Goal: Task Accomplishment & Management: Manage account settings

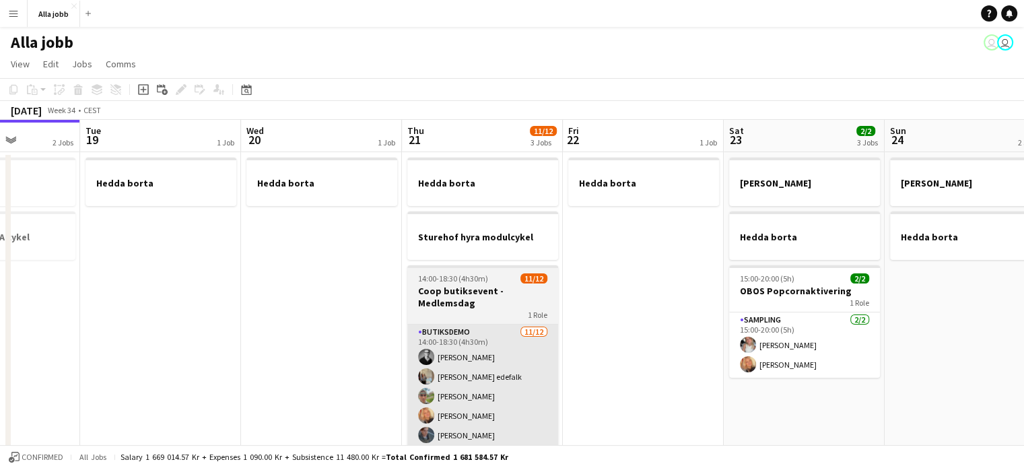
scroll to position [56, 0]
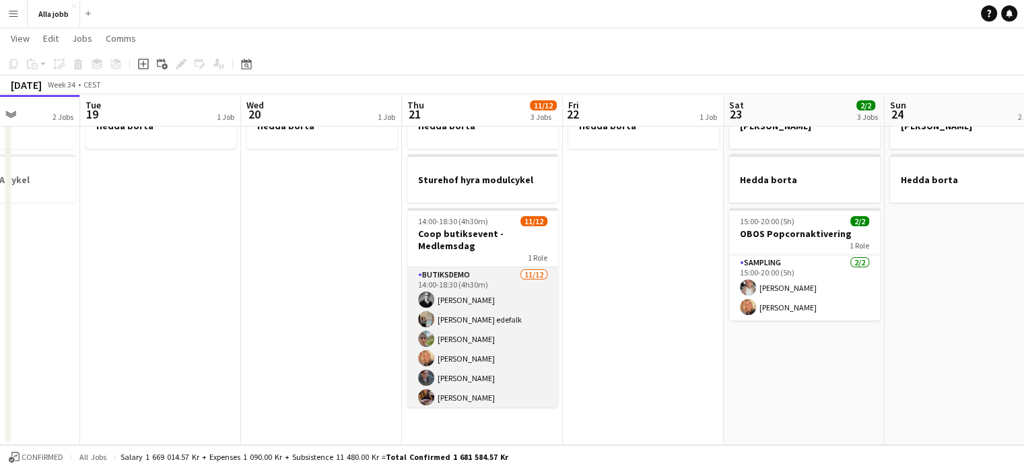
click at [494, 345] on app-card-role "Butiksdemo [DATE] 14:00-18:30 (4h30m) [PERSON_NAME] [PERSON_NAME] edefalk [PERS…" at bounding box center [482, 397] width 151 height 260
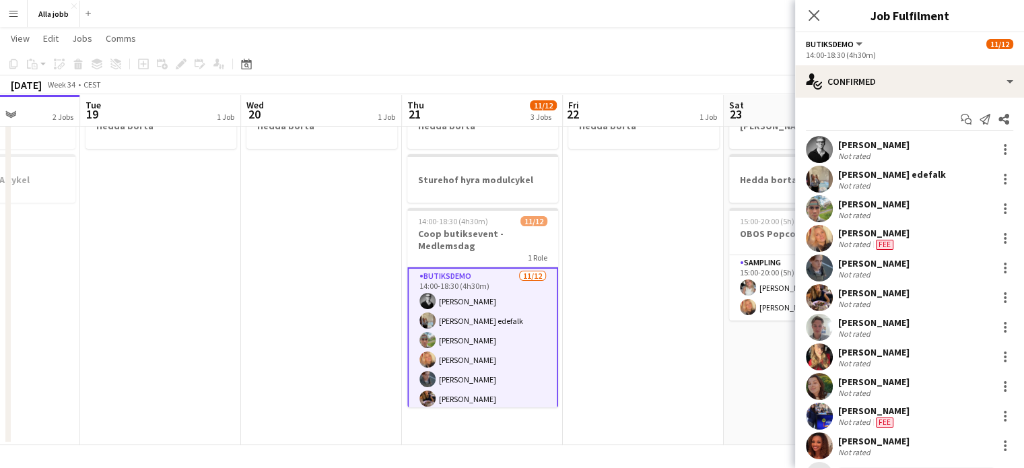
scroll to position [59, 0]
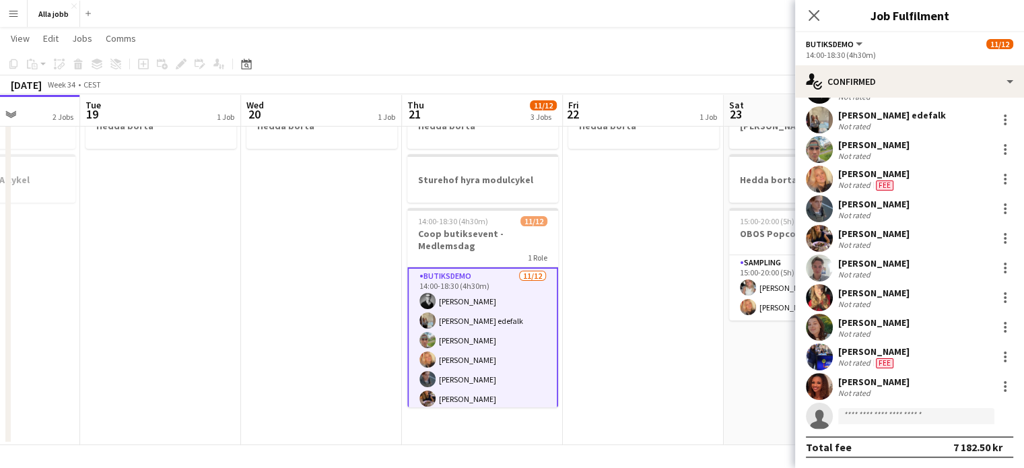
click at [641, 394] on app-date-cell "Hedda borta" at bounding box center [643, 270] width 161 height 350
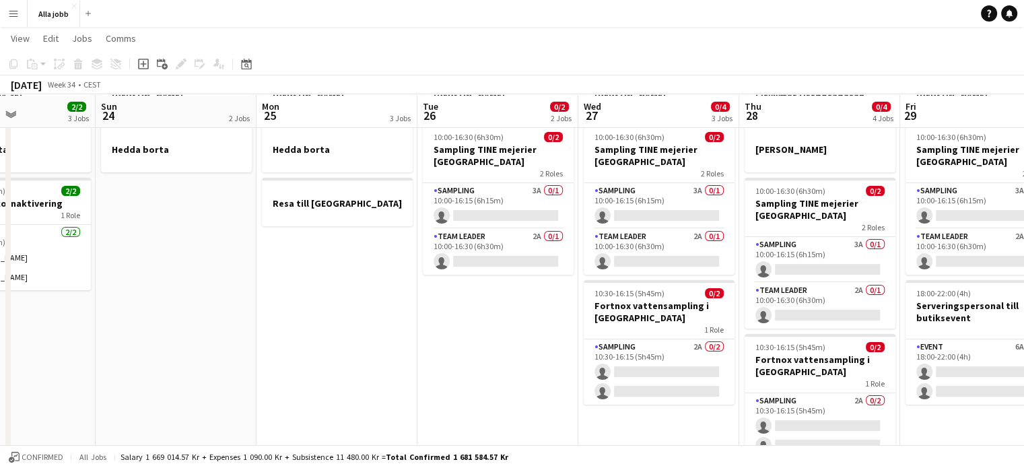
scroll to position [87, 0]
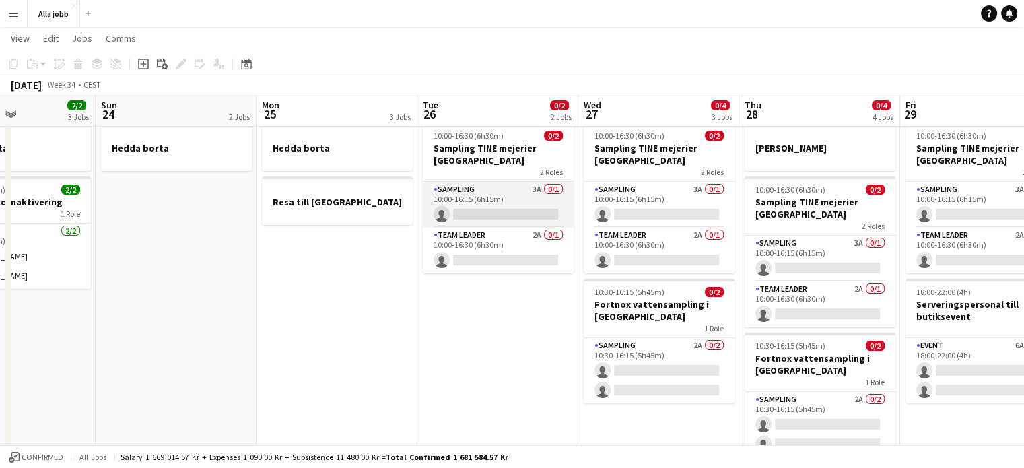
click at [541, 204] on app-card-role "Sampling 3A 0/1 10:00-16:15 (6h15m) single-neutral-actions" at bounding box center [498, 205] width 151 height 46
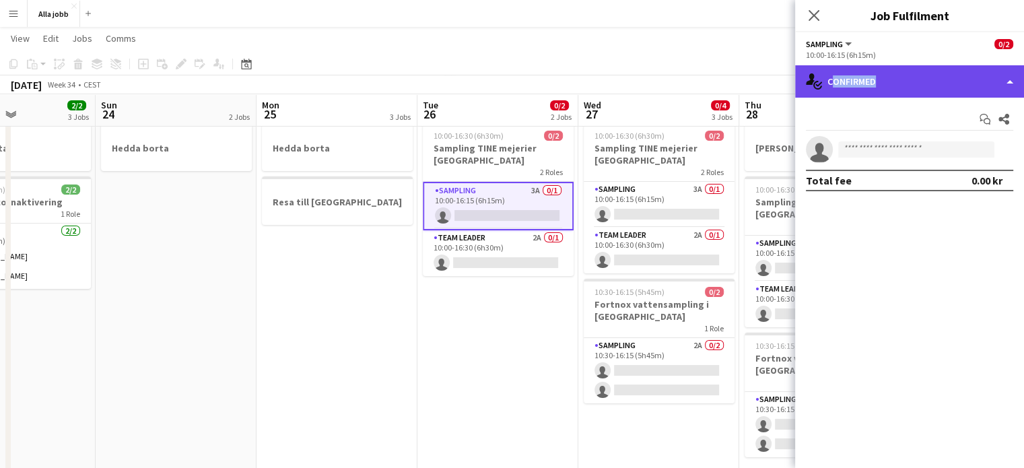
drag, startPoint x: 928, startPoint y: 69, endPoint x: 928, endPoint y: 97, distance: 28.3
click at [928, 97] on div "single-neutral-actions-check-2 Confirmed" at bounding box center [909, 81] width 229 height 32
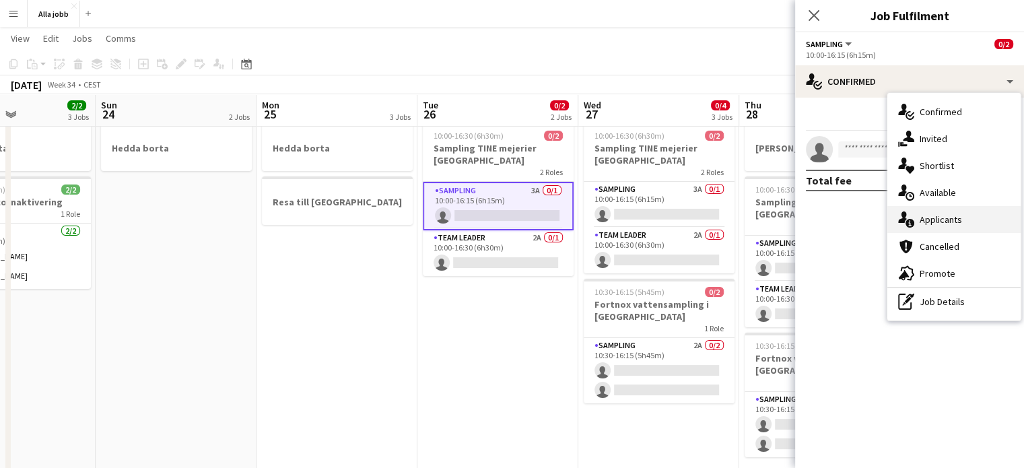
click at [935, 213] on div "single-neutral-actions-information Applicants" at bounding box center [953, 219] width 133 height 27
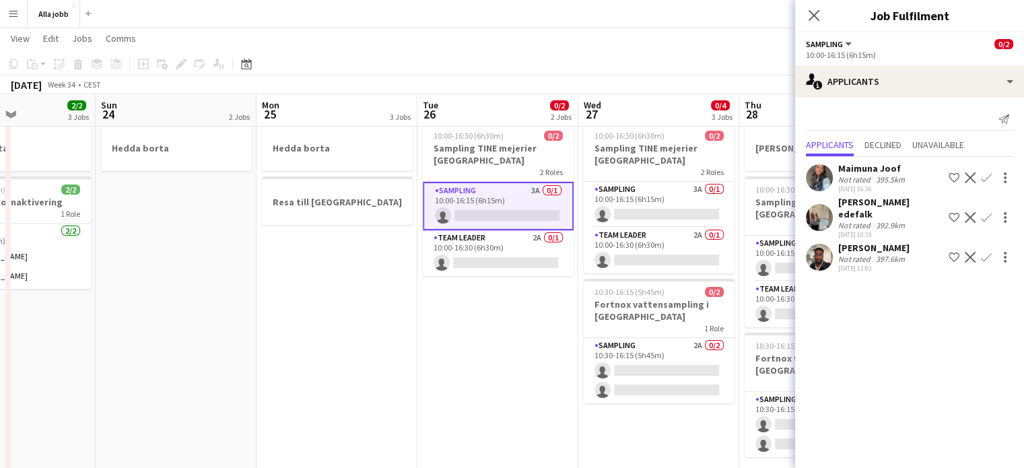
click at [818, 264] on app-user-avatar at bounding box center [819, 257] width 27 height 27
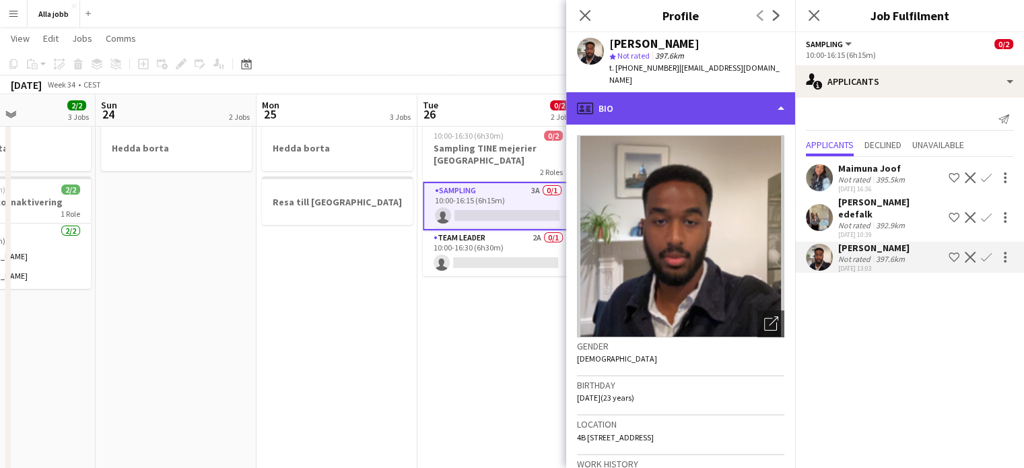
click at [664, 99] on div "profile Bio" at bounding box center [680, 108] width 229 height 32
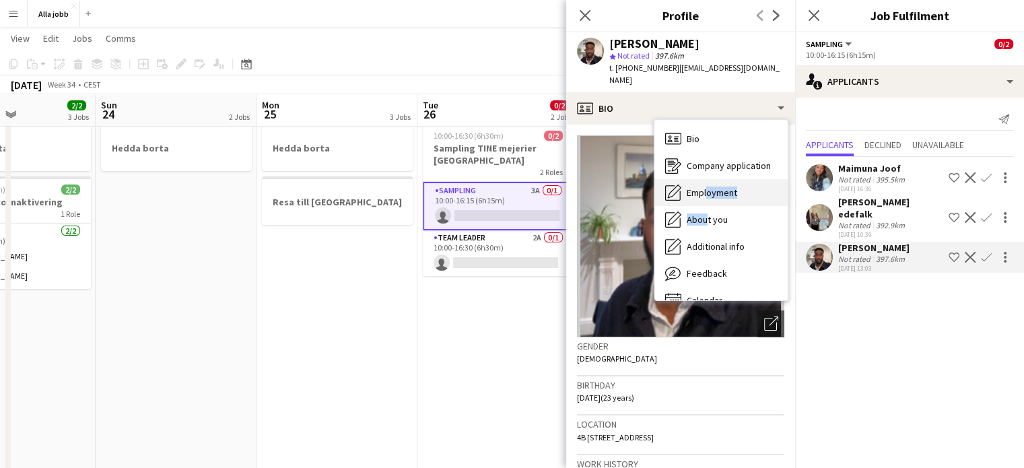
drag, startPoint x: 702, startPoint y: 195, endPoint x: 703, endPoint y: 180, distance: 14.2
click at [703, 180] on div "Bio Bio Company application Company application Employment Employment About you…" at bounding box center [720, 210] width 133 height 180
click at [704, 186] on span "Employment" at bounding box center [712, 192] width 50 height 12
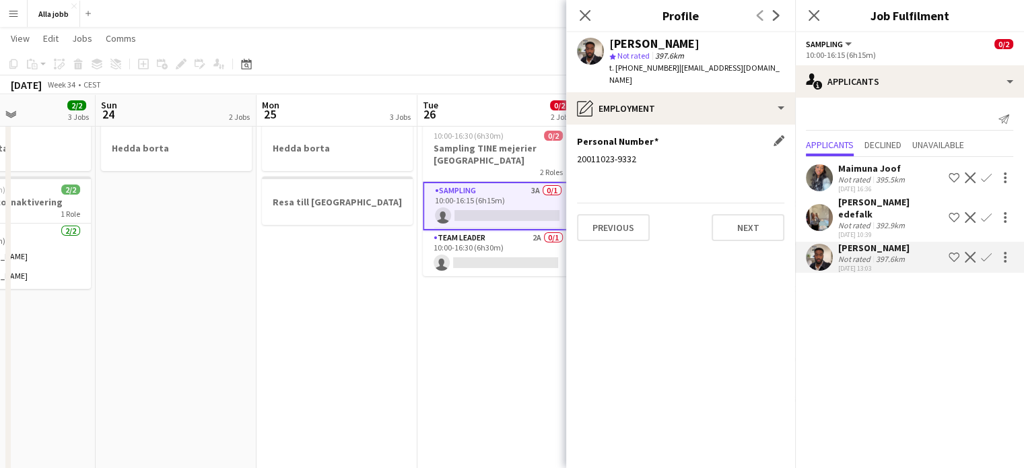
click at [612, 153] on div "20011023-9332" at bounding box center [680, 159] width 207 height 12
copy div "20011023-9332"
click at [456, 388] on app-date-cell "[PERSON_NAME] 10:00-16:30 (6h30m) 0/2 Sampling TINE mejerier Göteborg 2 Roles S…" at bounding box center [497, 279] width 161 height 433
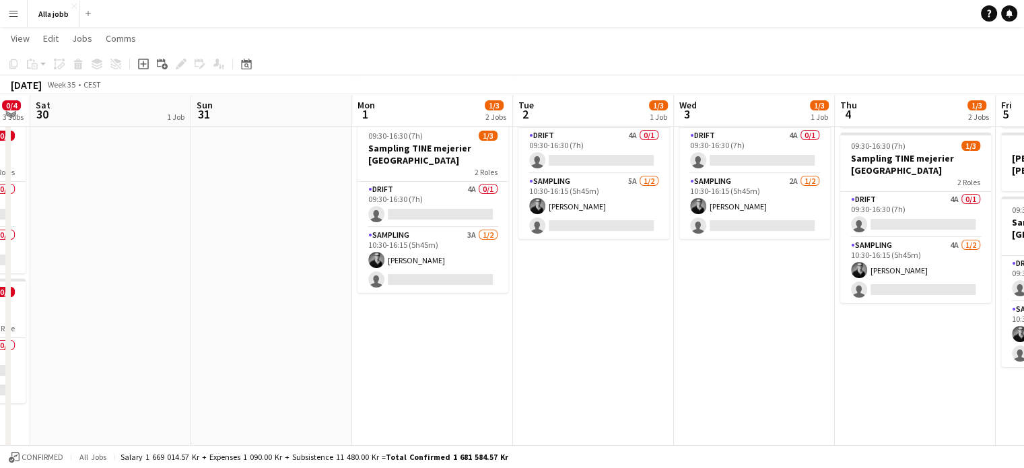
scroll to position [0, 614]
click at [458, 194] on app-card-role "Drift 4A 0/1 09:30-16:30 (7h) single-neutral-actions" at bounding box center [432, 205] width 151 height 46
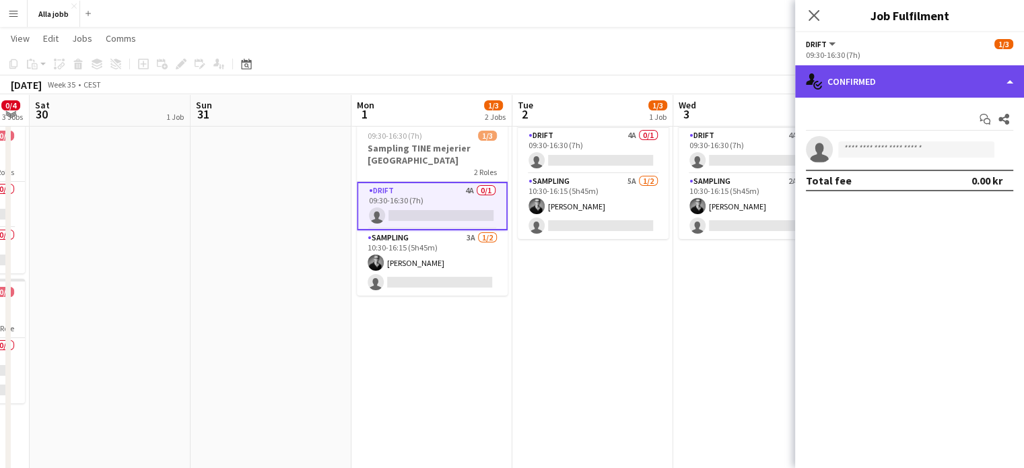
click at [878, 91] on div "single-neutral-actions-check-2 Confirmed" at bounding box center [909, 81] width 229 height 32
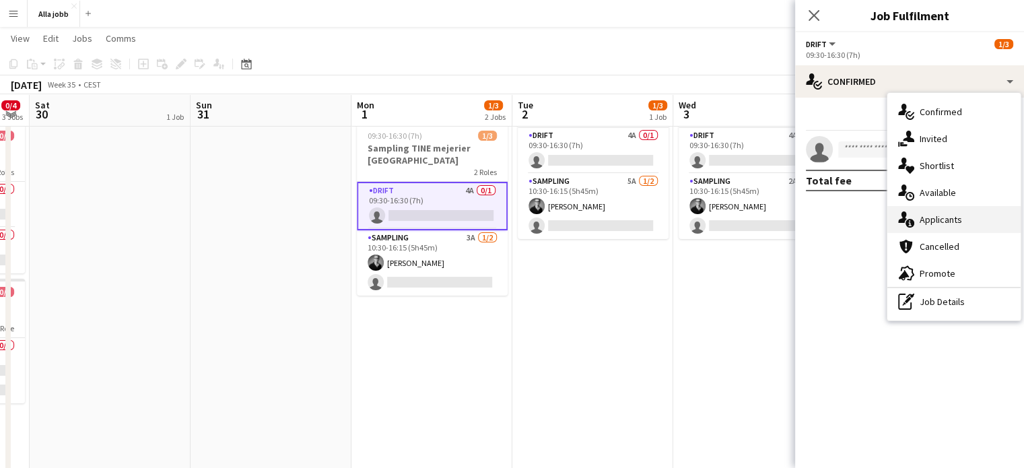
click at [917, 230] on div "single-neutral-actions-information Applicants" at bounding box center [953, 219] width 133 height 27
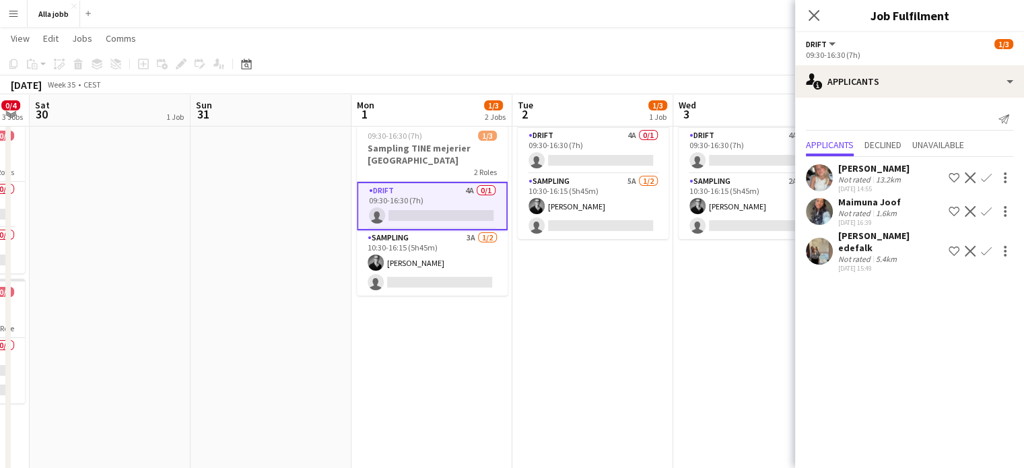
click at [985, 180] on app-icon "Confirm" at bounding box center [986, 177] width 11 height 11
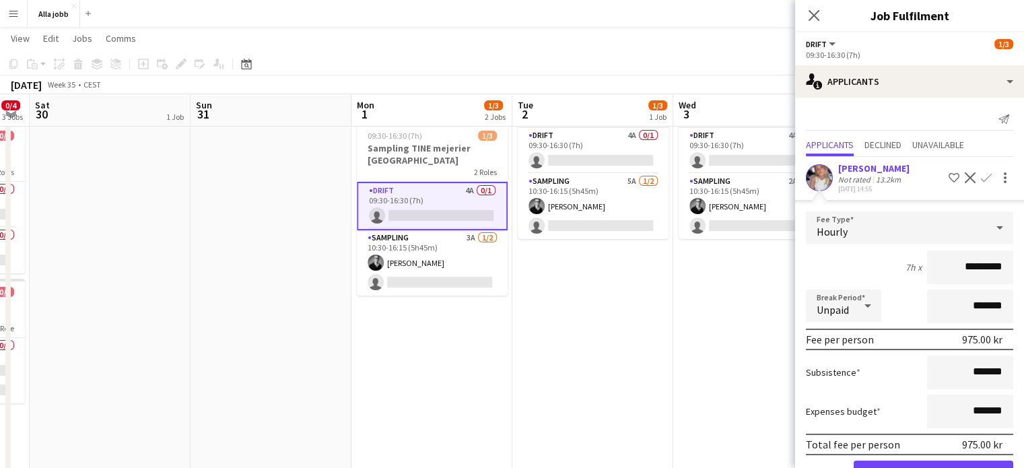
click at [956, 265] on input "*********" at bounding box center [970, 267] width 86 height 34
type input "******"
click button "Confirm" at bounding box center [933, 473] width 160 height 27
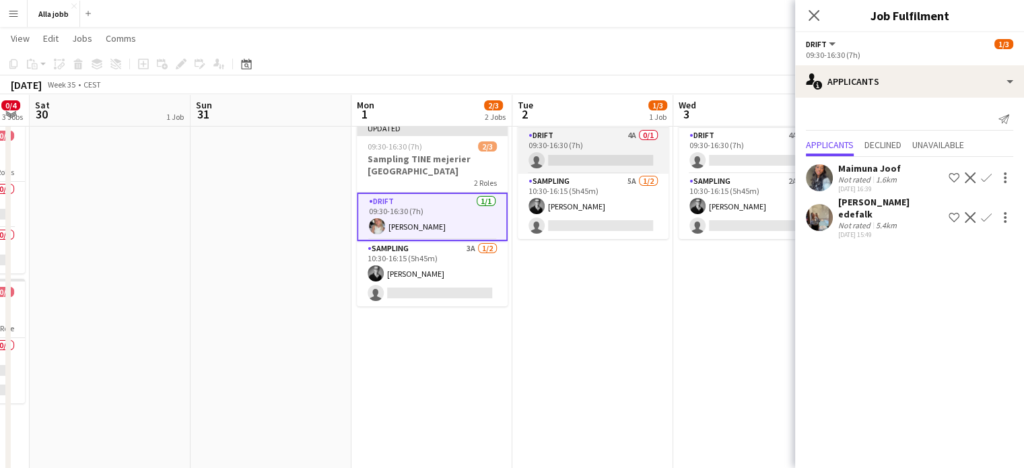
click at [577, 152] on app-card-role "Drift 4A 0/1 09:30-16:30 (7h) single-neutral-actions" at bounding box center [593, 151] width 151 height 46
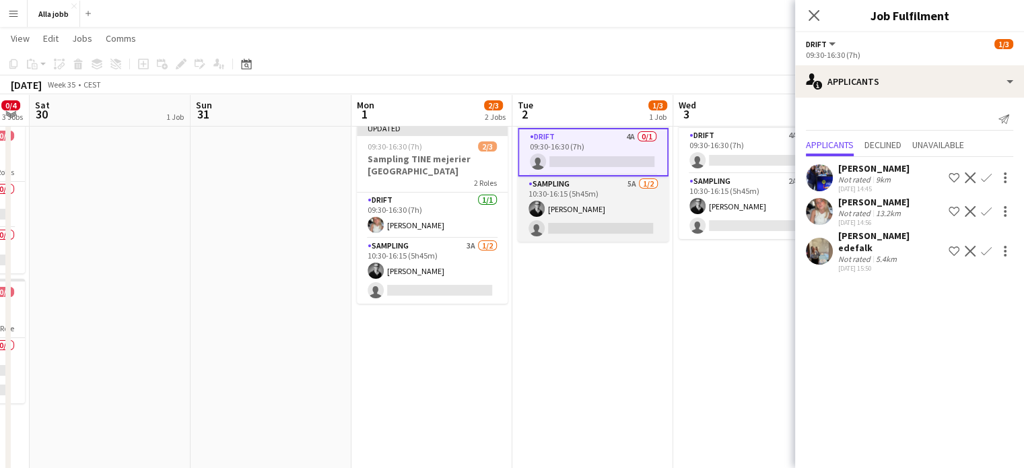
click at [617, 203] on app-card-role "Sampling 5A [DATE] 10:30-16:15 (5h45m) [PERSON_NAME] single-neutral-actions" at bounding box center [593, 208] width 151 height 65
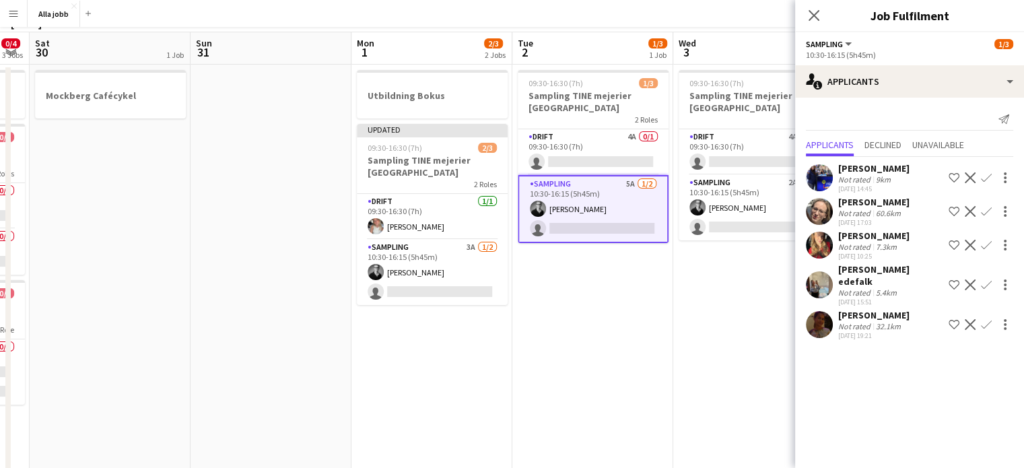
scroll to position [0, 0]
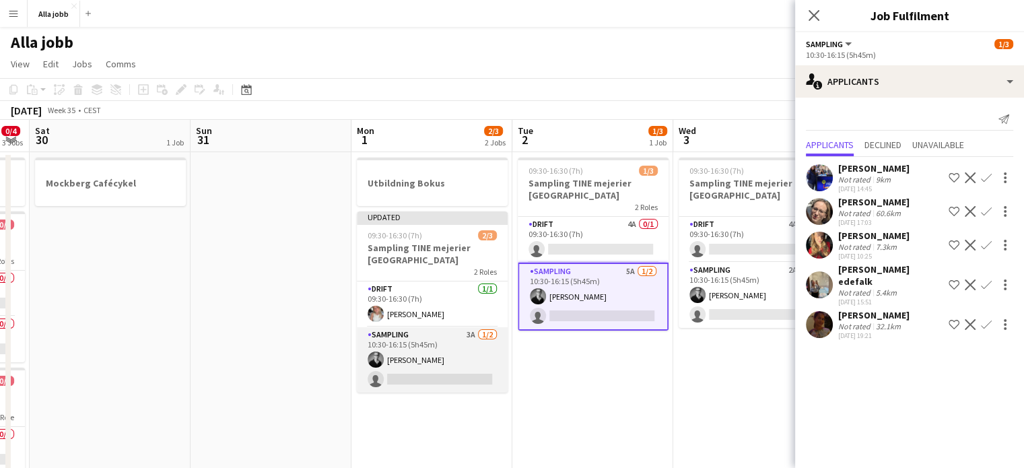
click at [429, 369] on app-card-role "Sampling 3A [DATE] 10:30-16:15 (5h45m) [PERSON_NAME] single-neutral-actions" at bounding box center [432, 359] width 151 height 65
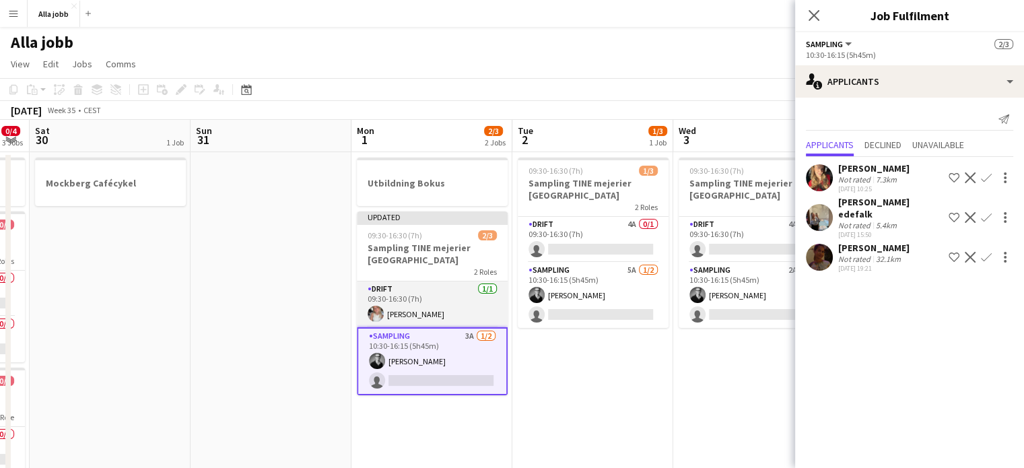
click at [490, 301] on app-card-role "Drift [DATE] 09:30-16:30 (7h) [PERSON_NAME]" at bounding box center [432, 304] width 151 height 46
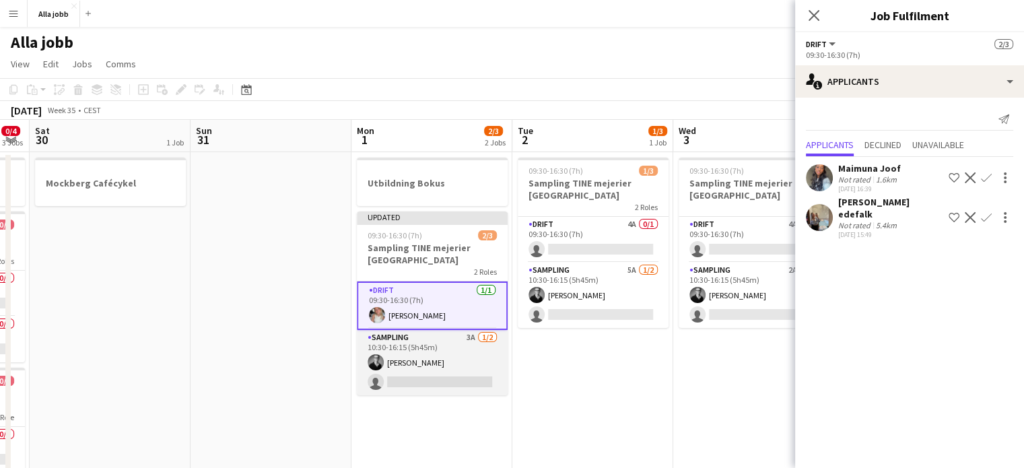
click at [445, 363] on app-card-role "Sampling 3A [DATE] 10:30-16:15 (5h45m) [PERSON_NAME] single-neutral-actions" at bounding box center [432, 362] width 151 height 65
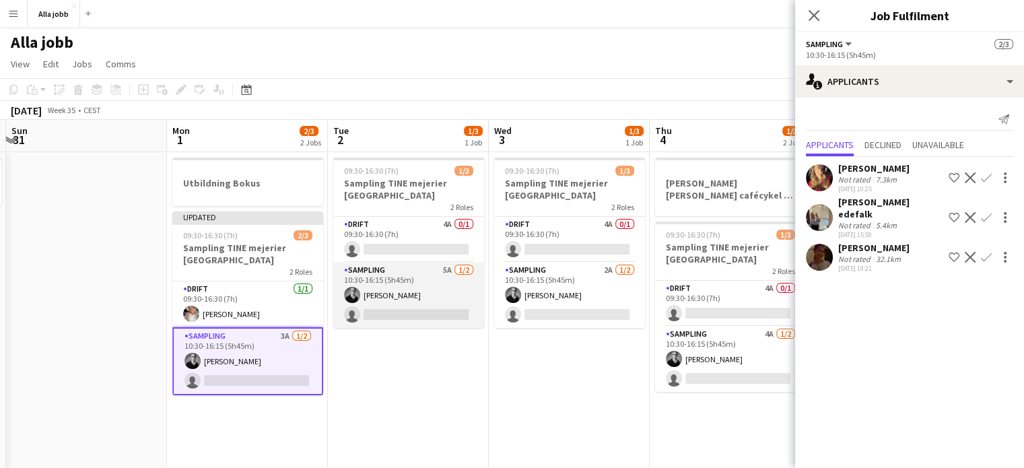
scroll to position [0, 477]
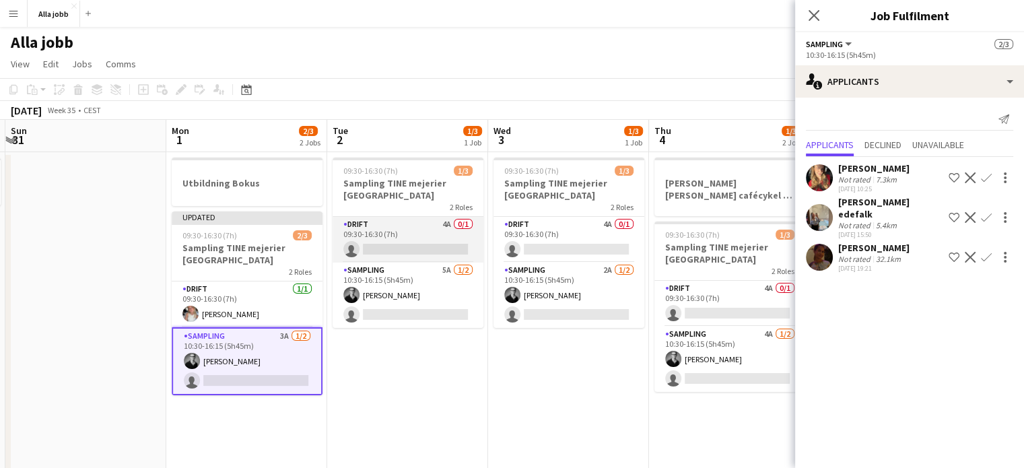
click at [431, 243] on app-card-role "Drift 4A 0/1 09:30-16:30 (7h) single-neutral-actions" at bounding box center [407, 240] width 151 height 46
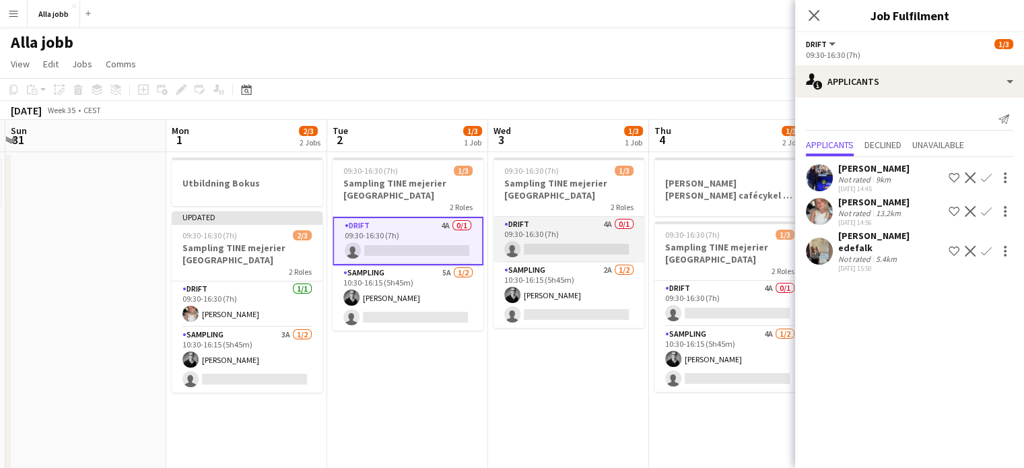
click at [594, 238] on app-card-role "Drift 4A 0/1 09:30-16:30 (7h) single-neutral-actions" at bounding box center [568, 240] width 151 height 46
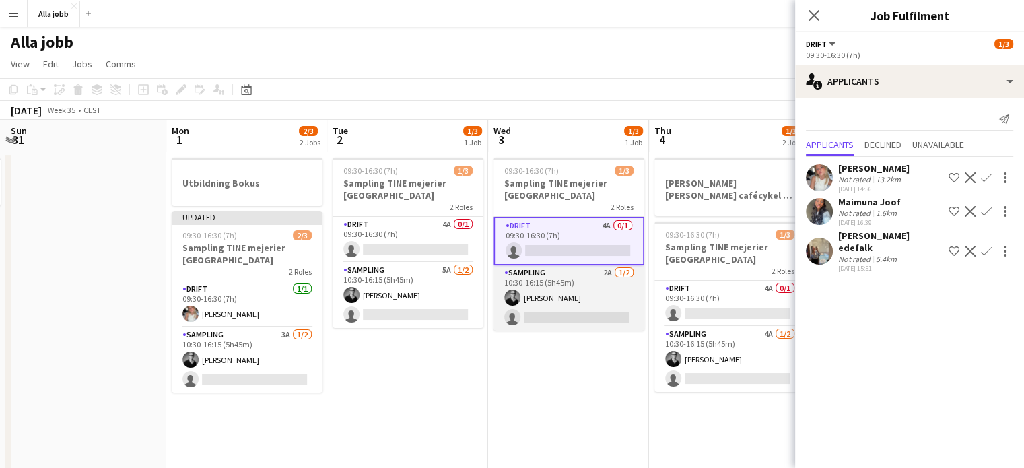
click at [556, 305] on app-card-role "Sampling 2A [DATE] 10:30-16:15 (5h45m) [PERSON_NAME] single-neutral-actions" at bounding box center [568, 297] width 151 height 65
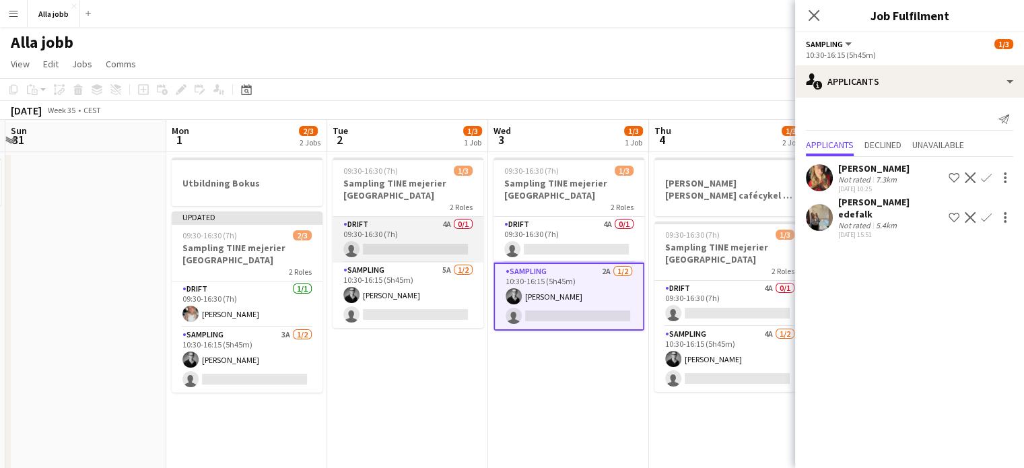
click at [444, 235] on app-card-role "Drift 4A 0/1 09:30-16:30 (7h) single-neutral-actions" at bounding box center [407, 240] width 151 height 46
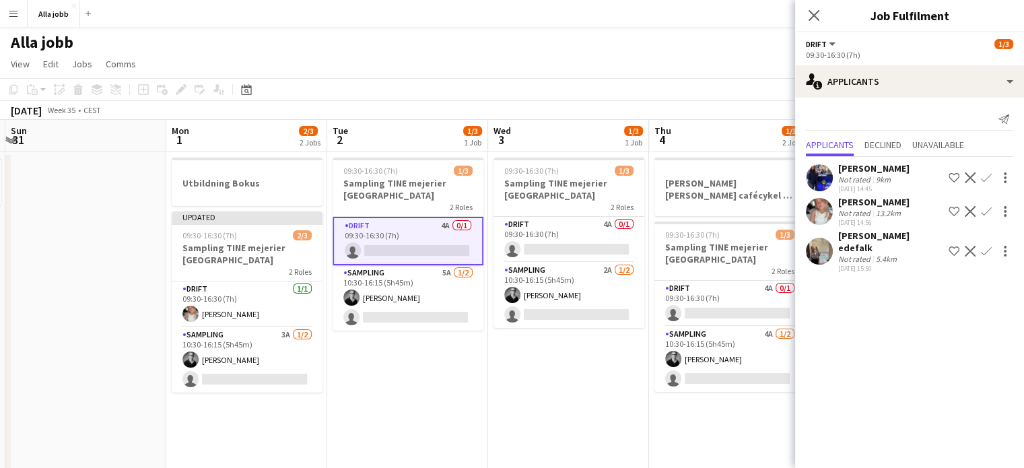
click at [986, 213] on app-icon "Confirm" at bounding box center [986, 211] width 11 height 11
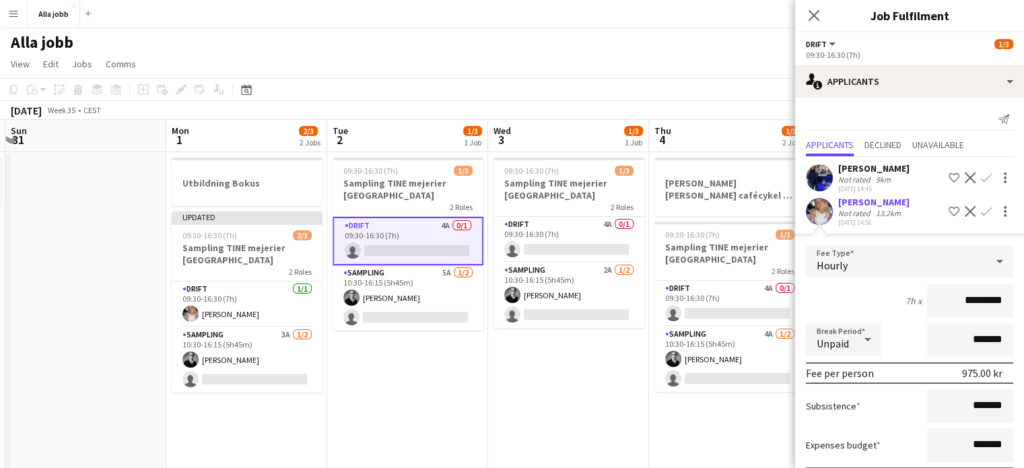
click at [957, 305] on input "*********" at bounding box center [970, 301] width 86 height 34
type input "******"
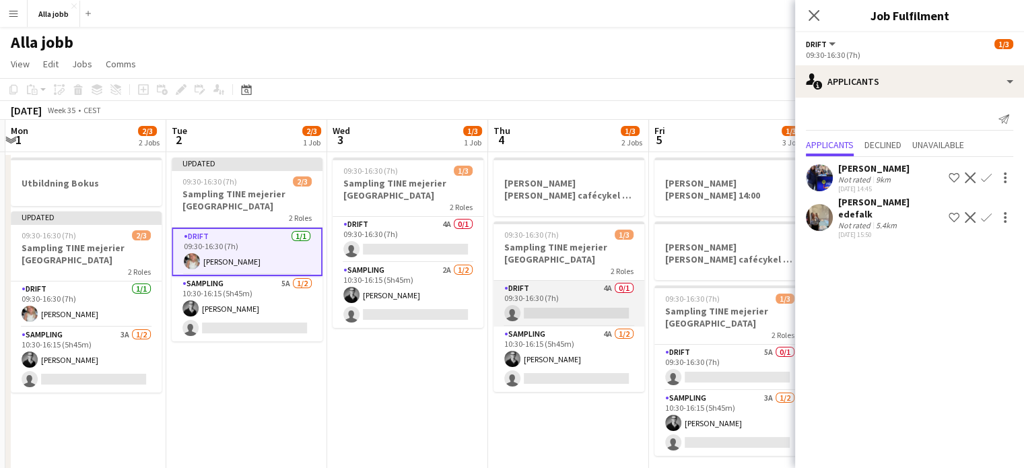
click at [571, 312] on app-card-role "Drift 4A 0/1 09:30-16:30 (7h) single-neutral-actions" at bounding box center [568, 304] width 151 height 46
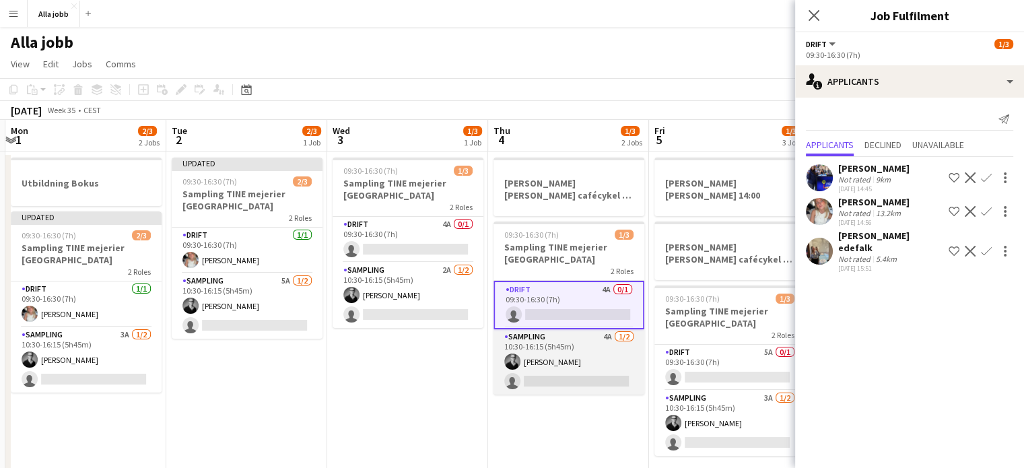
click at [571, 368] on app-card-role "Sampling 4A [DATE] 10:30-16:15 (5h45m) [PERSON_NAME] single-neutral-actions" at bounding box center [568, 361] width 151 height 65
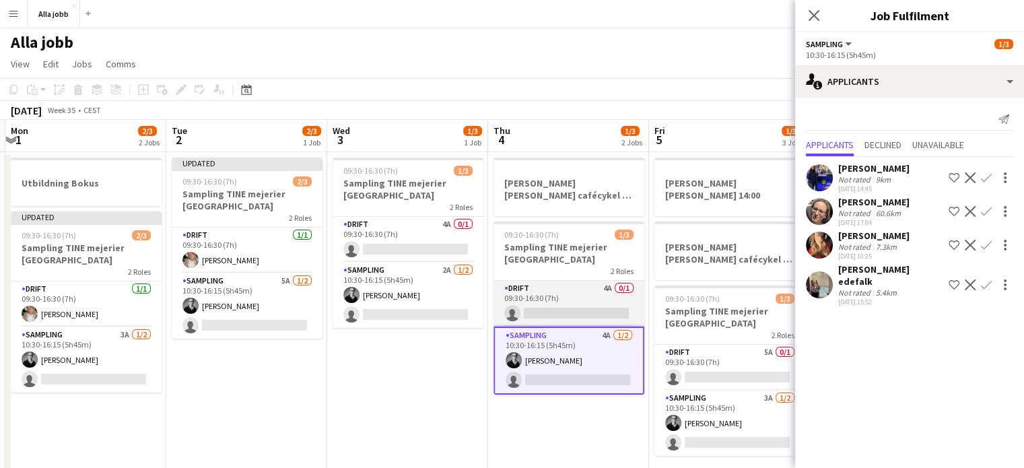
click at [568, 300] on app-card-role "Drift 4A 0/1 09:30-16:30 (7h) single-neutral-actions" at bounding box center [568, 304] width 151 height 46
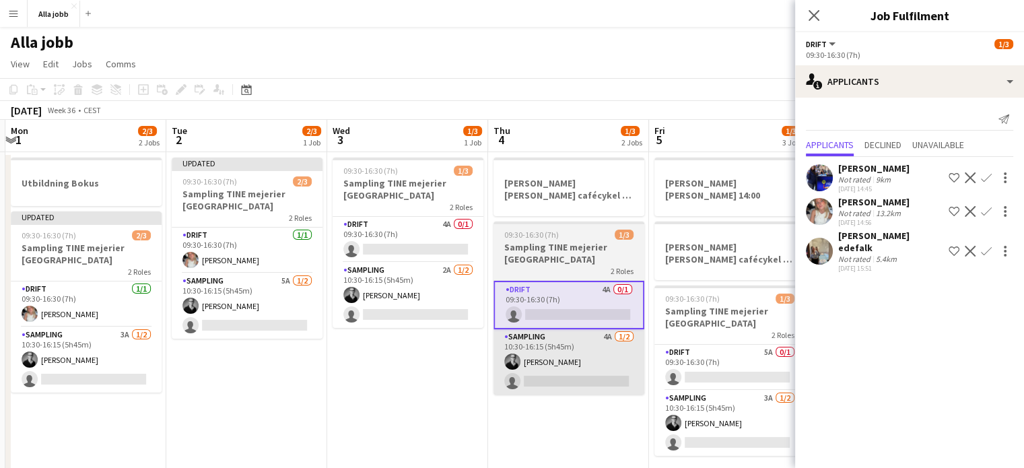
scroll to position [0, 583]
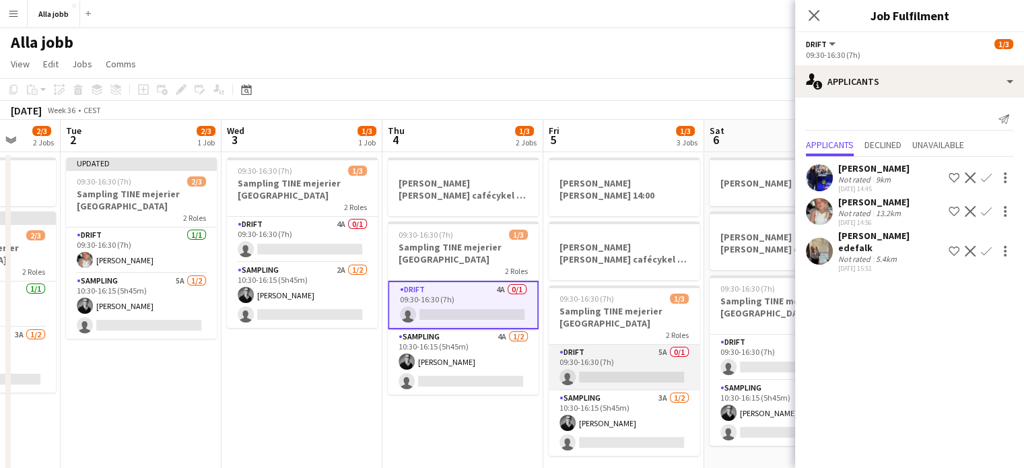
click at [590, 357] on app-card-role "Drift 5A 0/1 09:30-16:30 (7h) single-neutral-actions" at bounding box center [624, 368] width 151 height 46
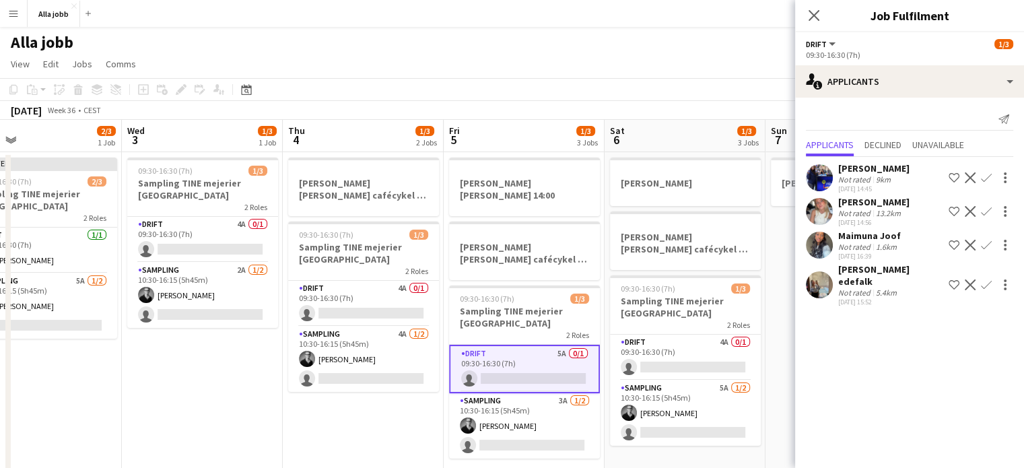
scroll to position [0, 363]
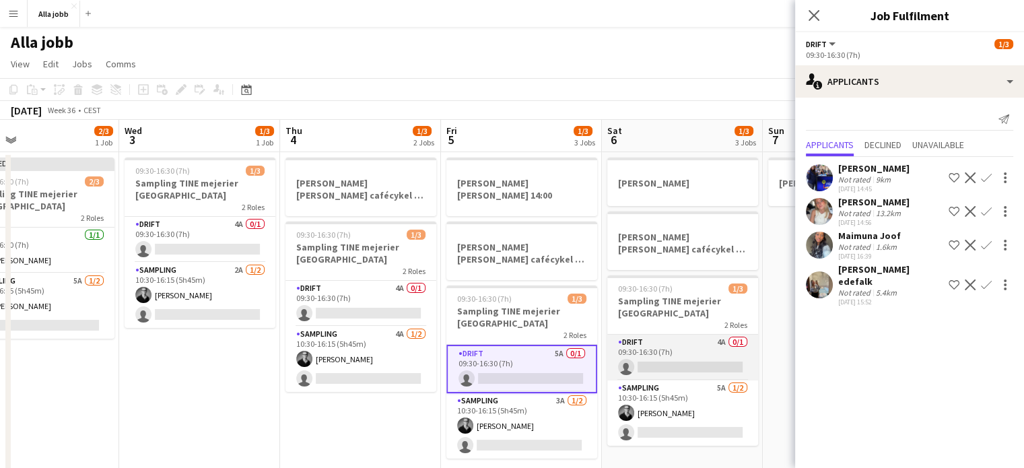
click at [672, 352] on app-card-role "Drift 4A 0/1 09:30-16:30 (7h) single-neutral-actions" at bounding box center [682, 358] width 151 height 46
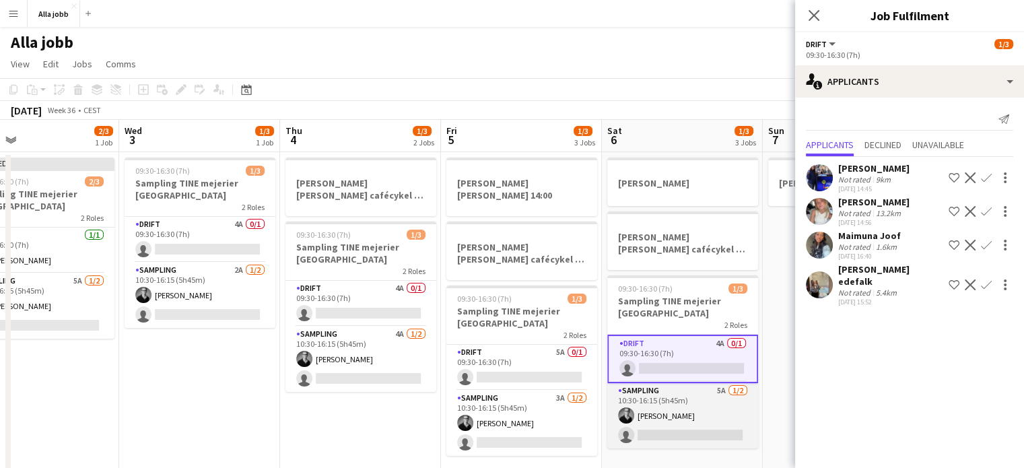
click at [674, 413] on app-card-role "Sampling 5A [DATE] 10:30-16:15 (5h45m) [PERSON_NAME] single-neutral-actions" at bounding box center [682, 415] width 151 height 65
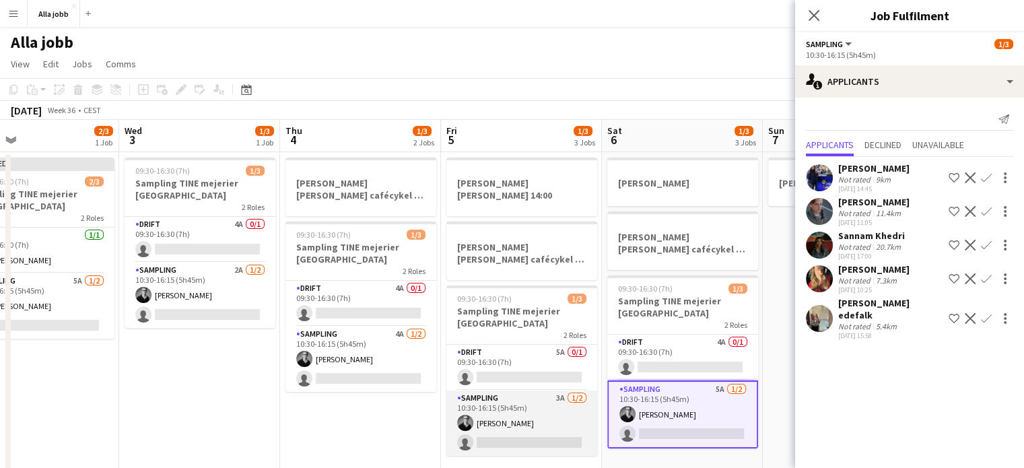
click at [538, 408] on app-card-role "Sampling 3A [DATE] 10:30-16:15 (5h45m) [PERSON_NAME] single-neutral-actions" at bounding box center [521, 422] width 151 height 65
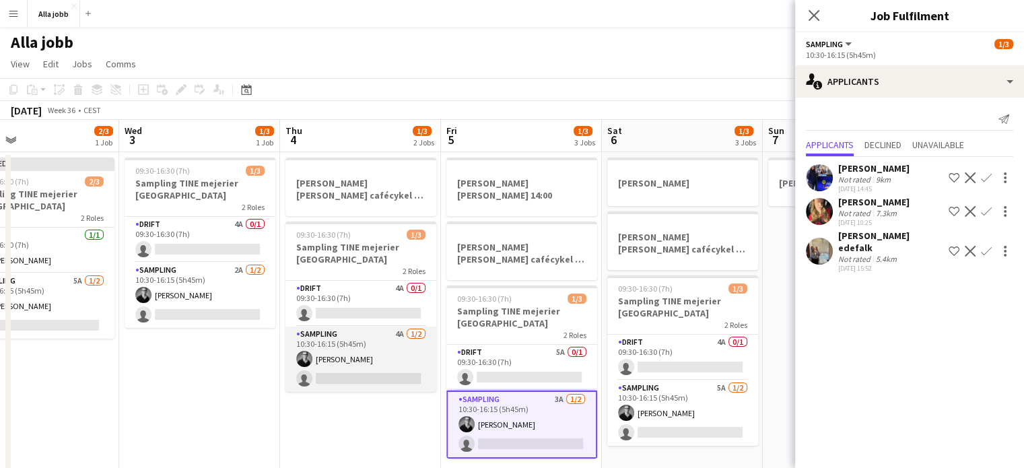
click at [392, 357] on app-card-role "Sampling 4A [DATE] 10:30-16:15 (5h45m) [PERSON_NAME] single-neutral-actions" at bounding box center [360, 358] width 151 height 65
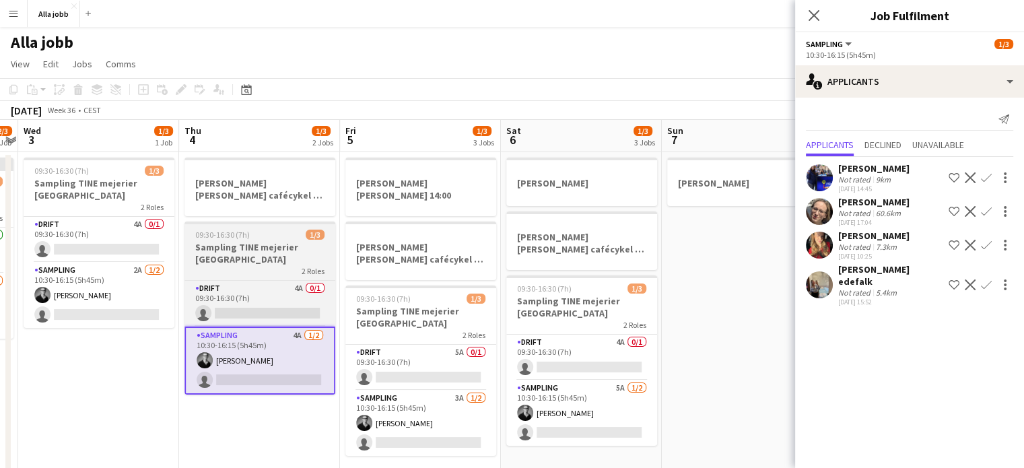
scroll to position [0, 626]
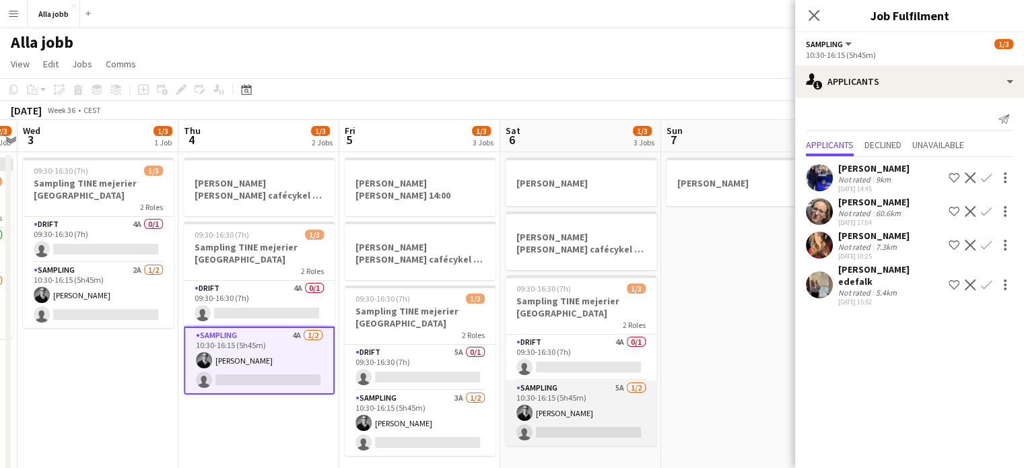
click at [586, 409] on app-card-role "Sampling 5A [DATE] 10:30-16:15 (5h45m) [PERSON_NAME] single-neutral-actions" at bounding box center [580, 412] width 151 height 65
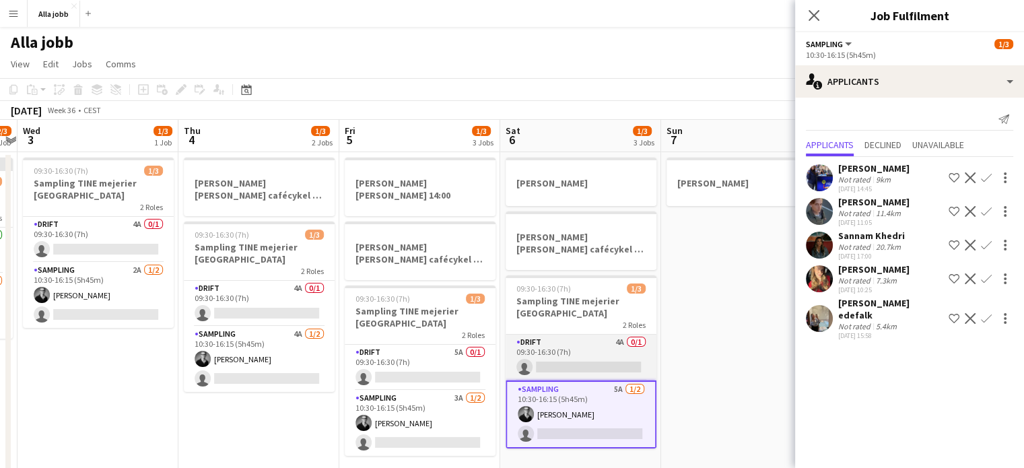
click at [575, 354] on app-card-role "Drift 4A 0/1 09:30-16:30 (7h) single-neutral-actions" at bounding box center [580, 358] width 151 height 46
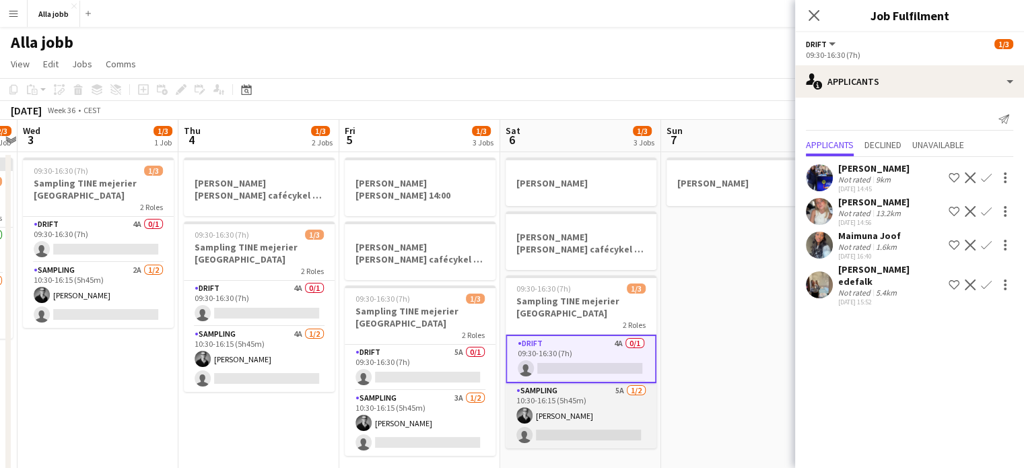
click at [582, 406] on app-card-role "Sampling 5A [DATE] 10:30-16:15 (5h45m) [PERSON_NAME] single-neutral-actions" at bounding box center [580, 415] width 151 height 65
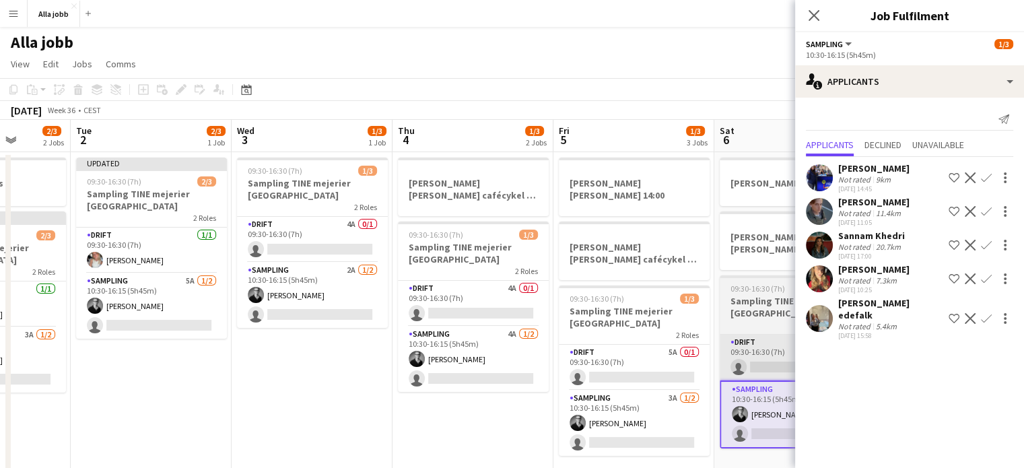
scroll to position [0, 405]
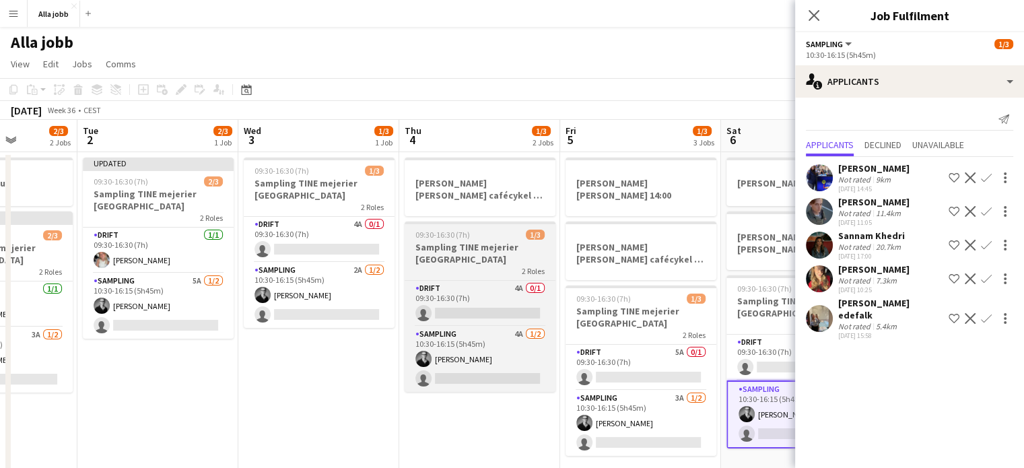
click at [447, 259] on h3 "Sampling TINE mejerier [GEOGRAPHIC_DATA]" at bounding box center [480, 253] width 151 height 24
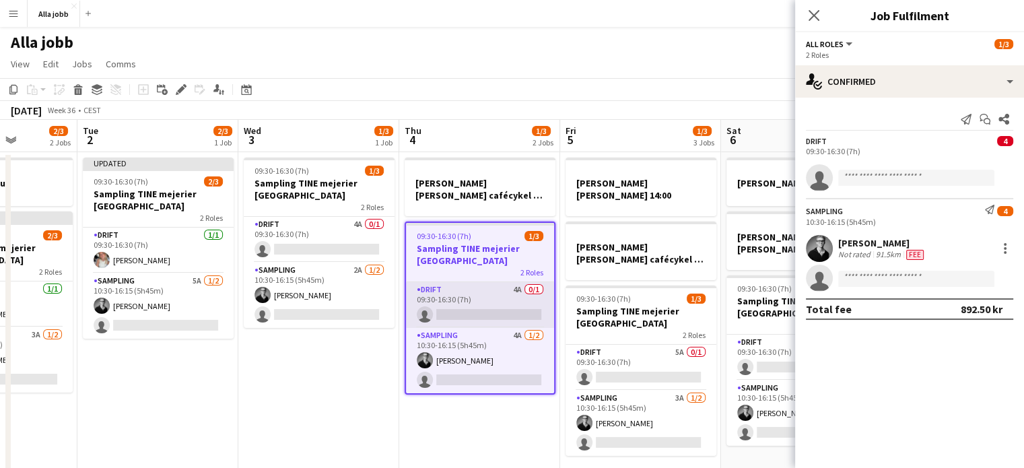
click at [472, 298] on app-card-role "Drift 4A 0/1 09:30-16:30 (7h) single-neutral-actions" at bounding box center [480, 305] width 148 height 46
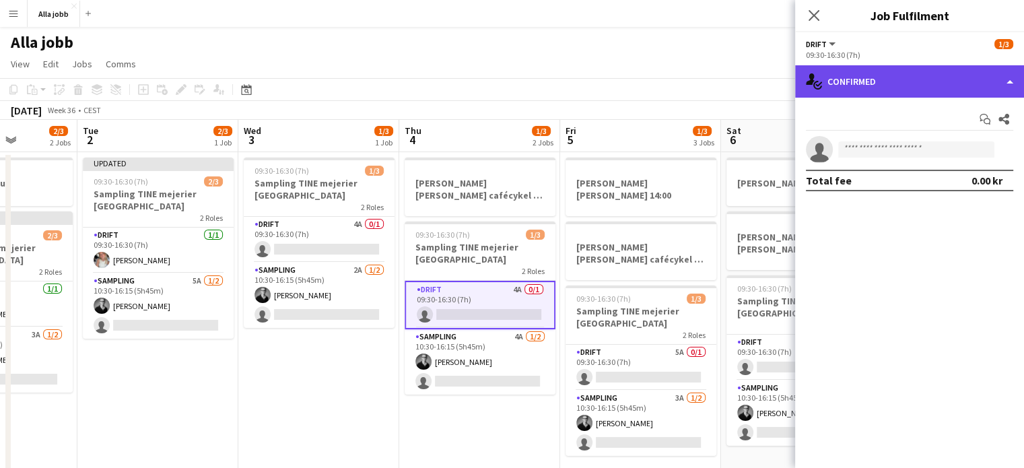
click at [883, 88] on div "single-neutral-actions-check-2 Confirmed" at bounding box center [909, 81] width 229 height 32
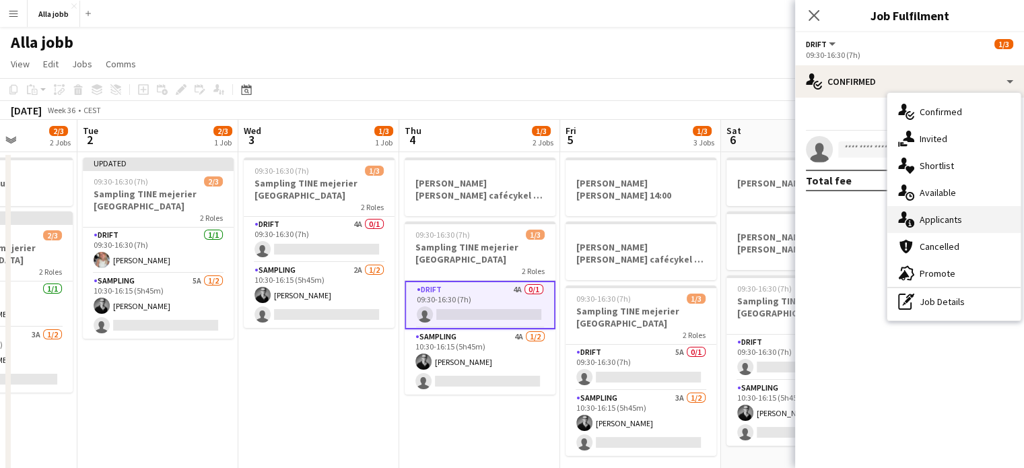
click at [929, 217] on div "single-neutral-actions-information Applicants" at bounding box center [953, 219] width 133 height 27
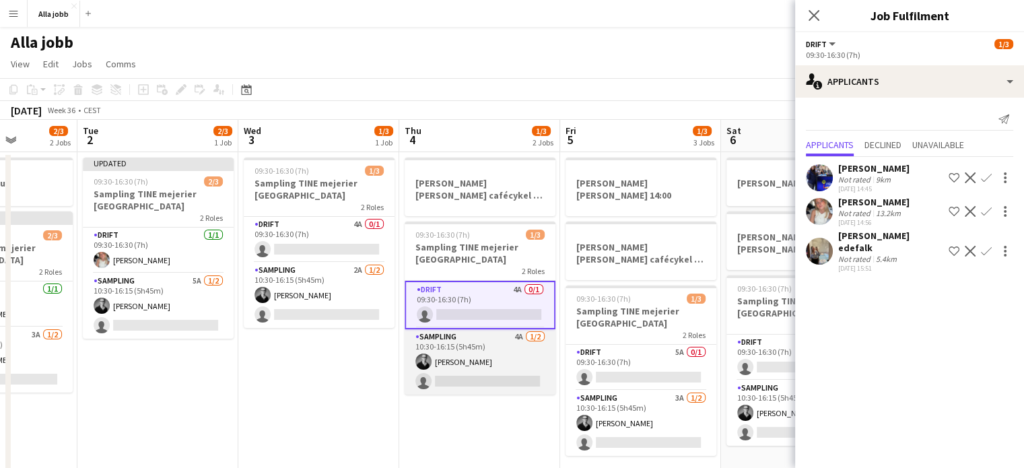
click at [485, 340] on app-card-role "Sampling 4A [DATE] 10:30-16:15 (5h45m) [PERSON_NAME] single-neutral-actions" at bounding box center [480, 361] width 151 height 65
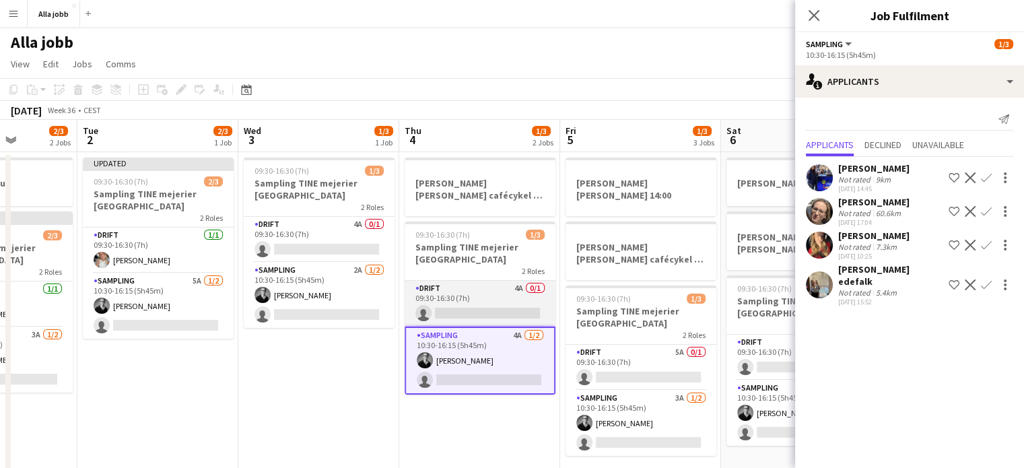
click at [468, 302] on app-card-role "Drift 4A 0/1 09:30-16:30 (7h) single-neutral-actions" at bounding box center [480, 304] width 151 height 46
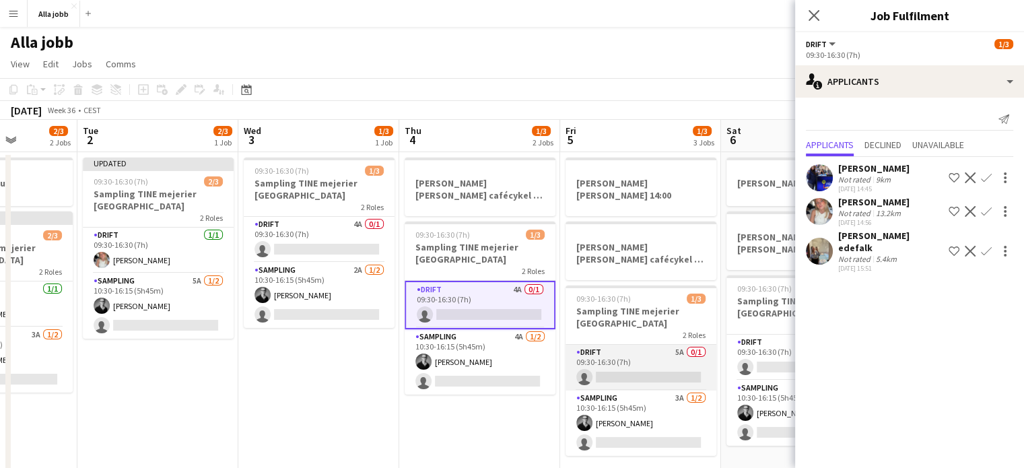
click at [619, 345] on app-card-role "Drift 5A 0/1 09:30-16:30 (7h) single-neutral-actions" at bounding box center [640, 368] width 151 height 46
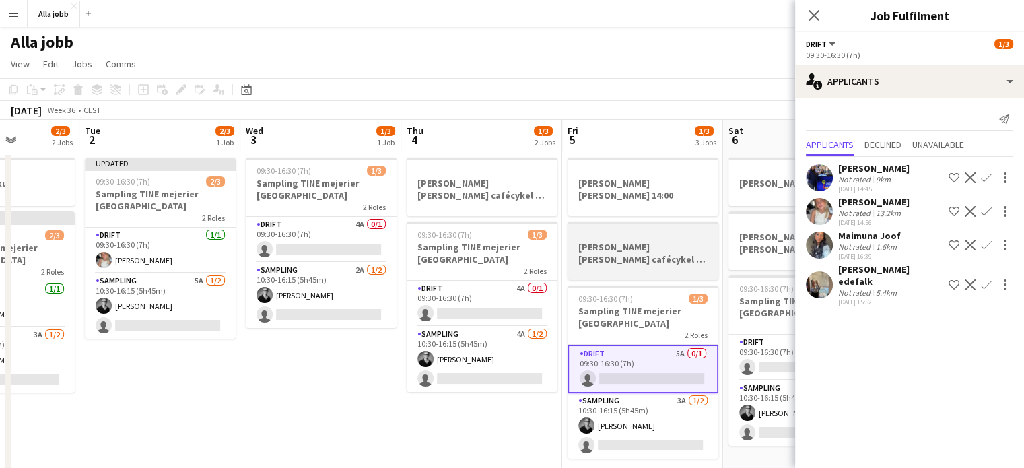
scroll to position [0, 402]
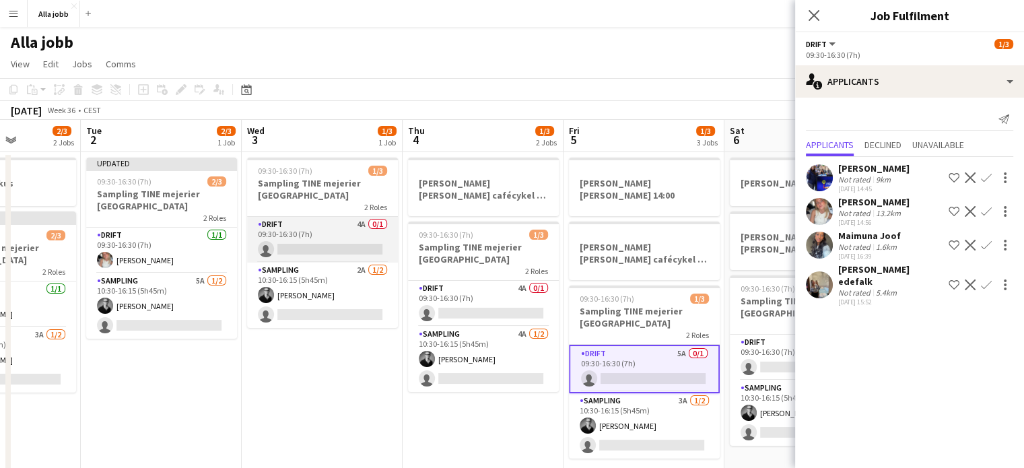
click at [353, 232] on app-card-role "Drift 4A 0/1 09:30-16:30 (7h) single-neutral-actions" at bounding box center [322, 240] width 151 height 46
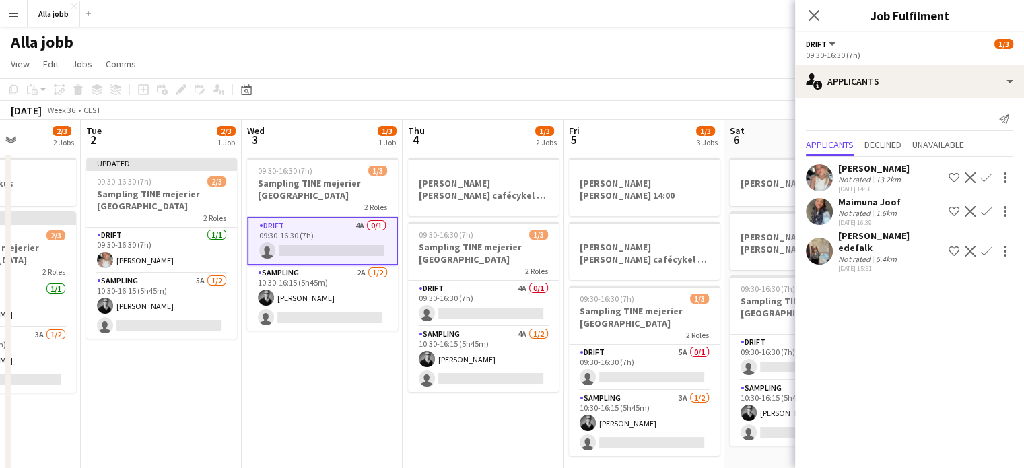
click at [985, 177] on app-icon "Confirm" at bounding box center [986, 177] width 11 height 11
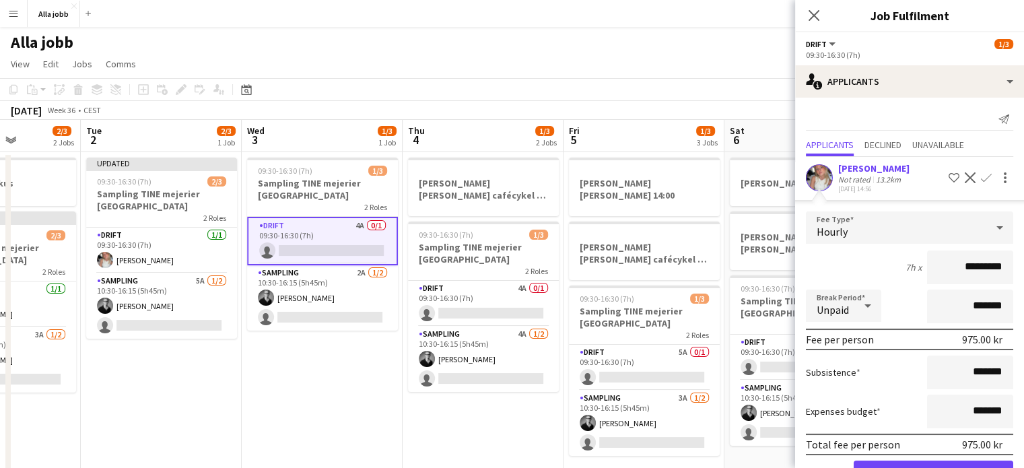
click at [957, 265] on input "*********" at bounding box center [970, 267] width 86 height 34
type input "******"
click button "Confirm" at bounding box center [933, 473] width 160 height 27
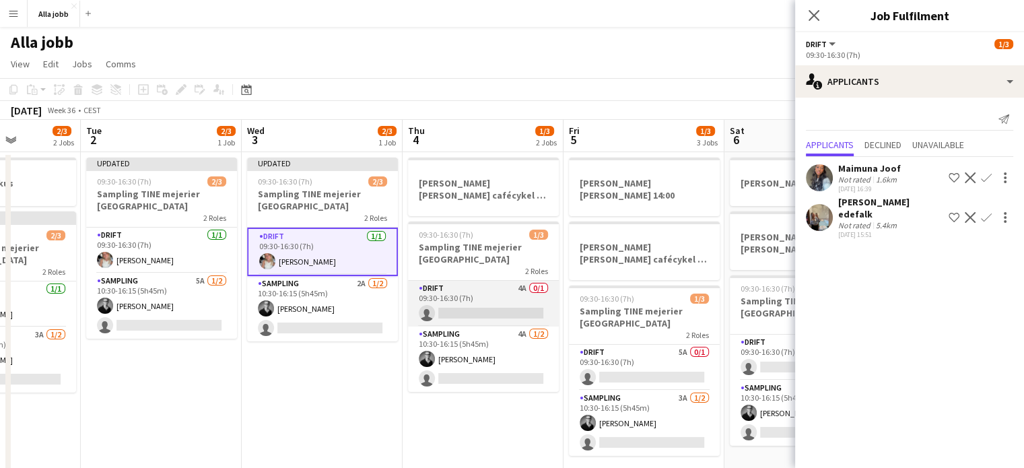
click at [482, 299] on app-card-role "Drift 4A 0/1 09:30-16:30 (7h) single-neutral-actions" at bounding box center [483, 304] width 151 height 46
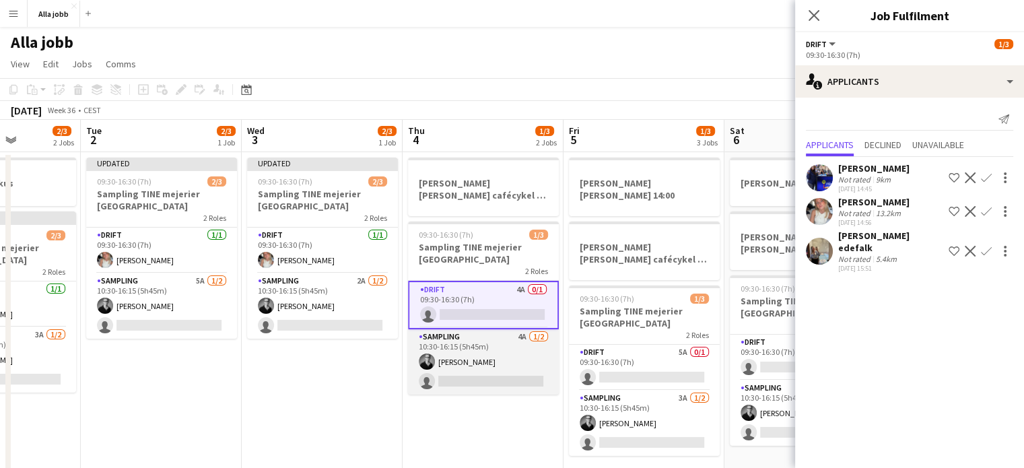
click at [495, 363] on app-card-role "Sampling 4A [DATE] 10:30-16:15 (5h45m) [PERSON_NAME] single-neutral-actions" at bounding box center [483, 361] width 151 height 65
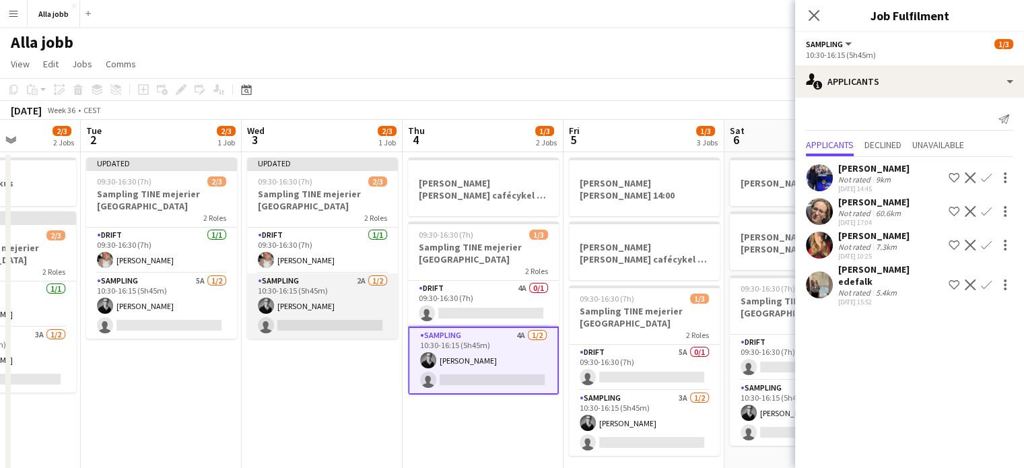
click at [354, 298] on app-card-role "Sampling 2A [DATE] 10:30-16:15 (5h45m) [PERSON_NAME] single-neutral-actions" at bounding box center [322, 305] width 151 height 65
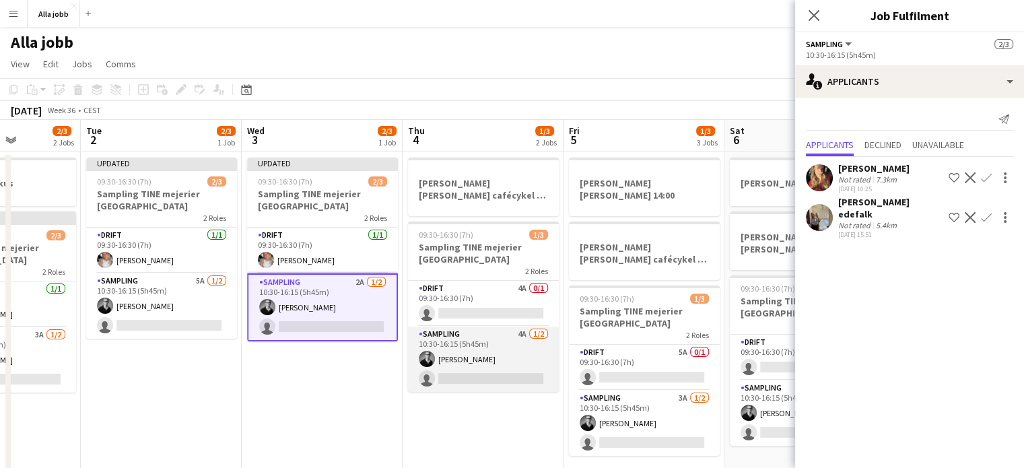
click at [501, 355] on app-card-role "Sampling 4A [DATE] 10:30-16:15 (5h45m) [PERSON_NAME] single-neutral-actions" at bounding box center [483, 358] width 151 height 65
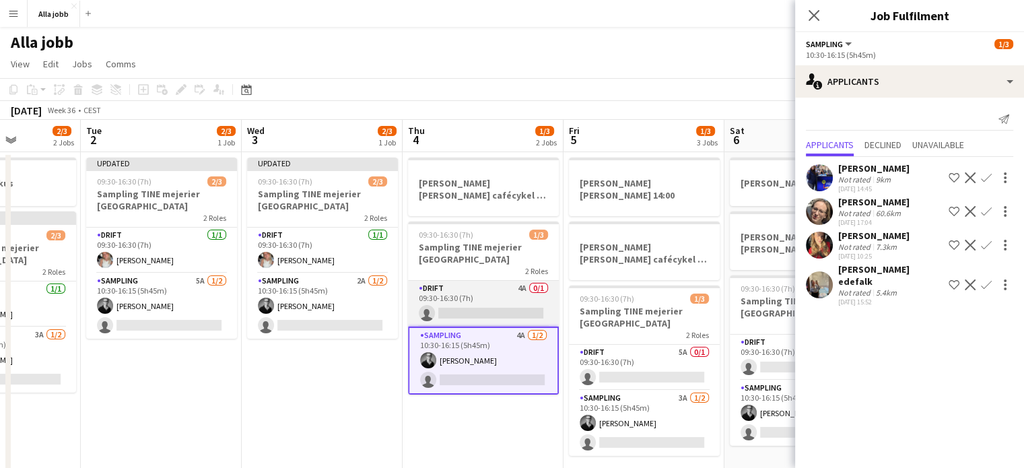
click at [516, 310] on app-card-role "Drift 4A 0/1 09:30-16:30 (7h) single-neutral-actions" at bounding box center [483, 304] width 151 height 46
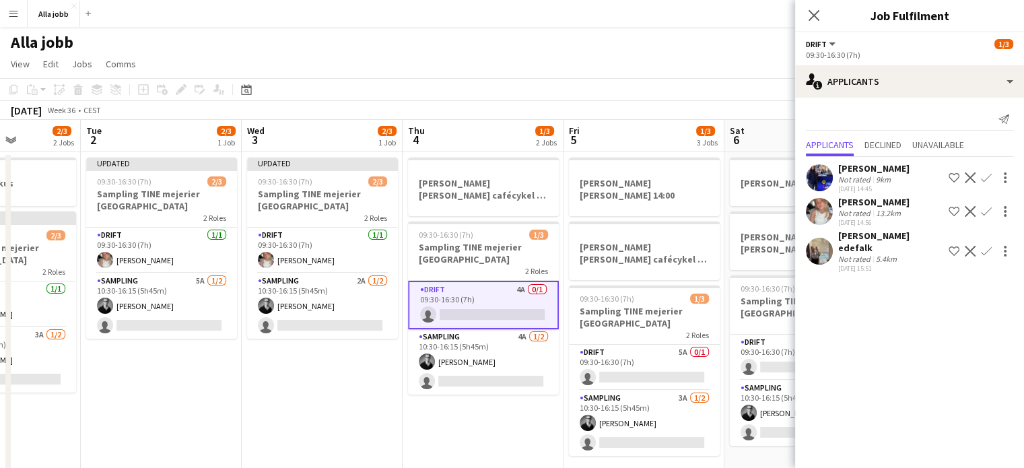
click at [985, 209] on app-icon "Confirm" at bounding box center [986, 211] width 11 height 11
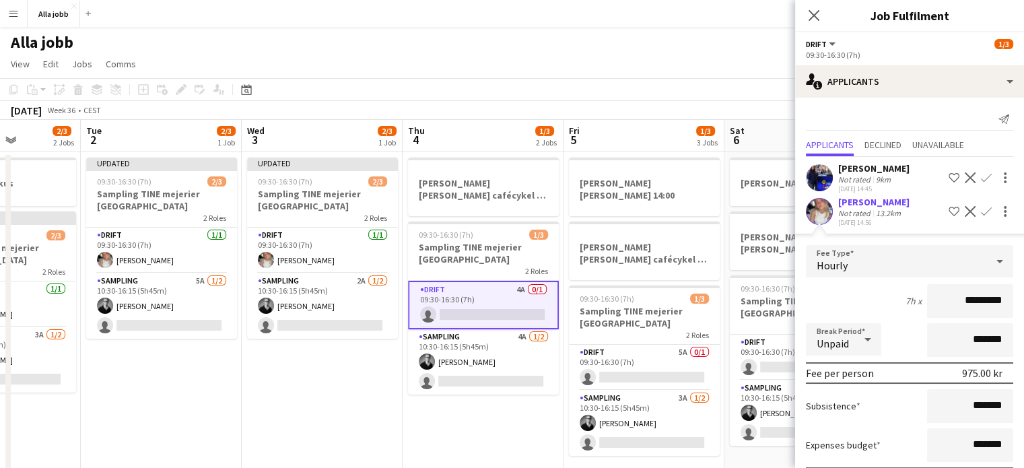
click at [953, 299] on input "*********" at bounding box center [970, 301] width 86 height 34
type input "******"
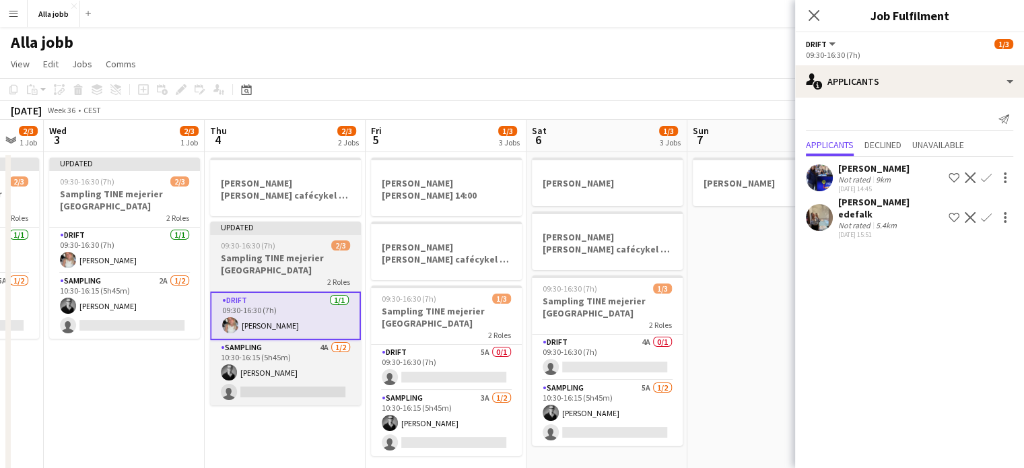
scroll to position [0, 600]
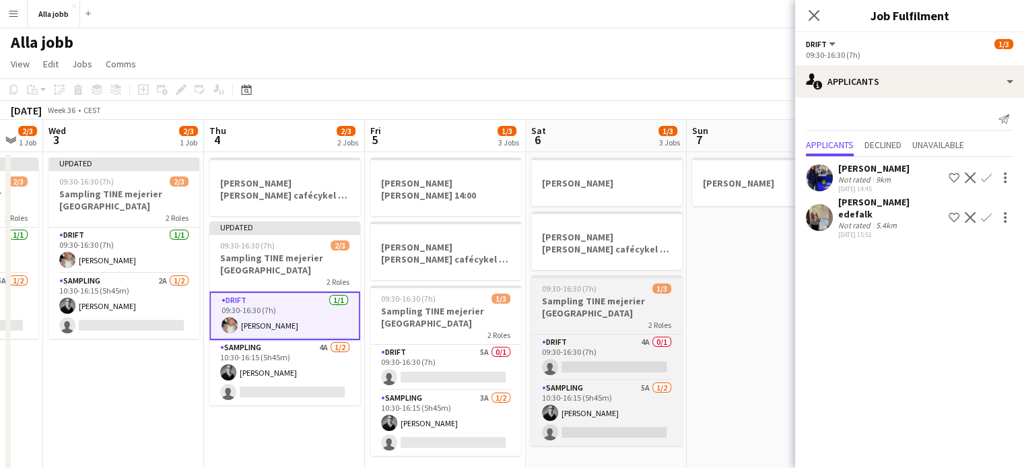
click at [460, 357] on app-card-role "Drift 5A 0/1 09:30-16:30 (7h) single-neutral-actions" at bounding box center [445, 368] width 151 height 46
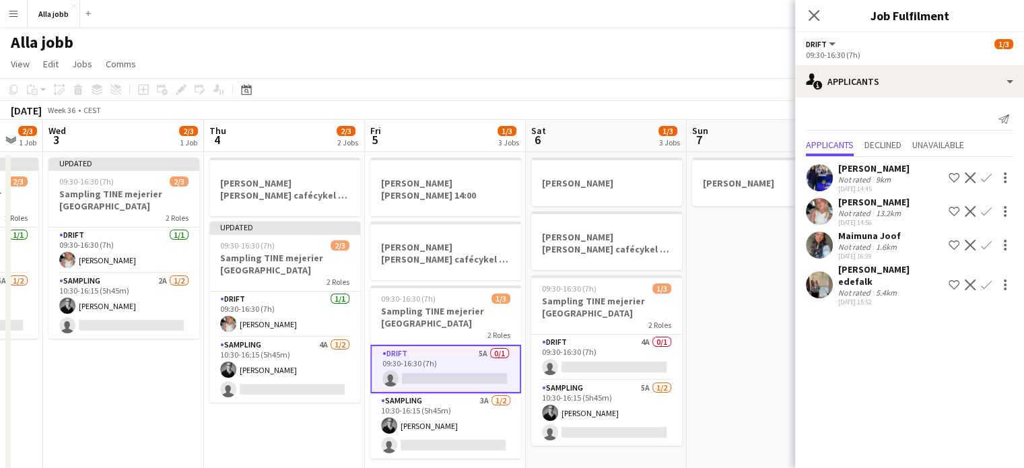
click at [989, 209] on app-icon "Confirm" at bounding box center [986, 211] width 11 height 11
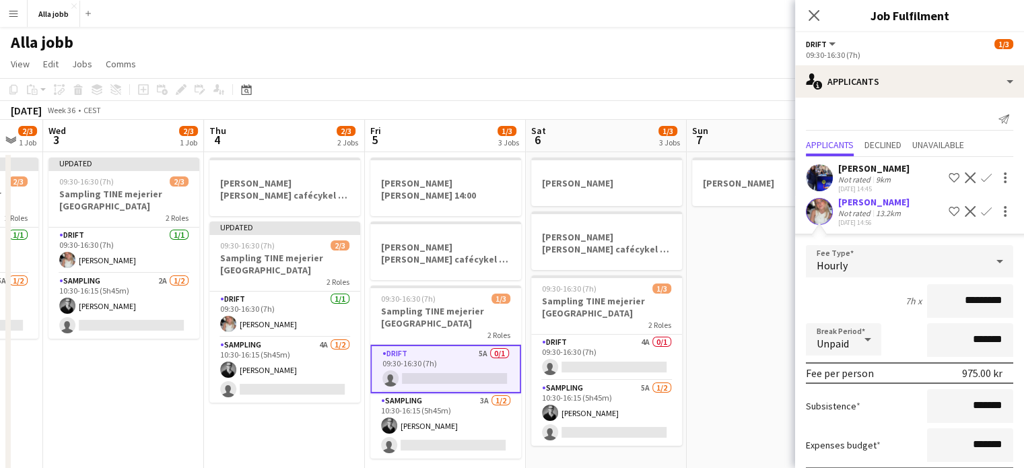
click at [956, 304] on input "*********" at bounding box center [970, 301] width 86 height 34
type input "******"
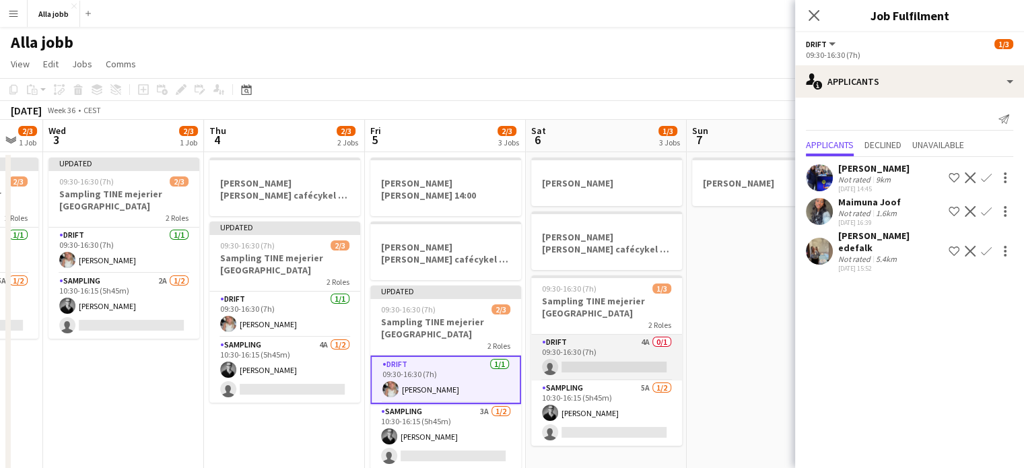
click at [601, 353] on app-card-role "Drift 4A 0/1 09:30-16:30 (7h) single-neutral-actions" at bounding box center [606, 358] width 151 height 46
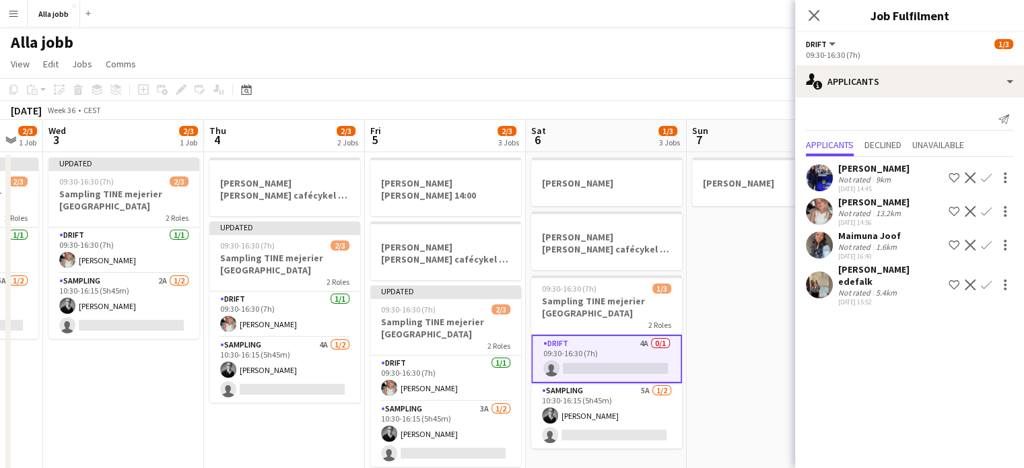
click at [981, 209] on app-icon "Confirm" at bounding box center [986, 211] width 11 height 11
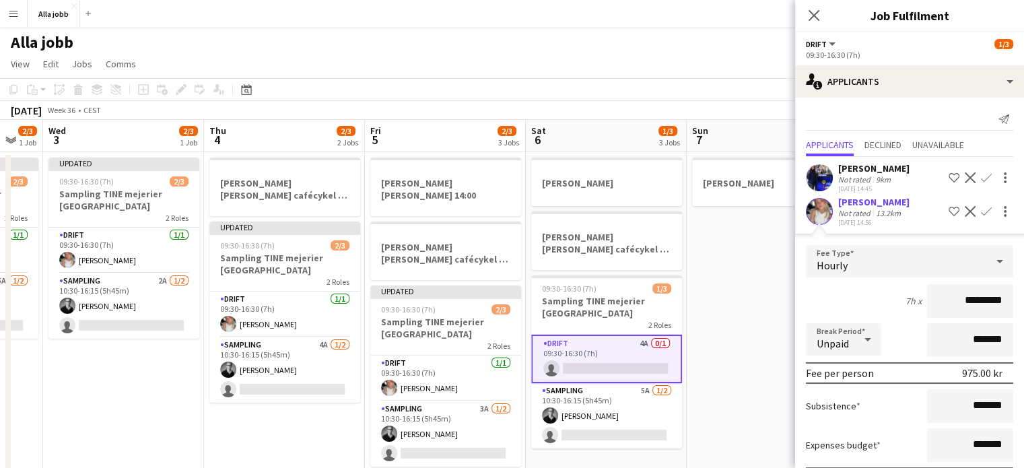
click at [958, 295] on input "*********" at bounding box center [970, 301] width 86 height 34
type input "******"
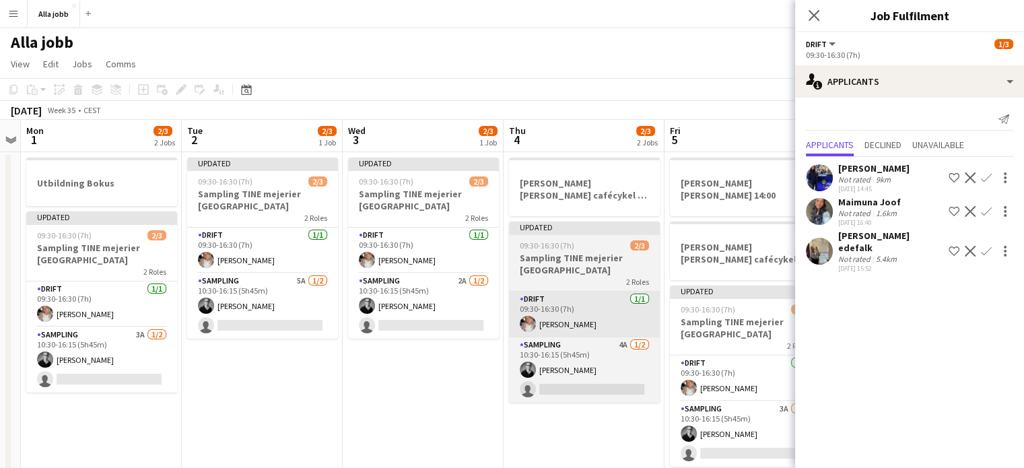
scroll to position [0, 295]
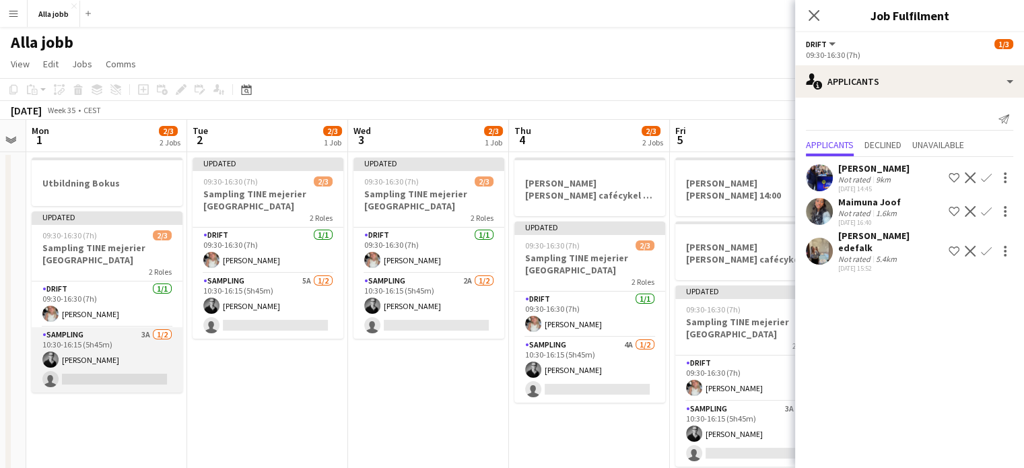
click at [127, 358] on app-card-role "Sampling 3A [DATE] 10:30-16:15 (5h45m) [PERSON_NAME] single-neutral-actions" at bounding box center [107, 359] width 151 height 65
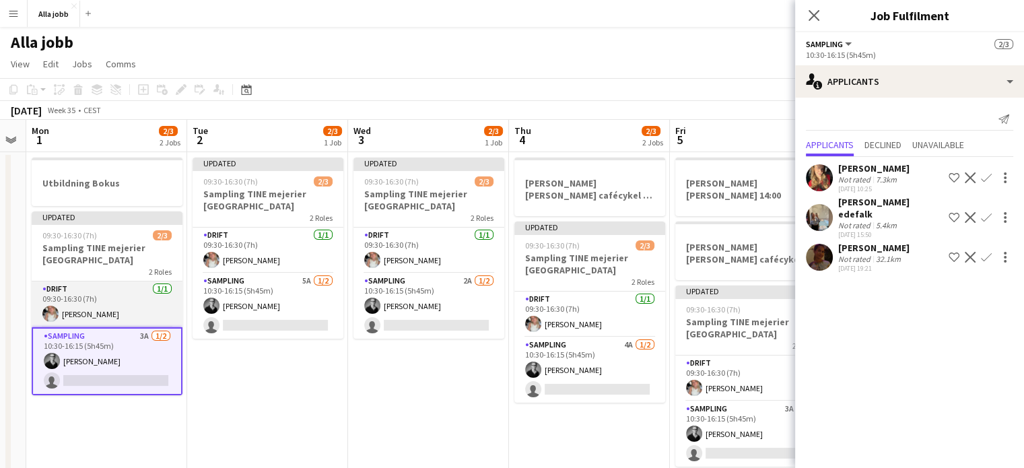
click at [140, 304] on app-card-role "Drift [DATE] 09:30-16:30 (7h) [PERSON_NAME]" at bounding box center [107, 304] width 151 height 46
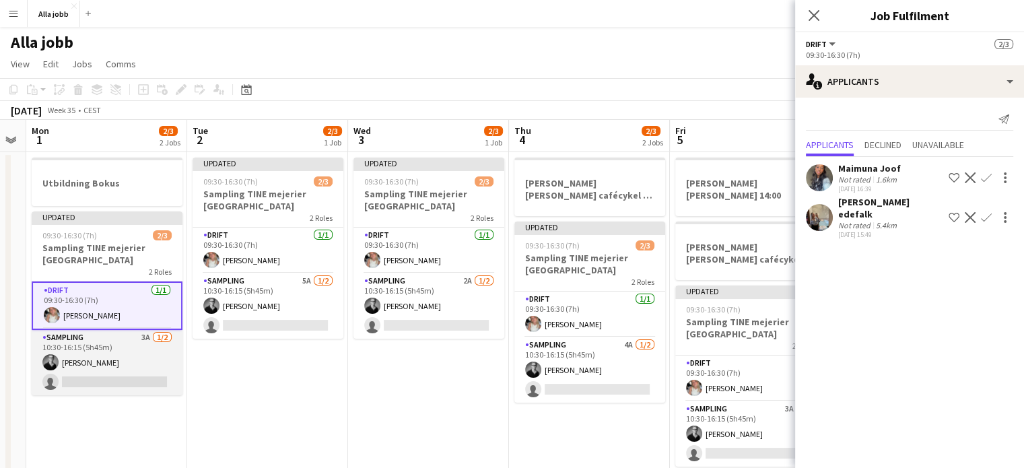
click at [154, 348] on app-card-role "Sampling 3A [DATE] 10:30-16:15 (5h45m) [PERSON_NAME] single-neutral-actions" at bounding box center [107, 362] width 151 height 65
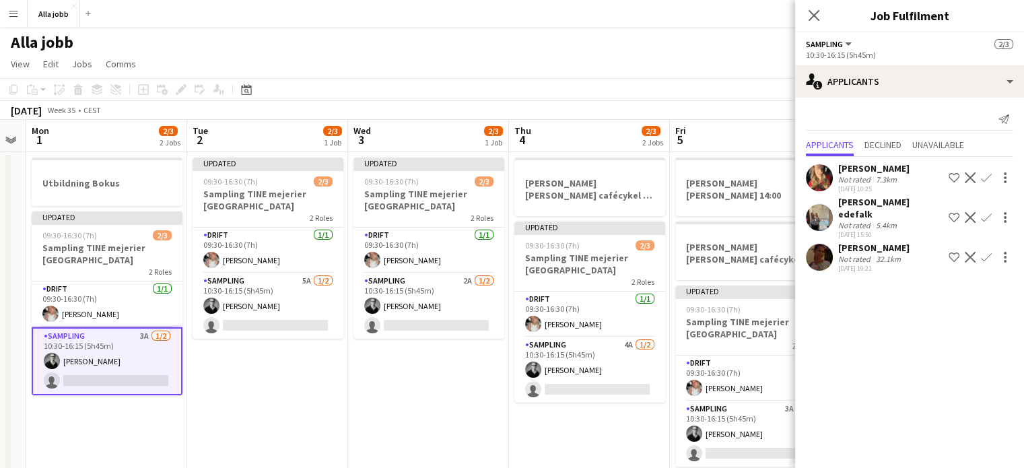
click at [820, 249] on app-user-avatar at bounding box center [819, 257] width 27 height 27
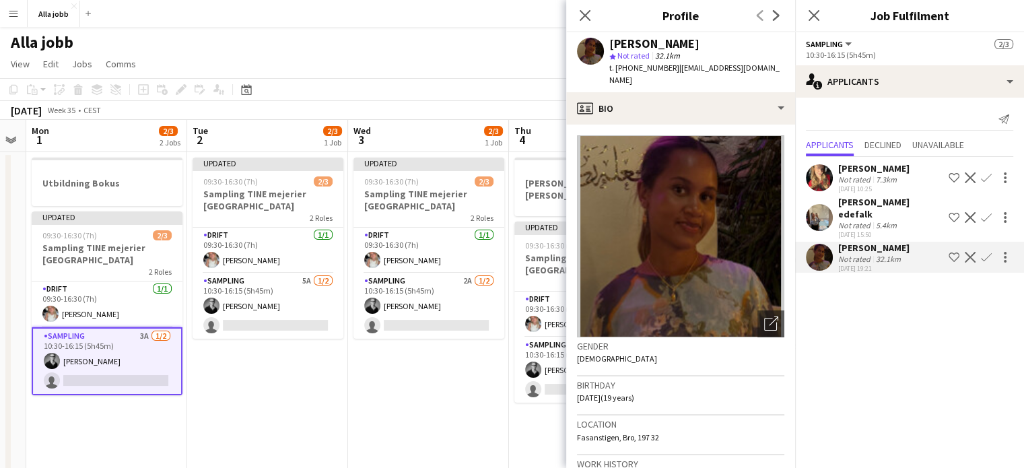
click at [816, 215] on app-user-avatar at bounding box center [819, 217] width 27 height 27
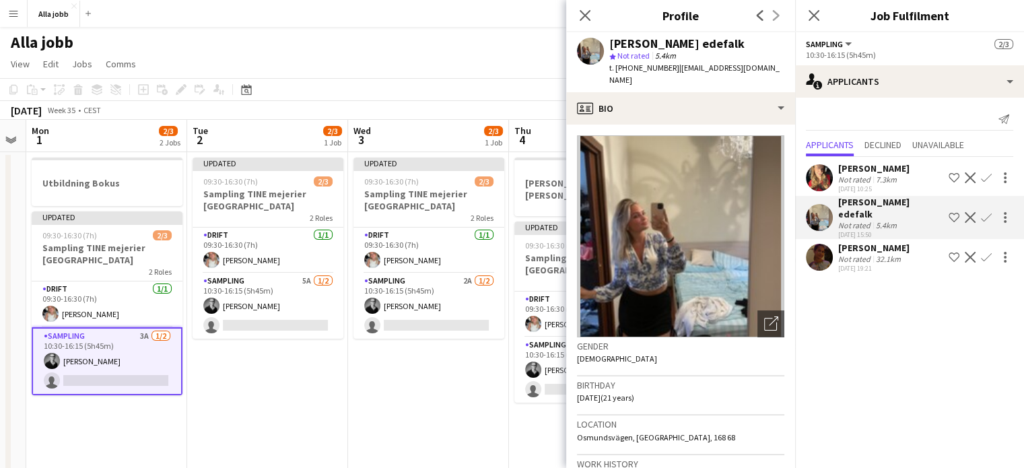
click at [821, 177] on app-user-avatar at bounding box center [819, 177] width 27 height 27
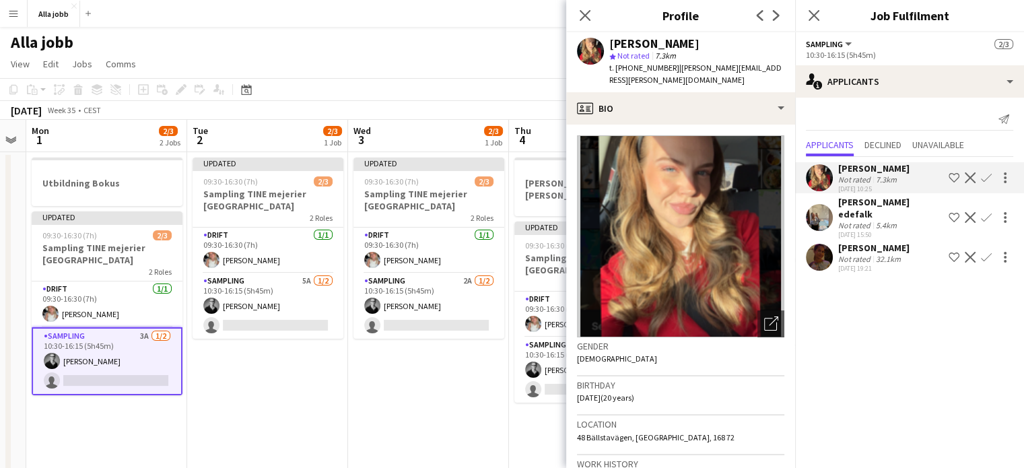
click at [822, 204] on app-user-avatar at bounding box center [819, 217] width 27 height 27
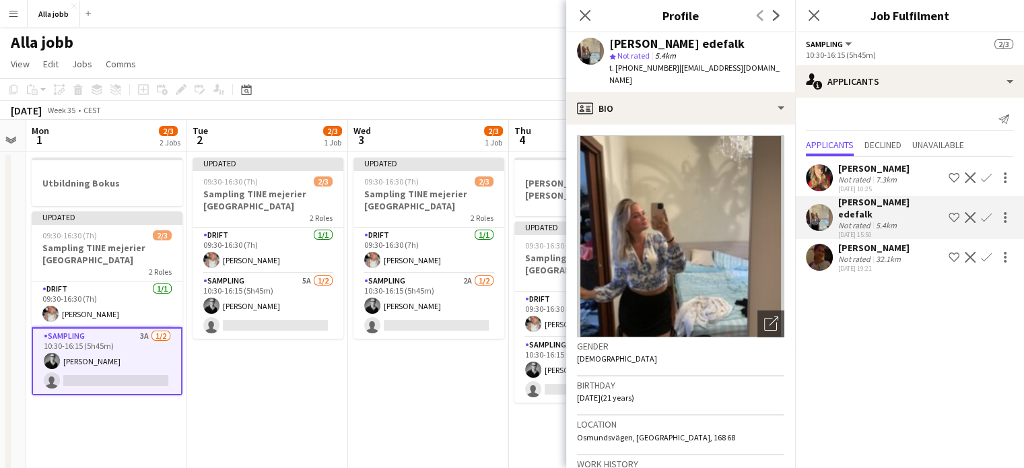
click at [817, 171] on app-user-avatar at bounding box center [819, 177] width 27 height 27
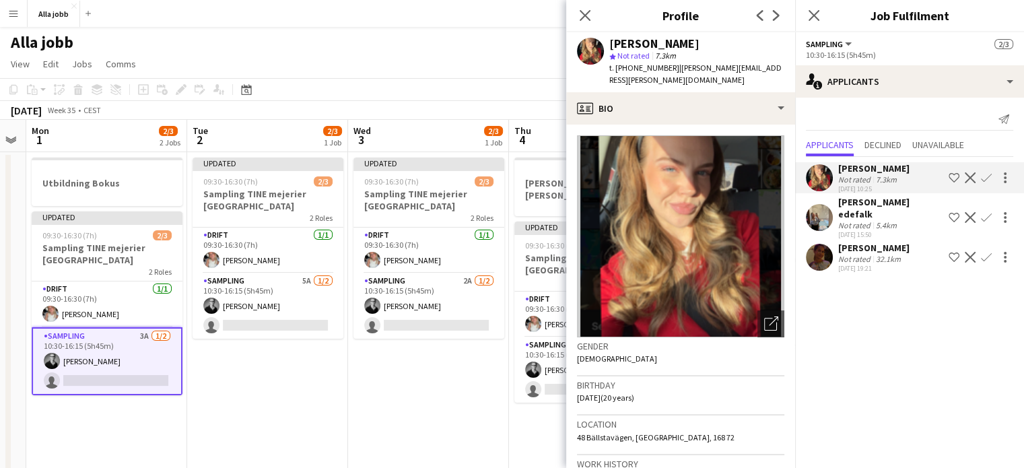
click at [814, 250] on app-user-avatar at bounding box center [819, 257] width 27 height 27
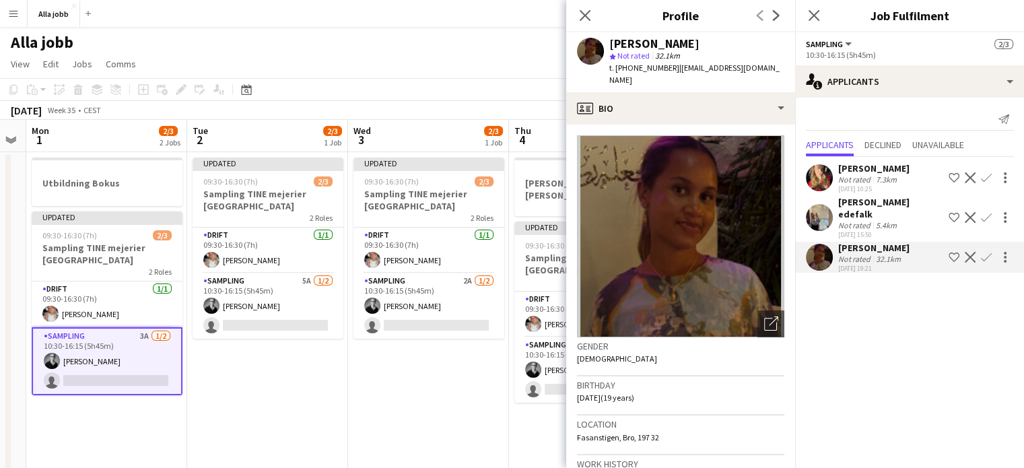
click at [816, 176] on app-user-avatar at bounding box center [819, 177] width 27 height 27
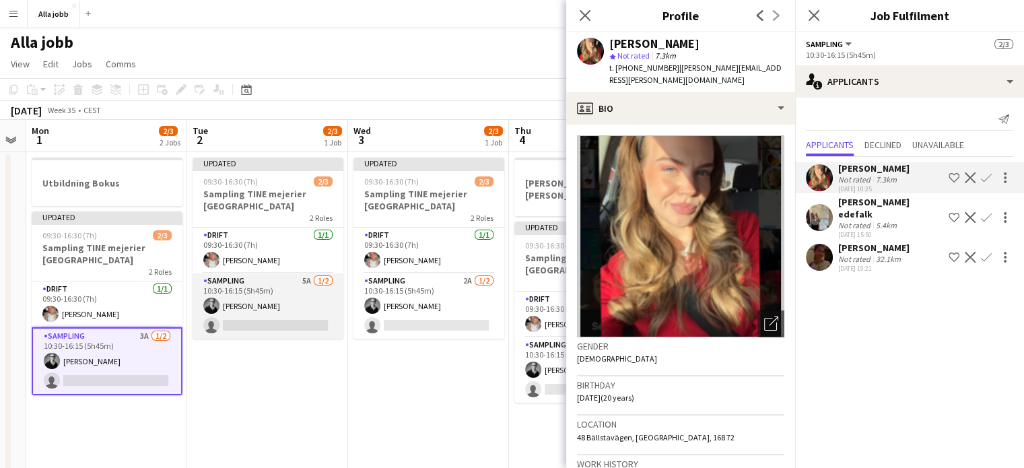
click at [283, 302] on app-card-role "Sampling 5A [DATE] 10:30-16:15 (5h45m) [PERSON_NAME] single-neutral-actions" at bounding box center [267, 305] width 151 height 65
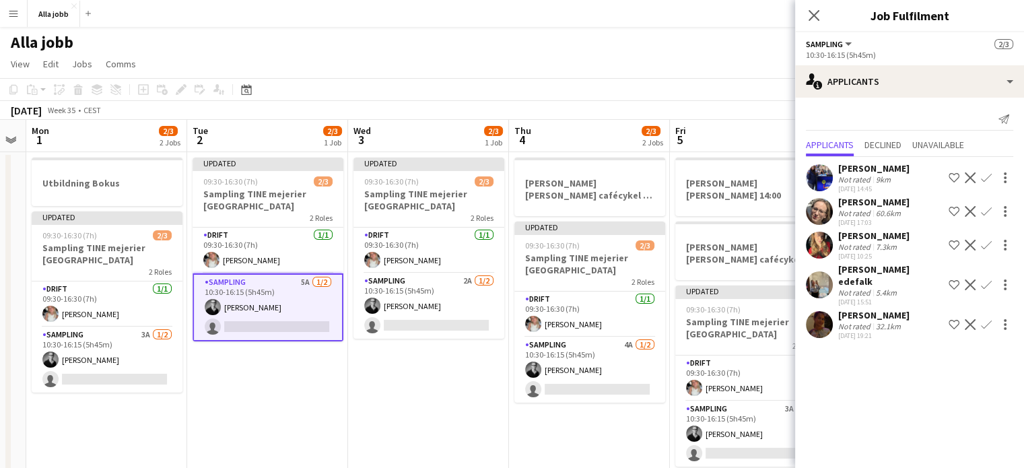
click at [985, 181] on app-icon "Confirm" at bounding box center [986, 177] width 11 height 11
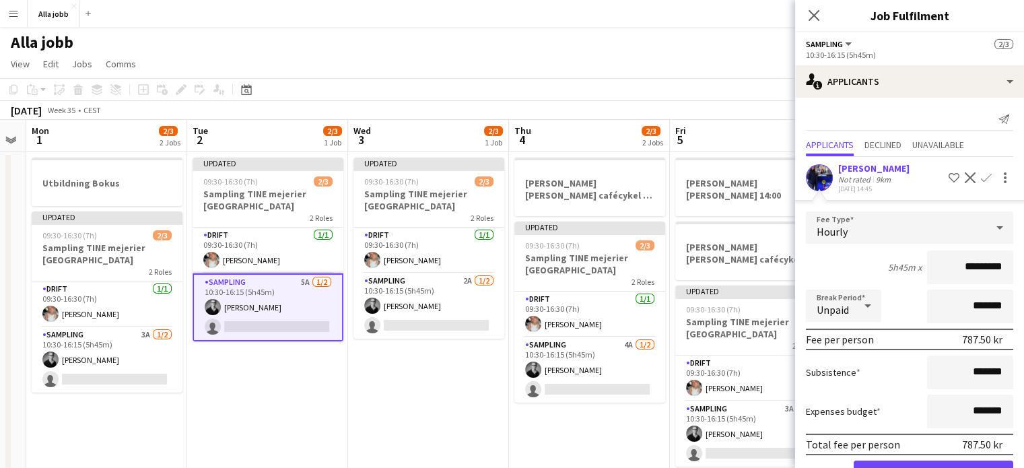
click at [952, 269] on input "*********" at bounding box center [970, 267] width 86 height 34
type input "******"
click button "Confirm" at bounding box center [933, 473] width 160 height 27
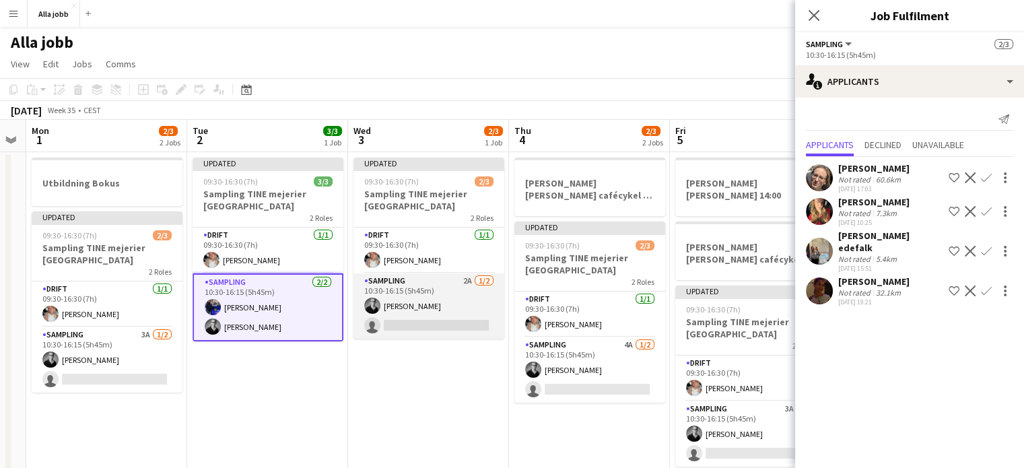
click at [476, 299] on app-card-role "Sampling 2A [DATE] 10:30-16:15 (5h45m) [PERSON_NAME] single-neutral-actions" at bounding box center [428, 305] width 151 height 65
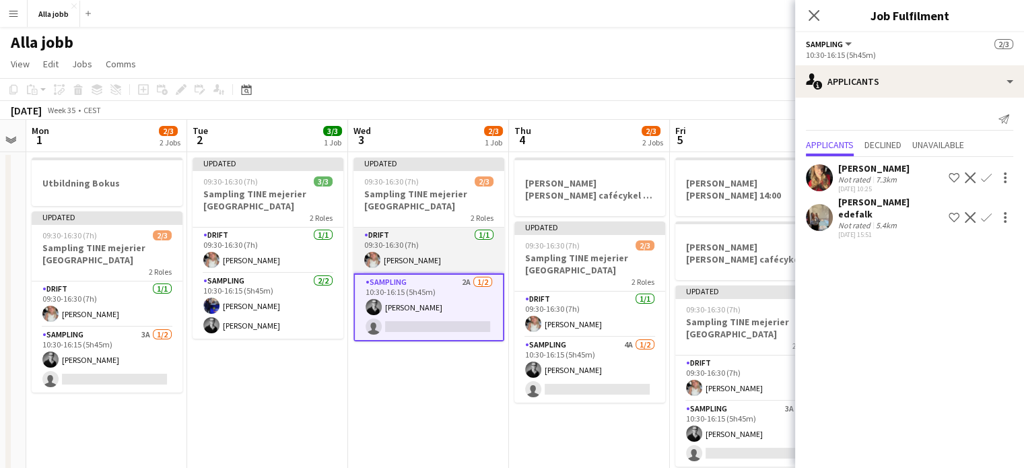
click at [440, 252] on app-card-role "Drift [DATE] 09:30-16:30 (7h) [PERSON_NAME]" at bounding box center [428, 250] width 151 height 46
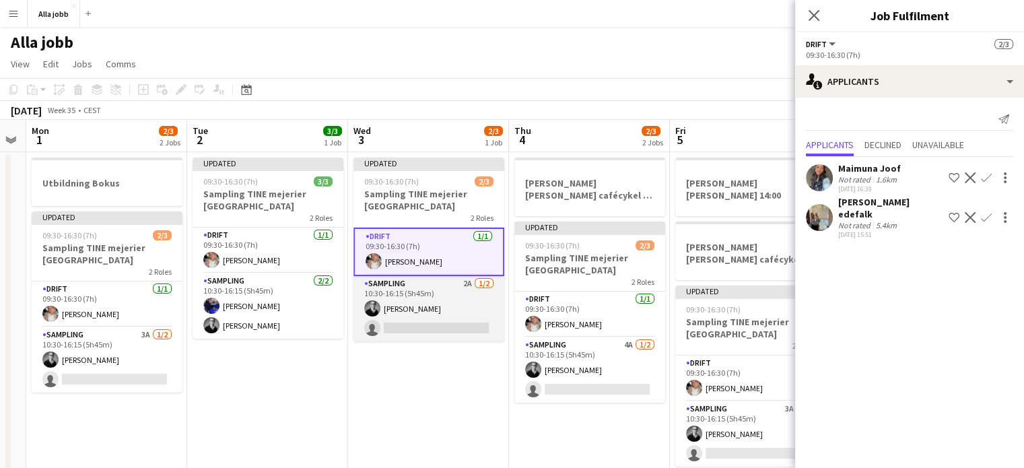
click at [442, 312] on app-card-role "Sampling 2A [DATE] 10:30-16:15 (5h45m) [PERSON_NAME] single-neutral-actions" at bounding box center [428, 308] width 151 height 65
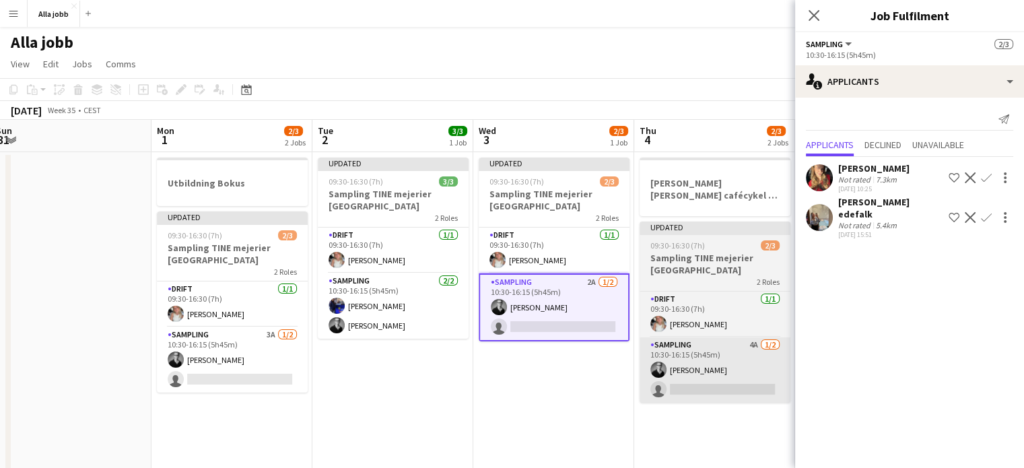
scroll to position [0, 315]
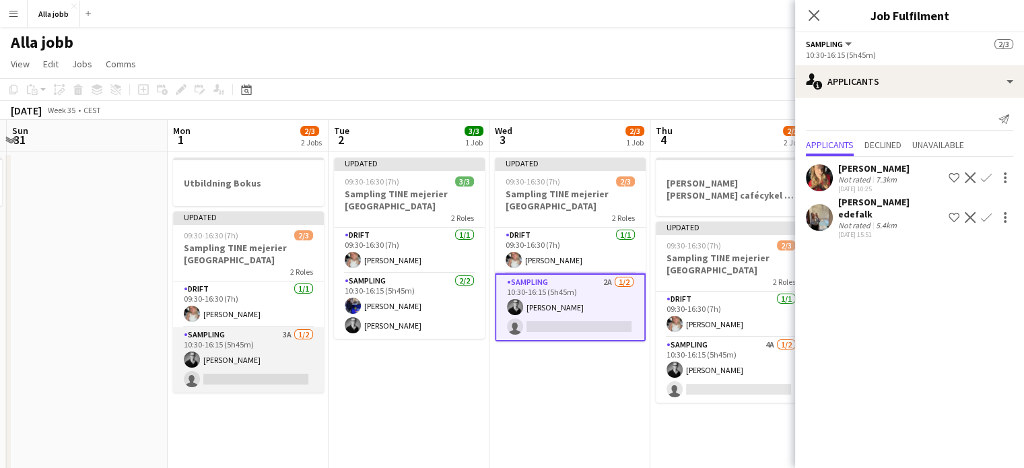
click at [272, 366] on app-card-role "Sampling 3A [DATE] 10:30-16:15 (5h45m) [PERSON_NAME] single-neutral-actions" at bounding box center [248, 359] width 151 height 65
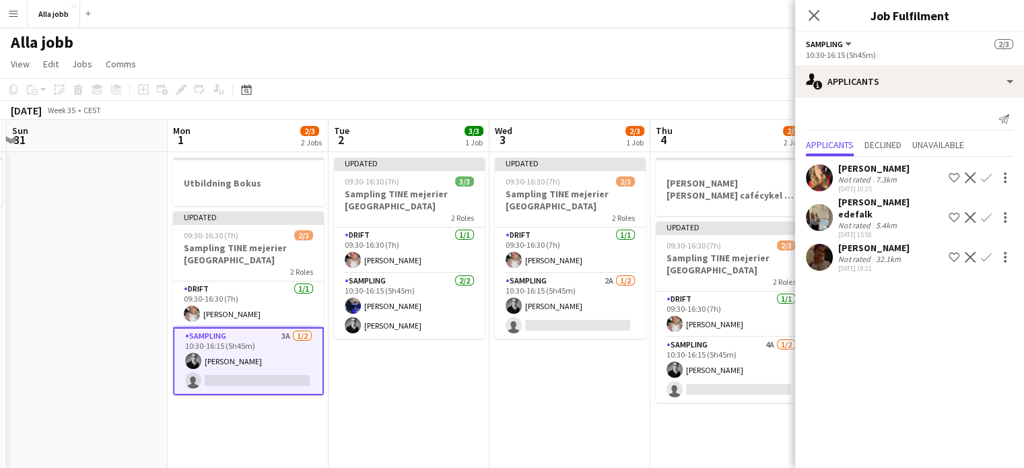
click at [985, 177] on app-icon "Confirm" at bounding box center [986, 177] width 11 height 11
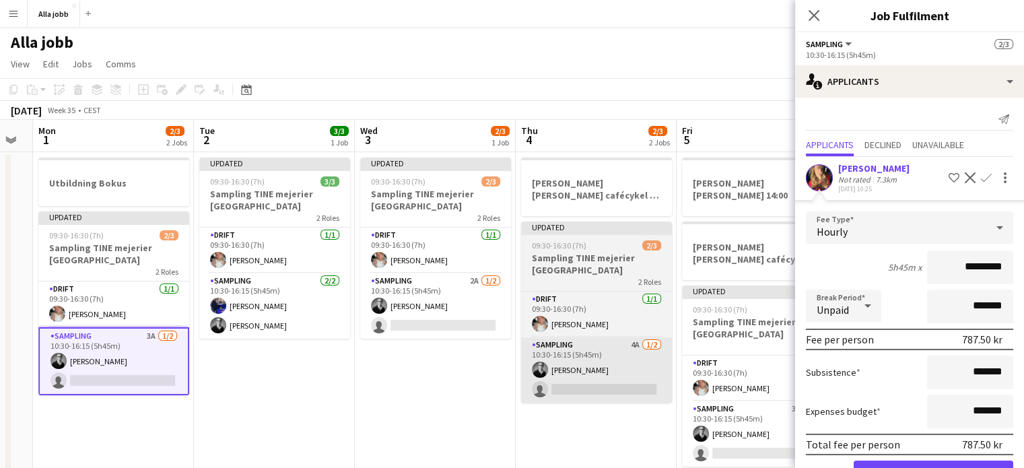
scroll to position [0, 450]
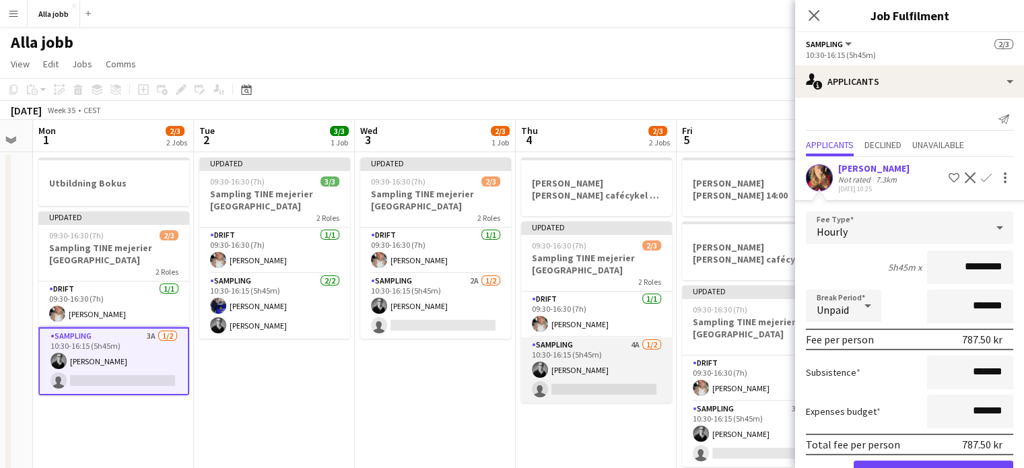
click at [582, 387] on app-card-role "Sampling 4A [DATE] 10:30-16:15 (5h45m) [PERSON_NAME] single-neutral-actions" at bounding box center [596, 369] width 151 height 65
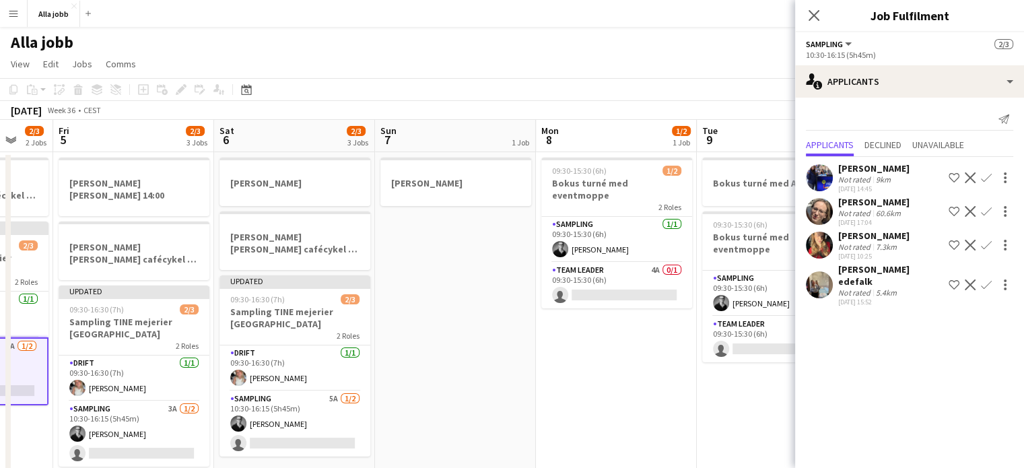
scroll to position [0, 349]
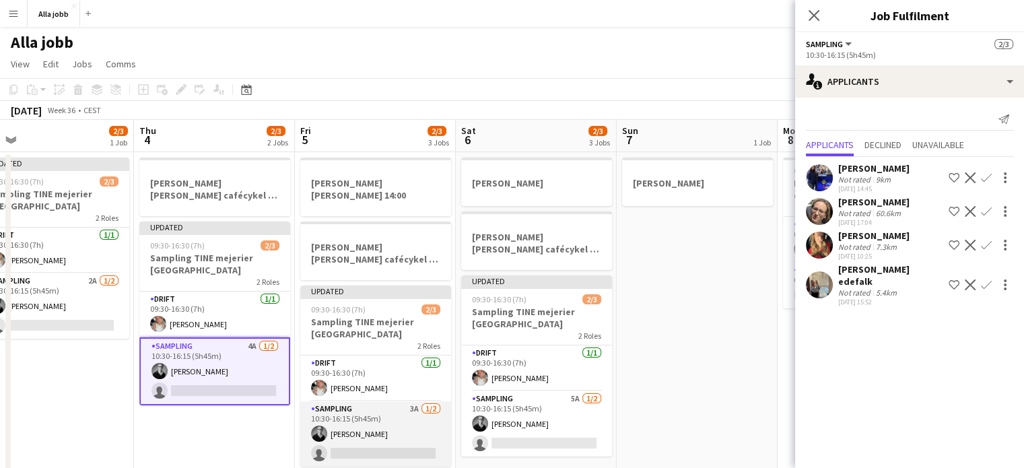
click at [370, 423] on app-card-role "Sampling 3A [DATE] 10:30-16:15 (5h45m) [PERSON_NAME] single-neutral-actions" at bounding box center [375, 433] width 151 height 65
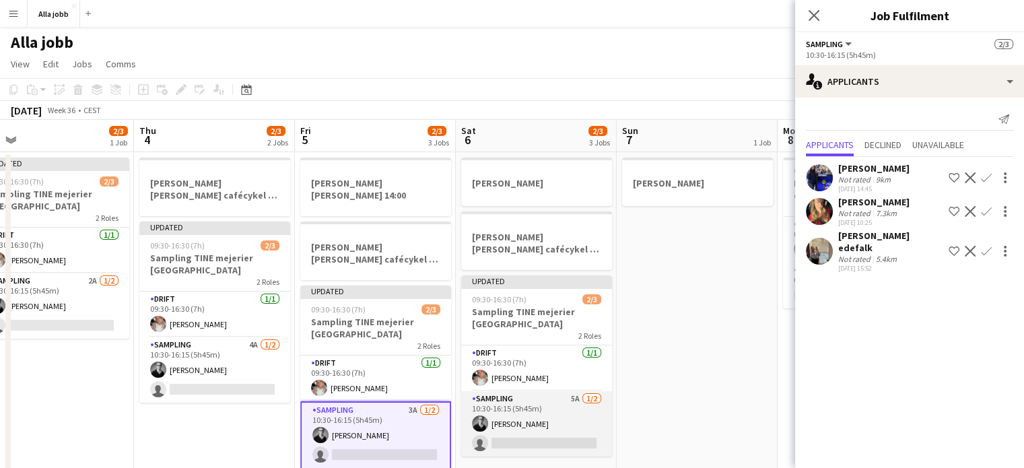
click at [568, 422] on app-card-role "Sampling 5A [DATE] 10:30-16:15 (5h45m) [PERSON_NAME] single-neutral-actions" at bounding box center [536, 423] width 151 height 65
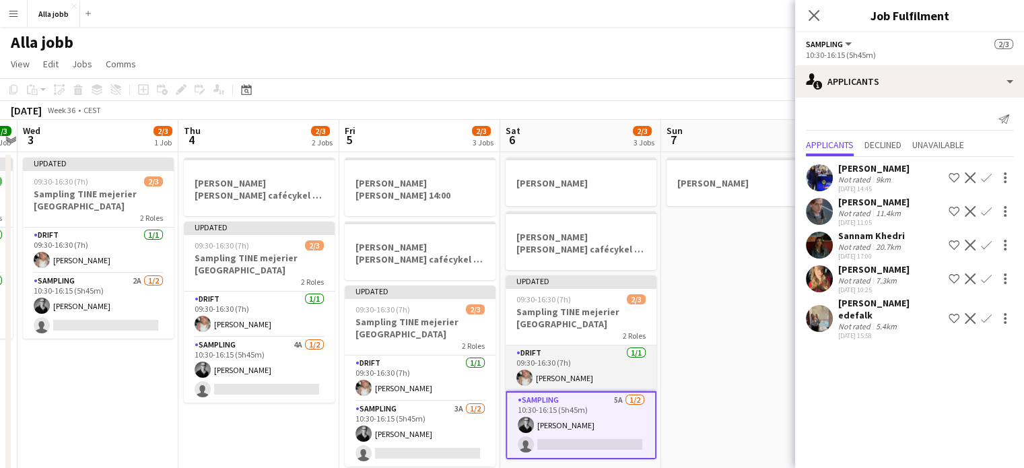
scroll to position [0, 297]
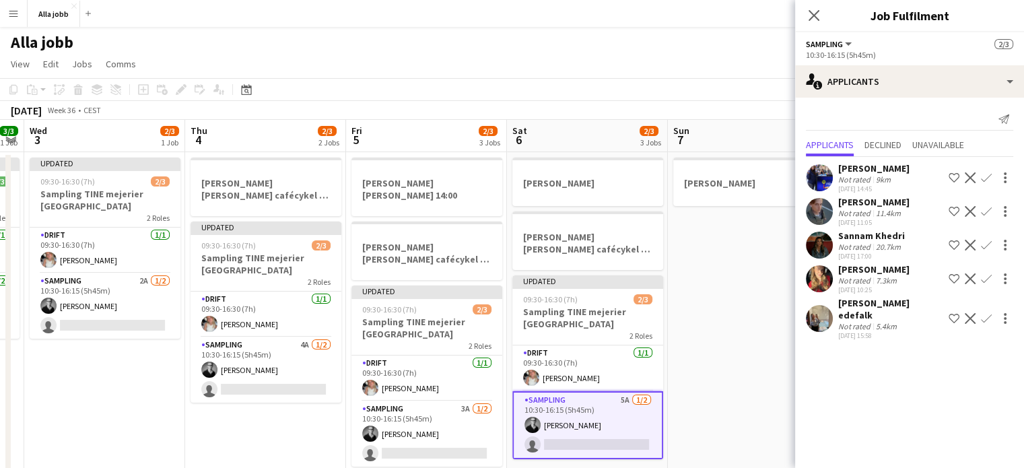
click at [818, 214] on app-user-avatar at bounding box center [819, 211] width 27 height 27
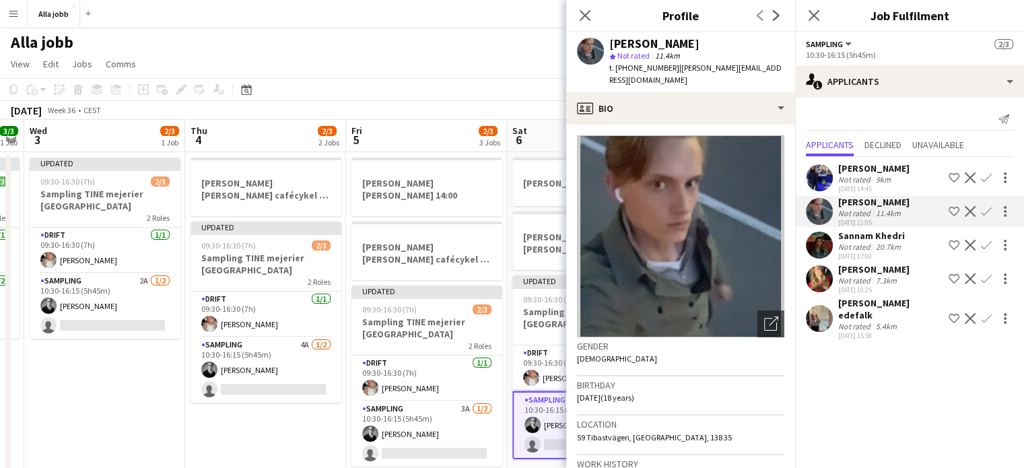
click at [314, 433] on app-date-cell "[PERSON_NAME] [PERSON_NAME] cafécykel - sthlm, [GEOGRAPHIC_DATA], cph Updated 0…" at bounding box center [265, 368] width 161 height 433
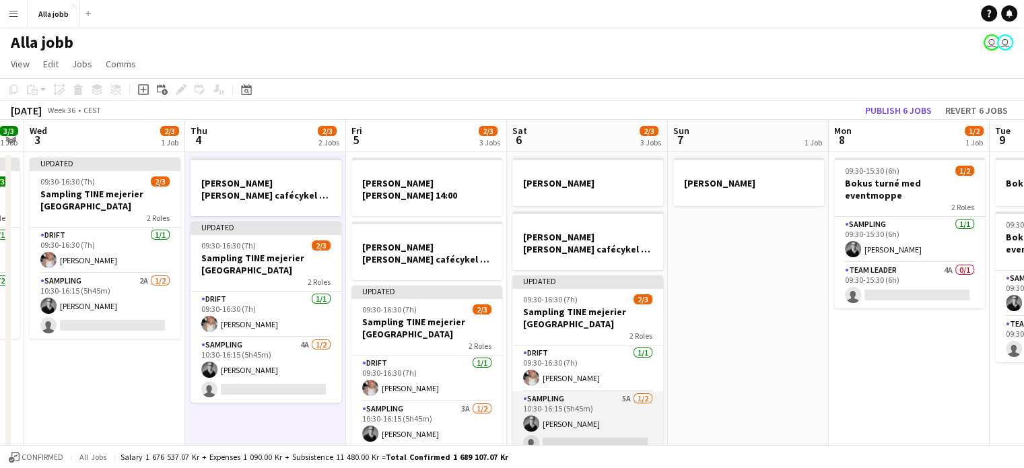
click at [571, 430] on app-card-role "Sampling 5A [DATE] 10:30-16:15 (5h45m) [PERSON_NAME] single-neutral-actions" at bounding box center [587, 423] width 151 height 65
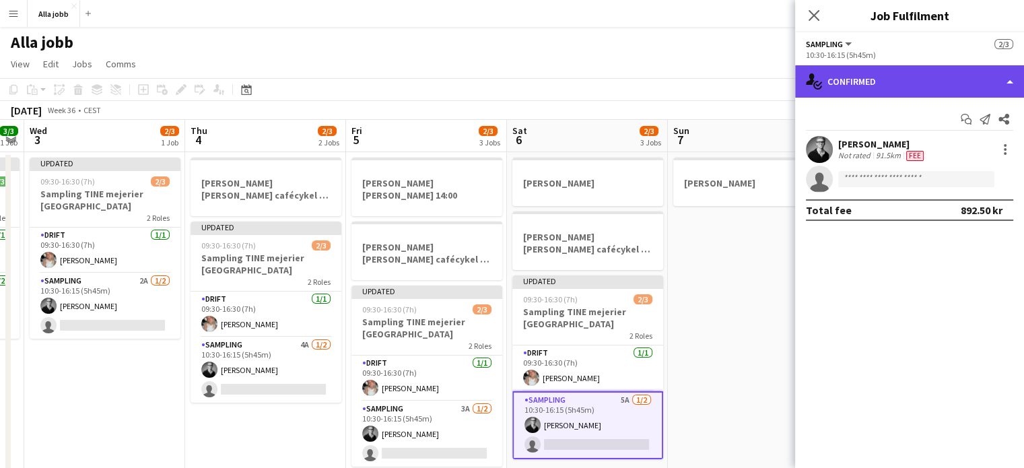
click at [882, 87] on div "single-neutral-actions-check-2 Confirmed" at bounding box center [909, 81] width 229 height 32
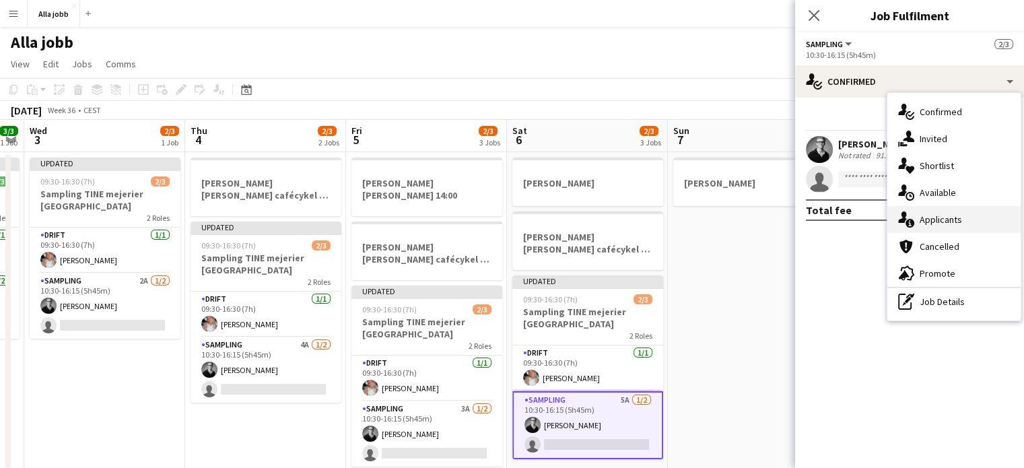
click at [942, 221] on div "single-neutral-actions-information Applicants" at bounding box center [953, 219] width 133 height 27
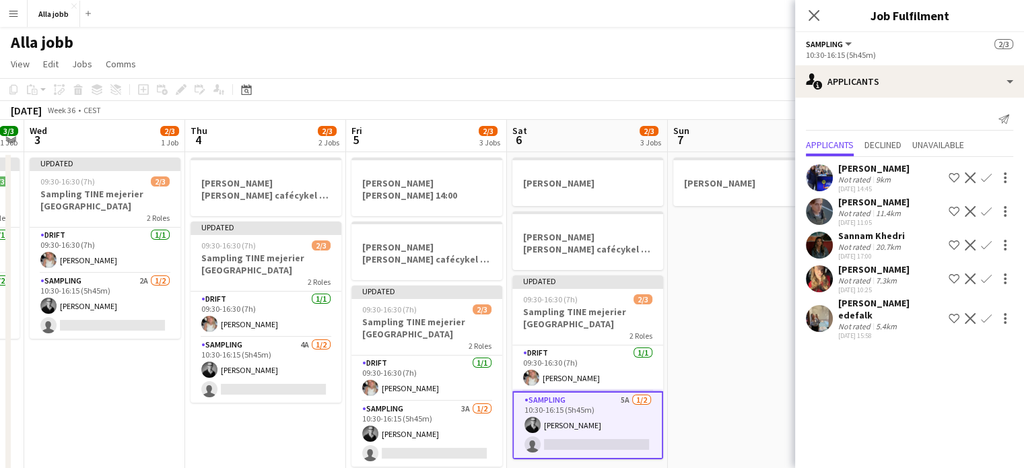
click at [825, 244] on app-user-avatar at bounding box center [819, 245] width 27 height 27
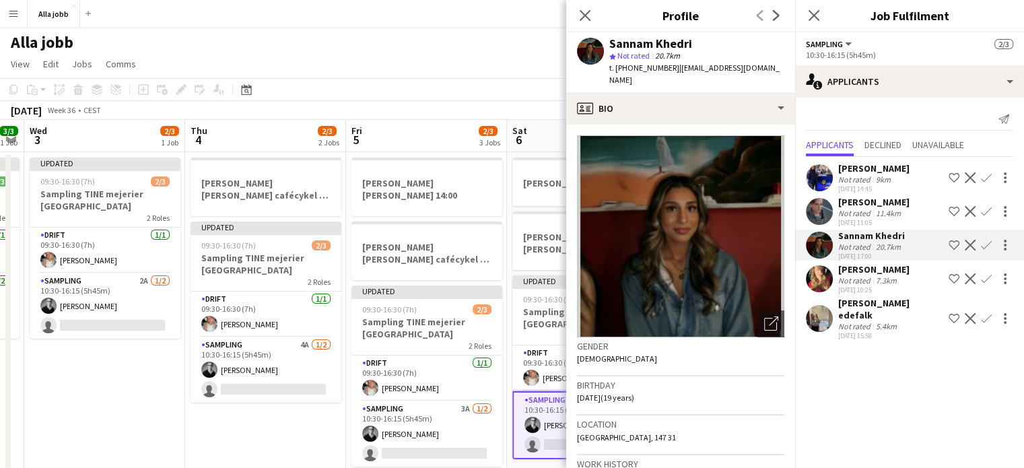
click at [242, 442] on app-date-cell "[PERSON_NAME] [PERSON_NAME] cafécykel - sthlm, [GEOGRAPHIC_DATA], cph Updated 0…" at bounding box center [265, 368] width 161 height 433
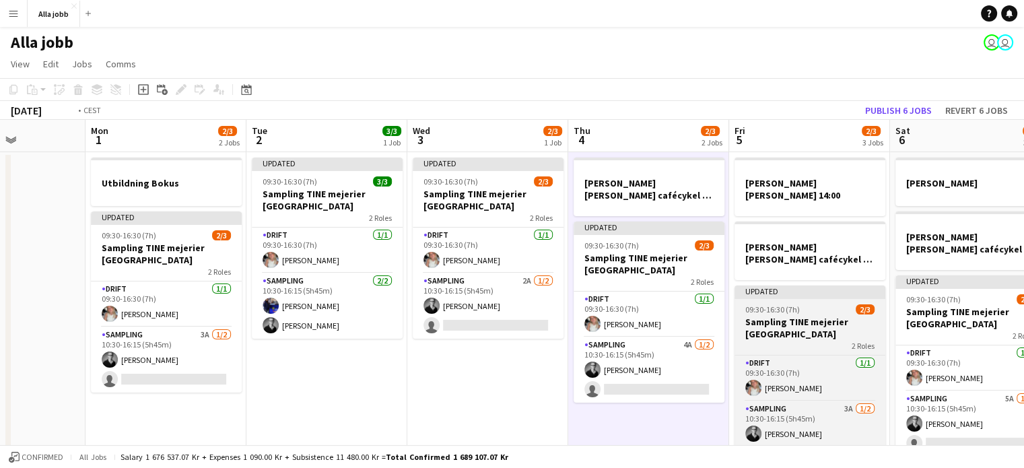
scroll to position [0, 503]
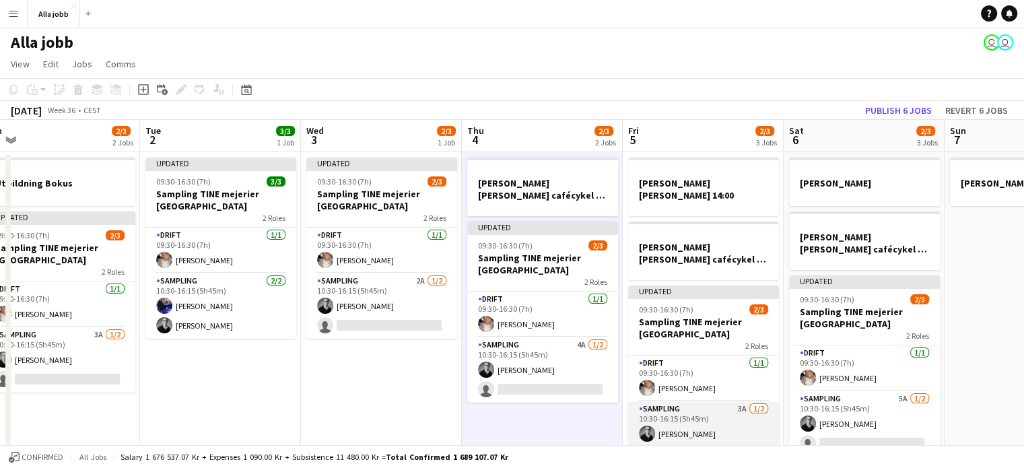
click at [663, 408] on app-card-role "Sampling 3A [DATE] 10:30-16:15 (5h45m) [PERSON_NAME] single-neutral-actions" at bounding box center [703, 433] width 151 height 65
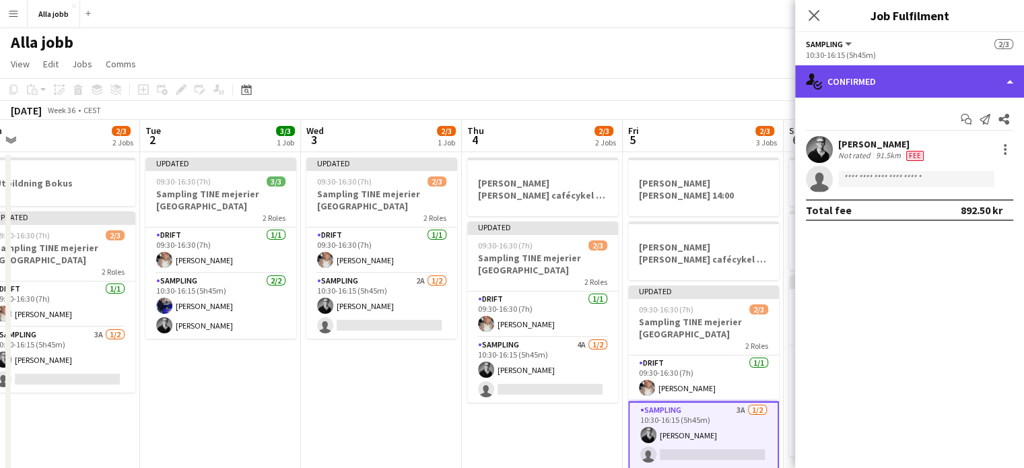
click at [882, 77] on div "single-neutral-actions-check-2 Confirmed" at bounding box center [909, 81] width 229 height 32
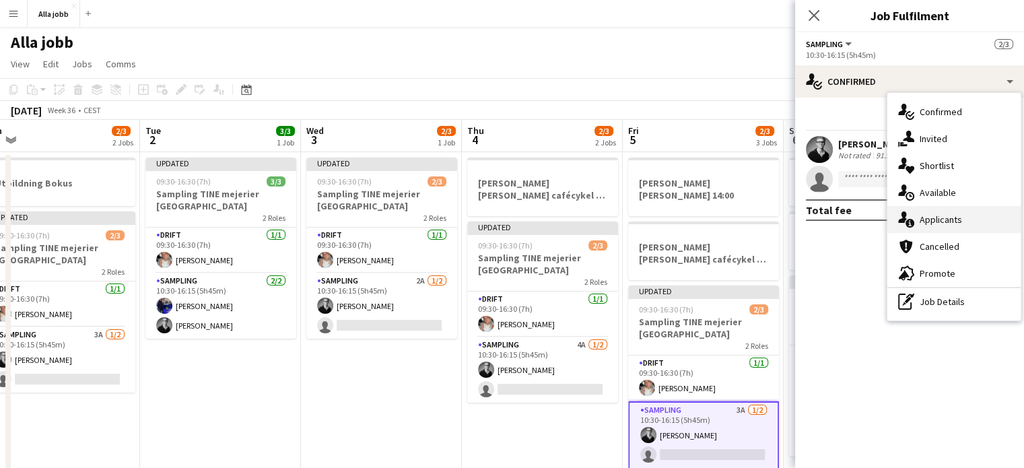
click at [936, 220] on div "single-neutral-actions-information Applicants" at bounding box center [953, 219] width 133 height 27
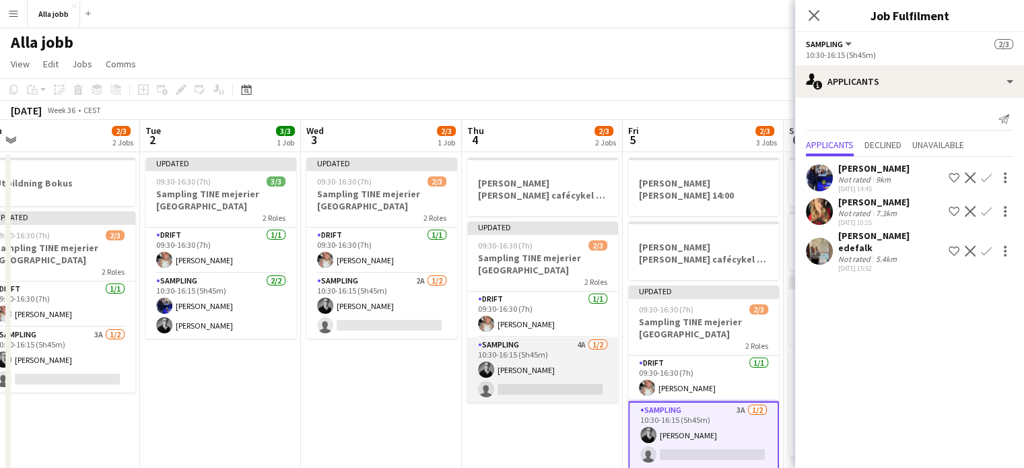
click at [570, 363] on app-card-role "Sampling 4A [DATE] 10:30-16:15 (5h45m) [PERSON_NAME] single-neutral-actions" at bounding box center [542, 369] width 151 height 65
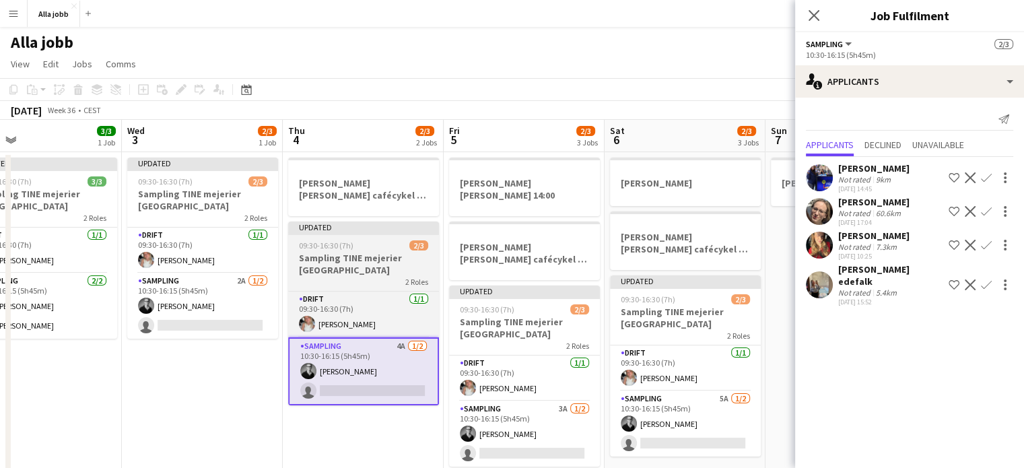
scroll to position [0, 371]
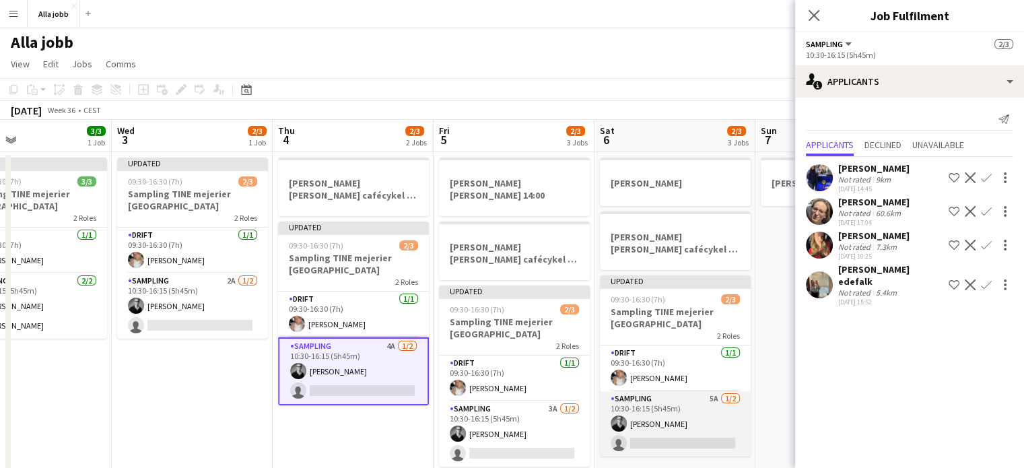
click at [678, 434] on app-card-role "Sampling 5A [DATE] 10:30-16:15 (5h45m) [PERSON_NAME] single-neutral-actions" at bounding box center [675, 423] width 151 height 65
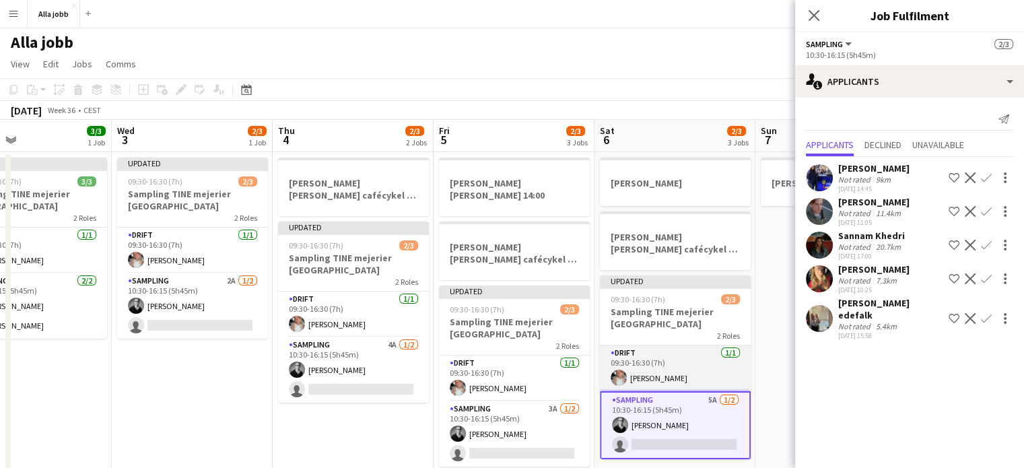
click at [638, 374] on app-card-role "Drift [DATE] 09:30-16:30 (7h) [PERSON_NAME]" at bounding box center [675, 368] width 151 height 46
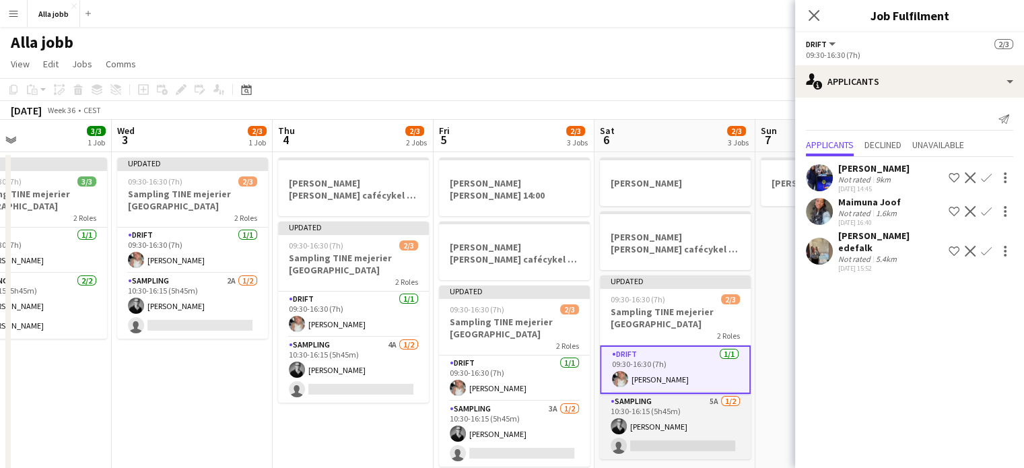
click at [654, 435] on app-card-role "Sampling 5A [DATE] 10:30-16:15 (5h45m) [PERSON_NAME] single-neutral-actions" at bounding box center [675, 426] width 151 height 65
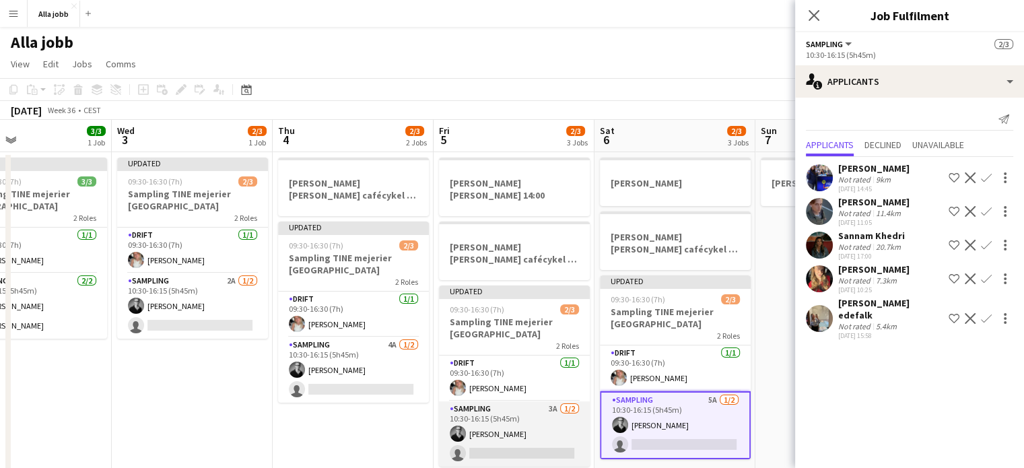
click at [529, 412] on app-card-role "Sampling 3A [DATE] 10:30-16:15 (5h45m) [PERSON_NAME] single-neutral-actions" at bounding box center [514, 433] width 151 height 65
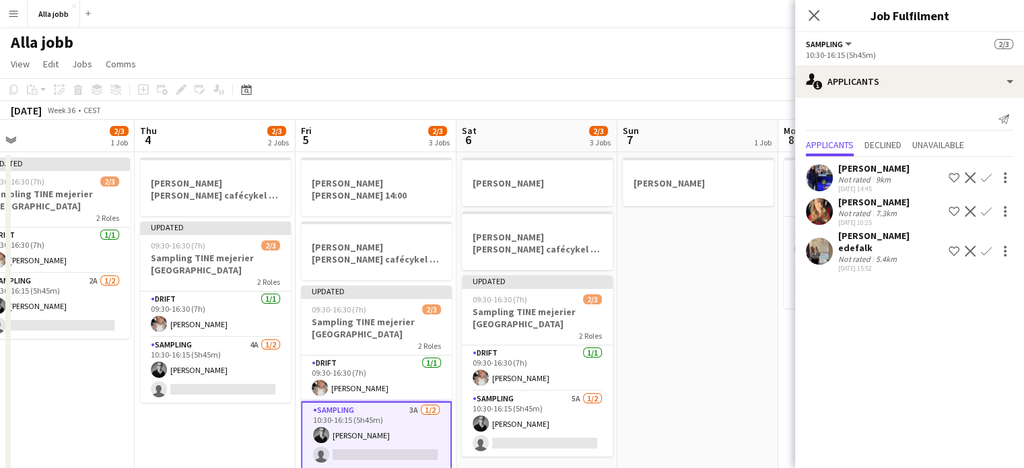
scroll to position [0, 510]
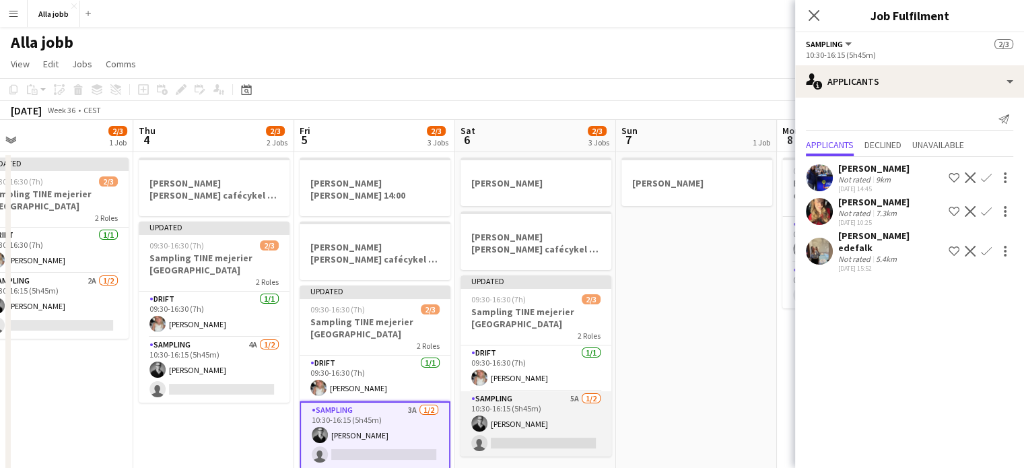
click at [538, 425] on app-card-role "Sampling 5A [DATE] 10:30-16:15 (5h45m) [PERSON_NAME] single-neutral-actions" at bounding box center [535, 423] width 151 height 65
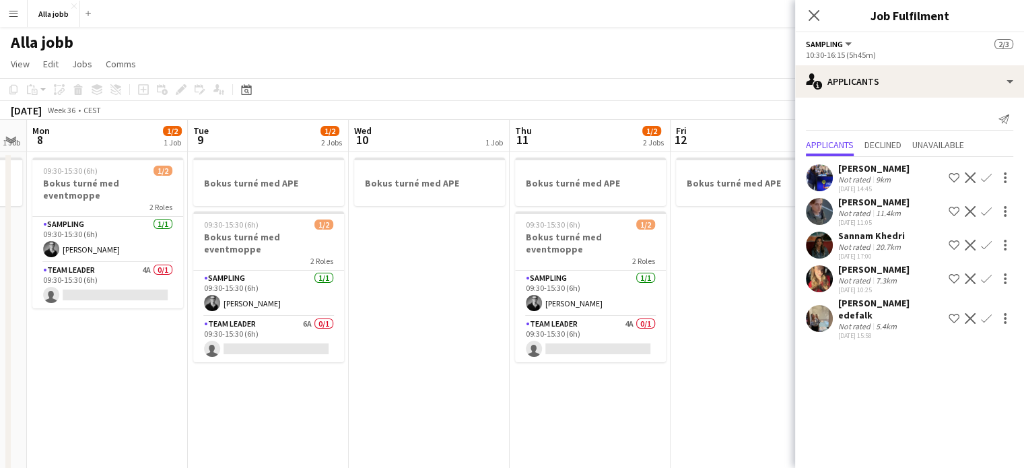
scroll to position [0, 357]
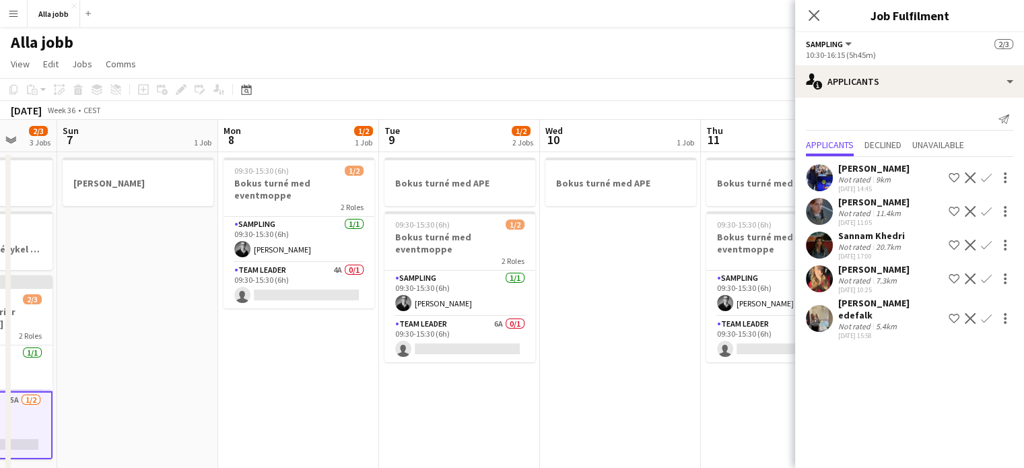
click at [306, 335] on app-date-cell "09:30-15:30 (6h) 1/2 Bokus turné med eventmoppe 2 Roles Sampling [DATE] 09:30-1…" at bounding box center [298, 368] width 161 height 433
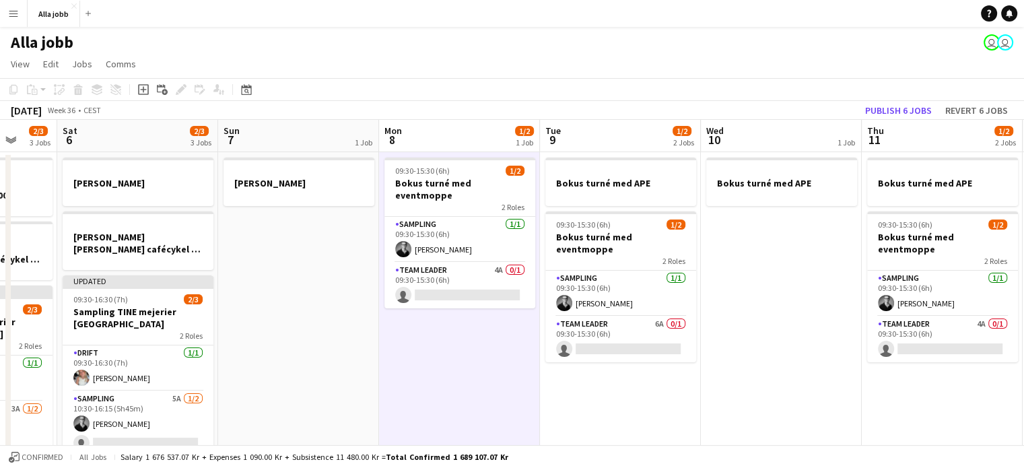
scroll to position [0, 384]
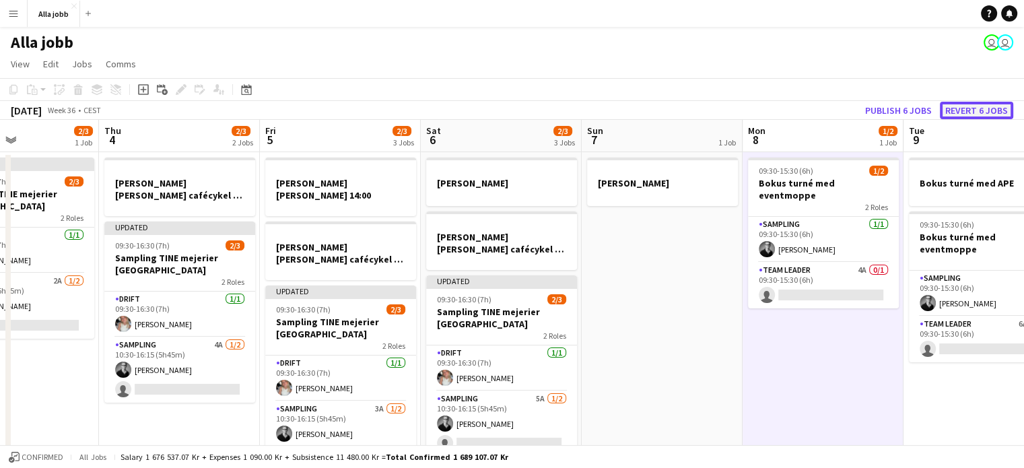
click at [967, 112] on button "Revert 6 jobs" at bounding box center [976, 110] width 73 height 17
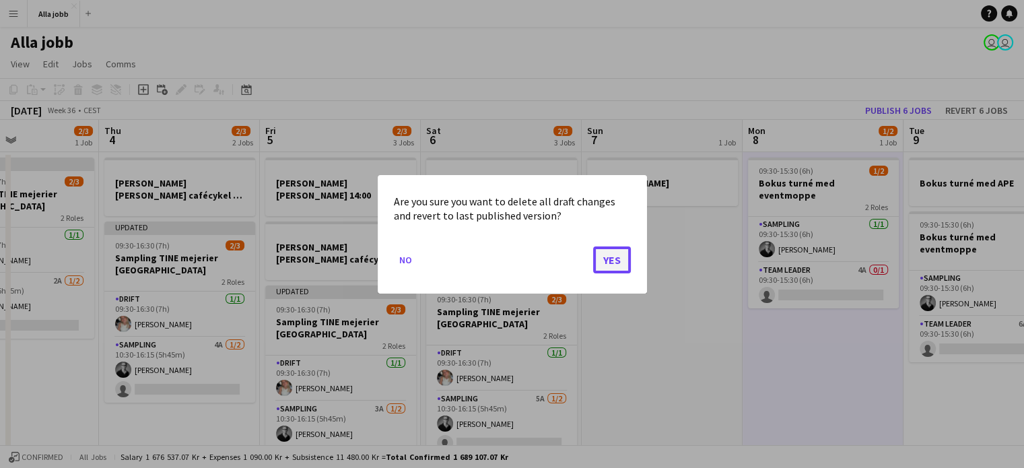
click at [613, 259] on button "Yes" at bounding box center [612, 259] width 38 height 27
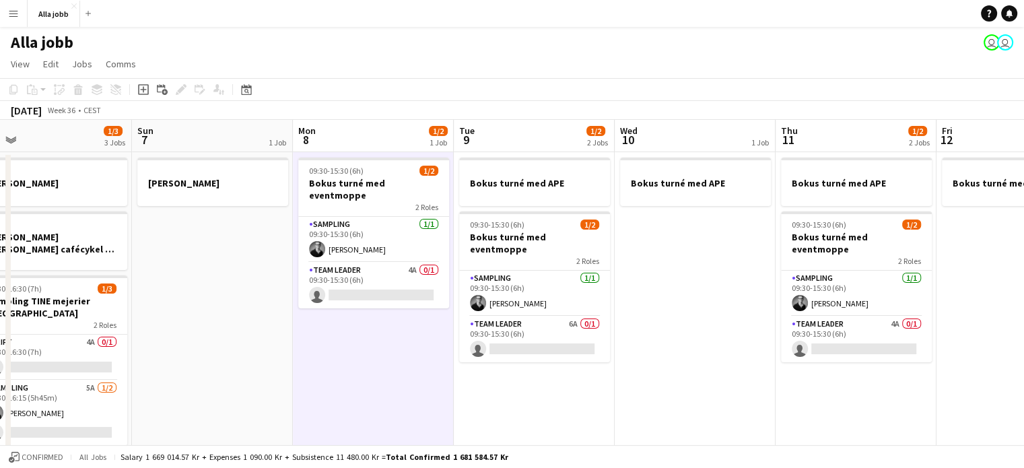
scroll to position [0, 515]
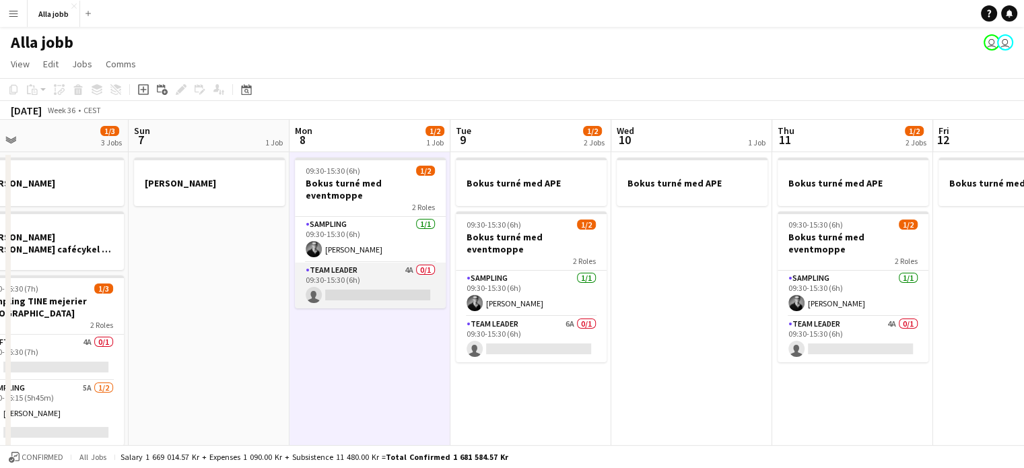
click at [374, 279] on app-card-role "Team Leader 4A 0/1 09:30-15:30 (6h) single-neutral-actions" at bounding box center [370, 285] width 151 height 46
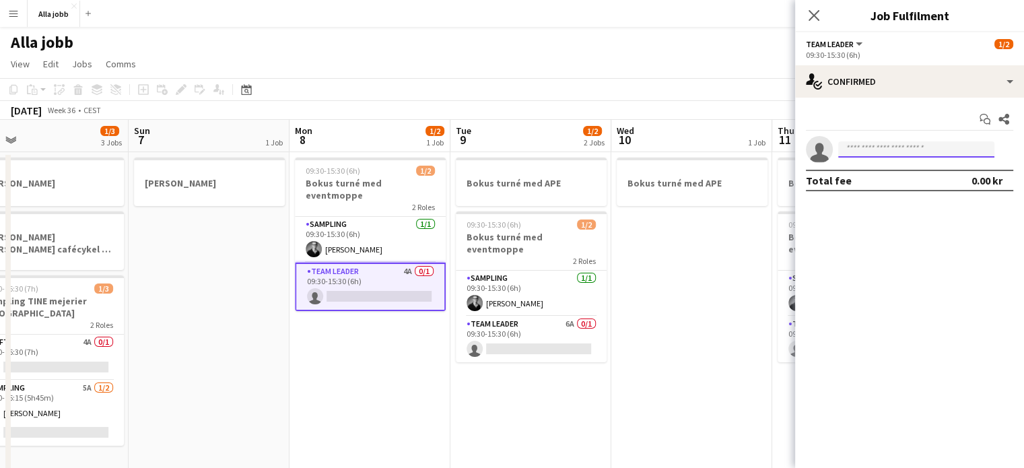
click at [868, 149] on input at bounding box center [916, 149] width 156 height 16
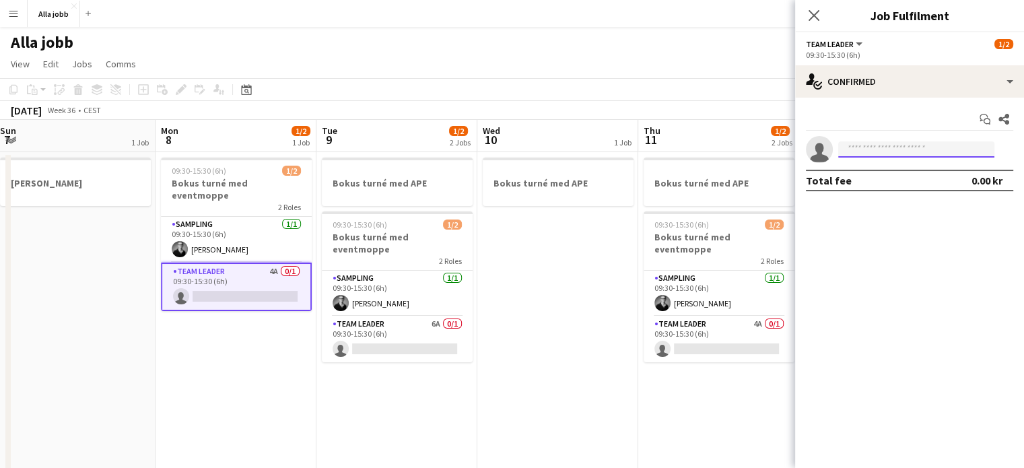
scroll to position [0, 326]
type input "*"
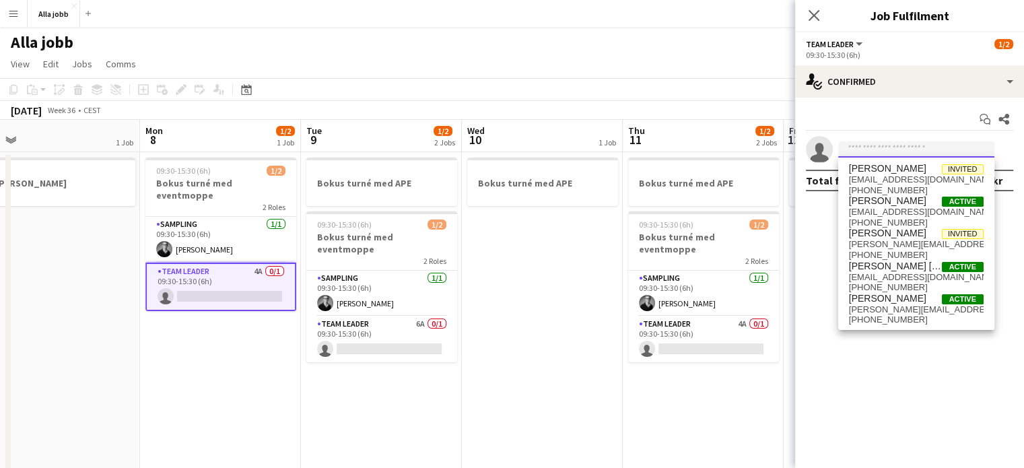
scroll to position [0, 314]
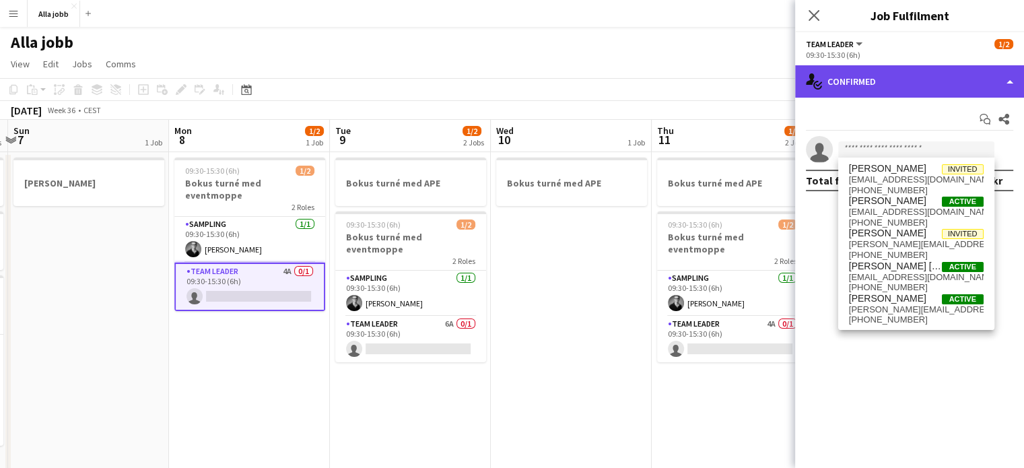
click at [869, 74] on div "single-neutral-actions-check-2 Confirmed" at bounding box center [909, 81] width 229 height 32
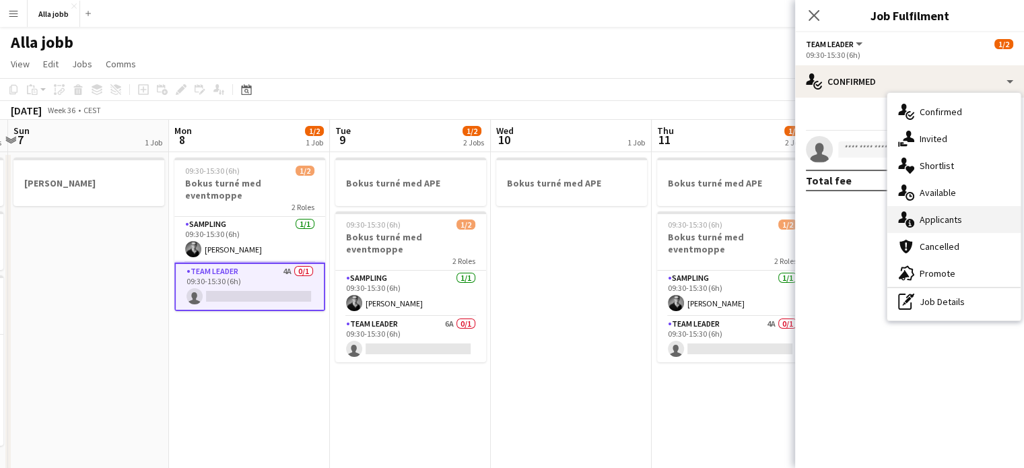
click at [953, 227] on div "single-neutral-actions-information Applicants" at bounding box center [953, 219] width 133 height 27
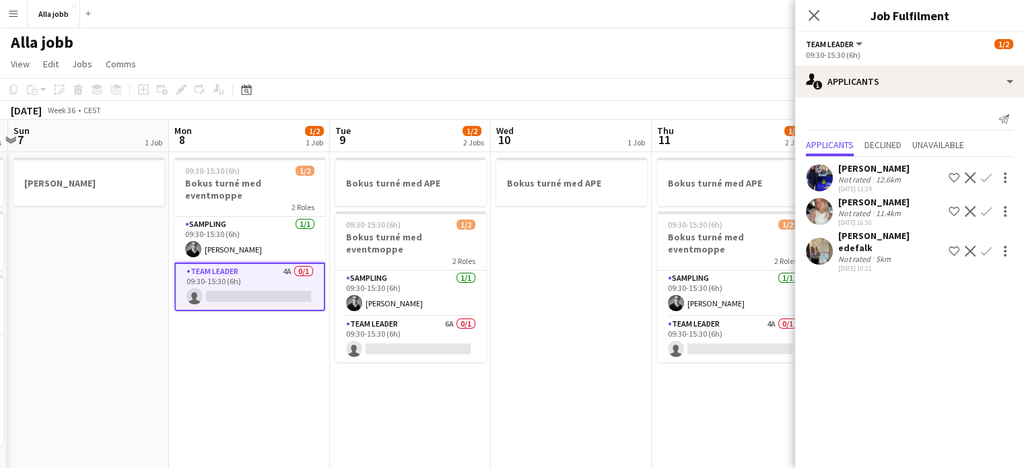
click at [985, 213] on app-icon "Confirm" at bounding box center [986, 211] width 11 height 11
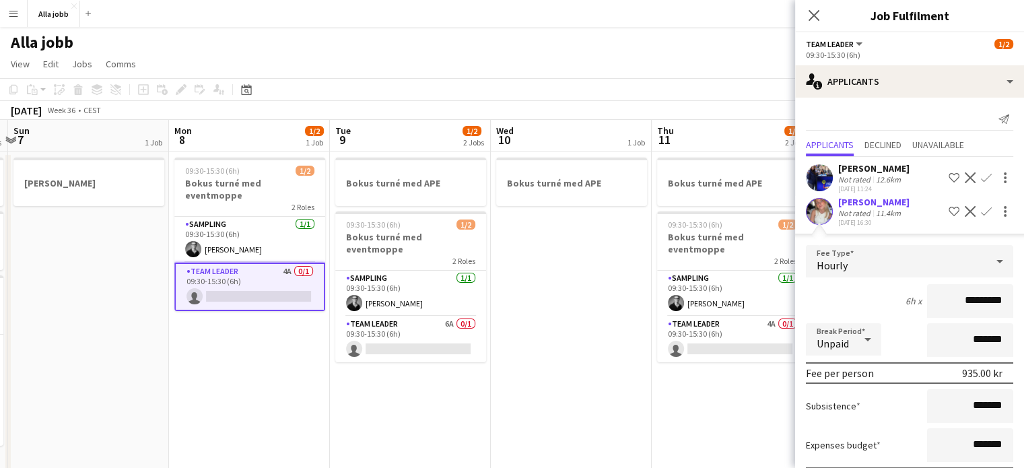
scroll to position [121, 0]
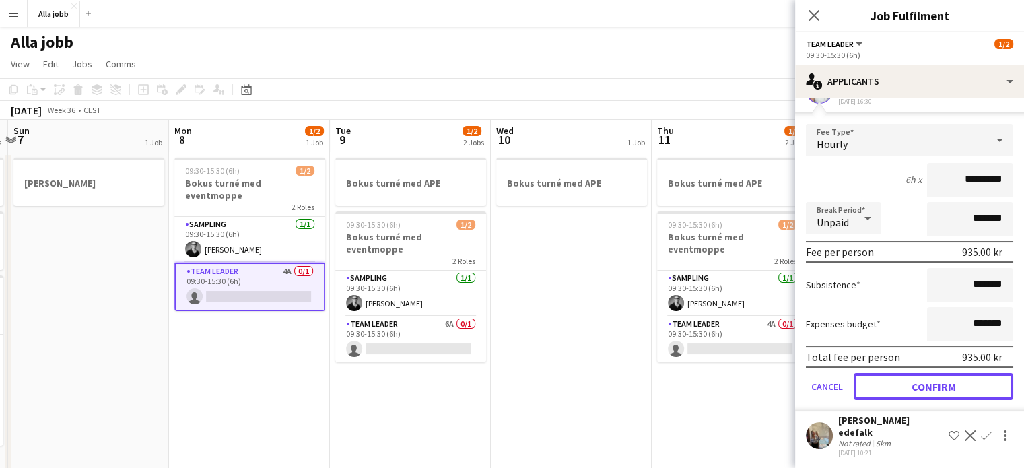
click at [888, 391] on button "Confirm" at bounding box center [933, 386] width 160 height 27
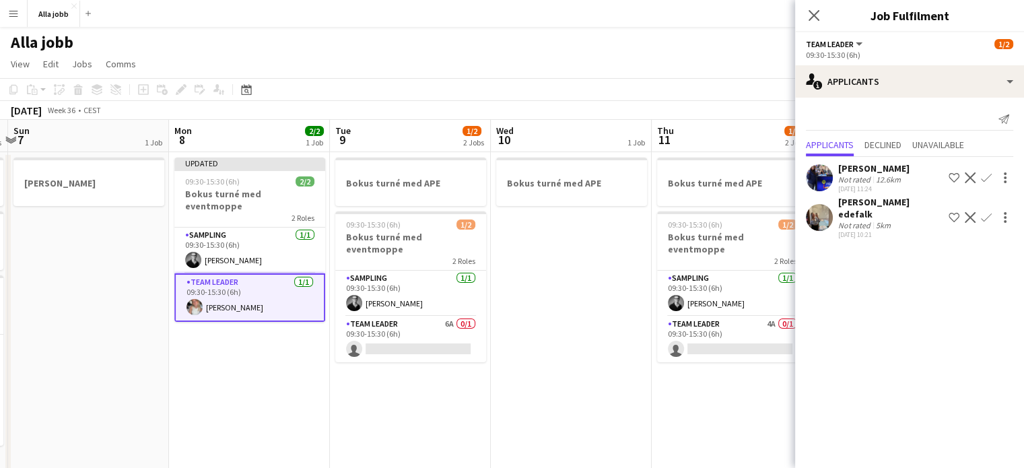
scroll to position [0, 0]
click at [428, 328] on app-card-role "Team Leader 6A 0/1 09:30-15:30 (6h) single-neutral-actions" at bounding box center [410, 339] width 151 height 46
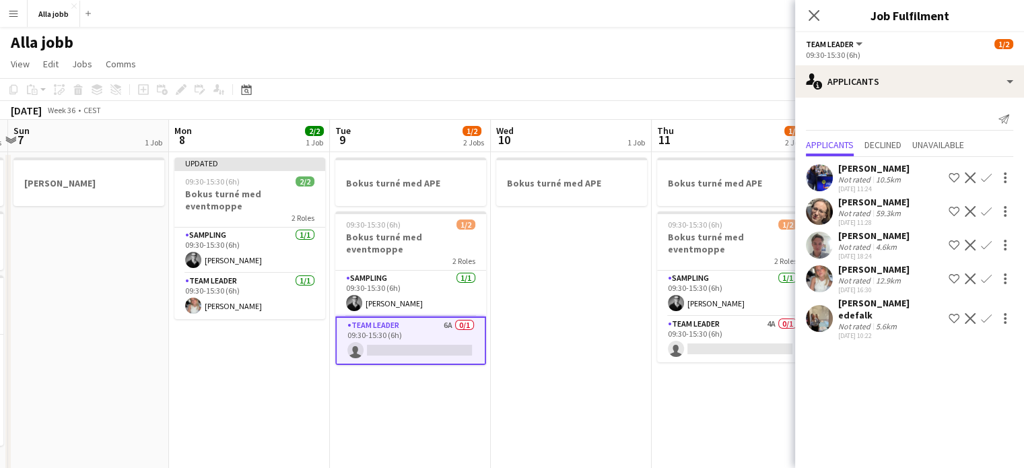
click at [985, 284] on app-icon "Confirm" at bounding box center [986, 278] width 11 height 11
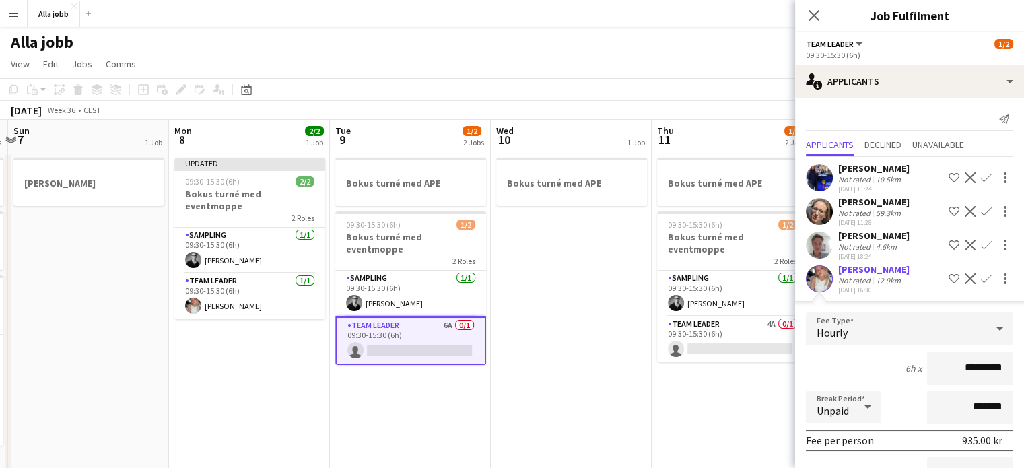
scroll to position [201, 0]
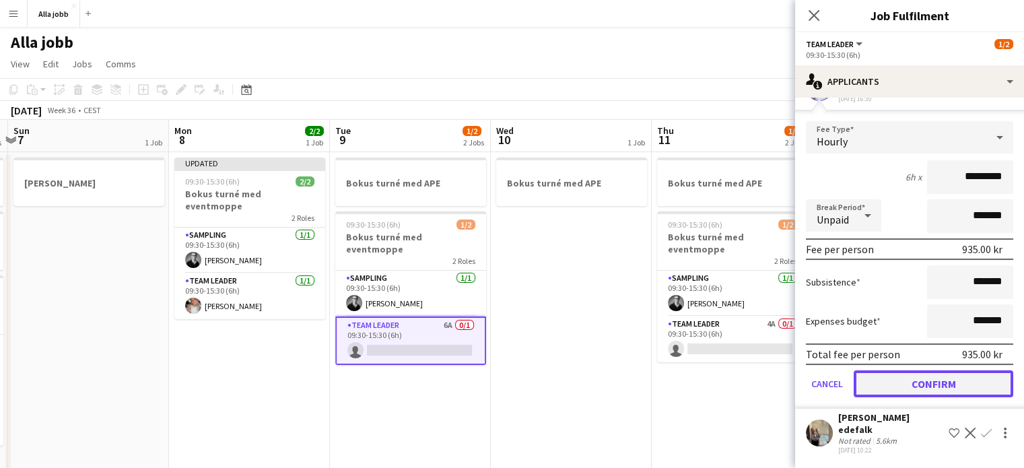
click at [909, 388] on button "Confirm" at bounding box center [933, 383] width 160 height 27
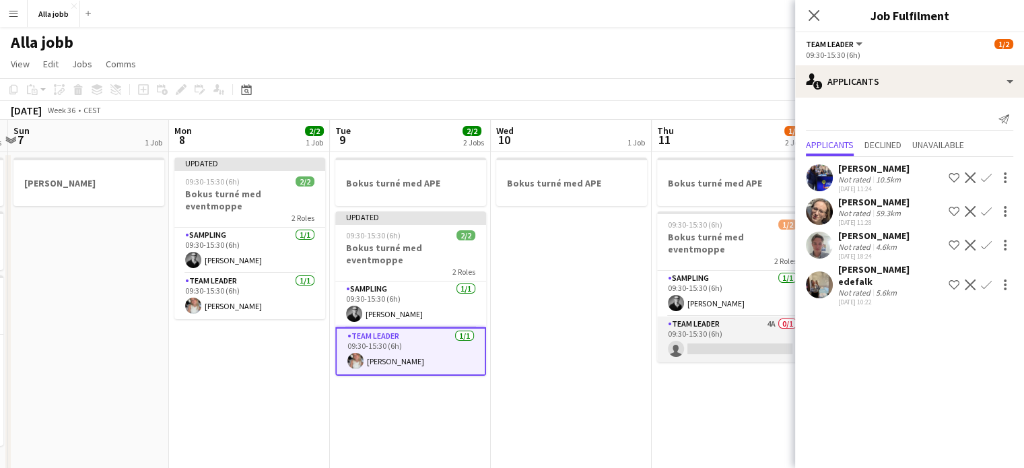
click at [703, 327] on app-card-role "Team Leader 4A 0/1 09:30-15:30 (6h) single-neutral-actions" at bounding box center [732, 339] width 151 height 46
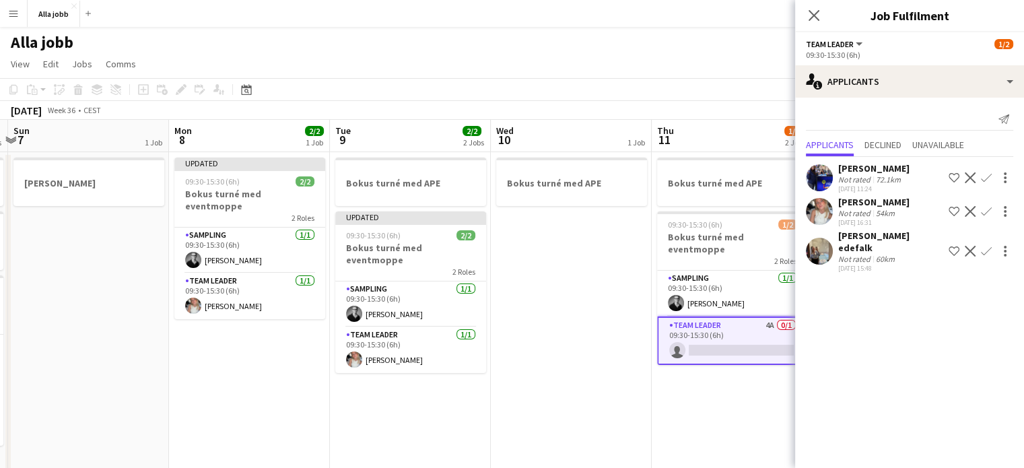
click at [981, 210] on app-icon "Confirm" at bounding box center [986, 211] width 11 height 11
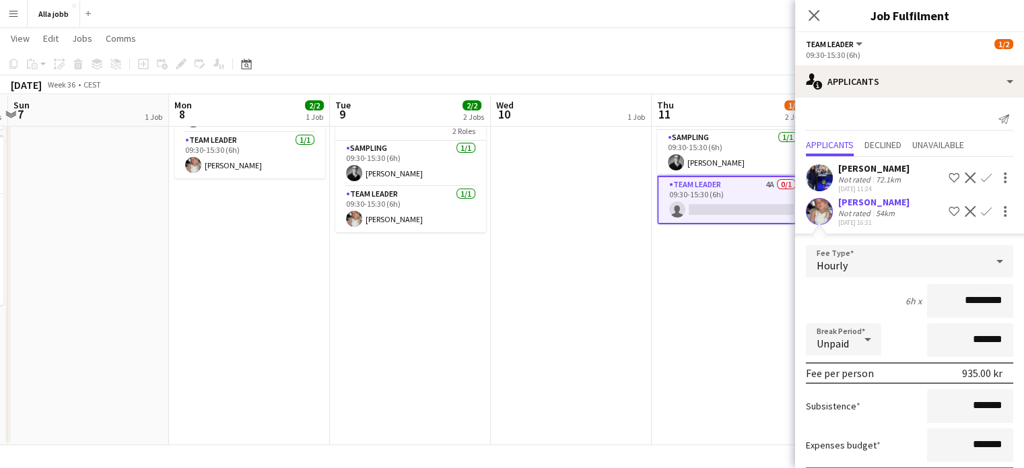
scroll to position [121, 0]
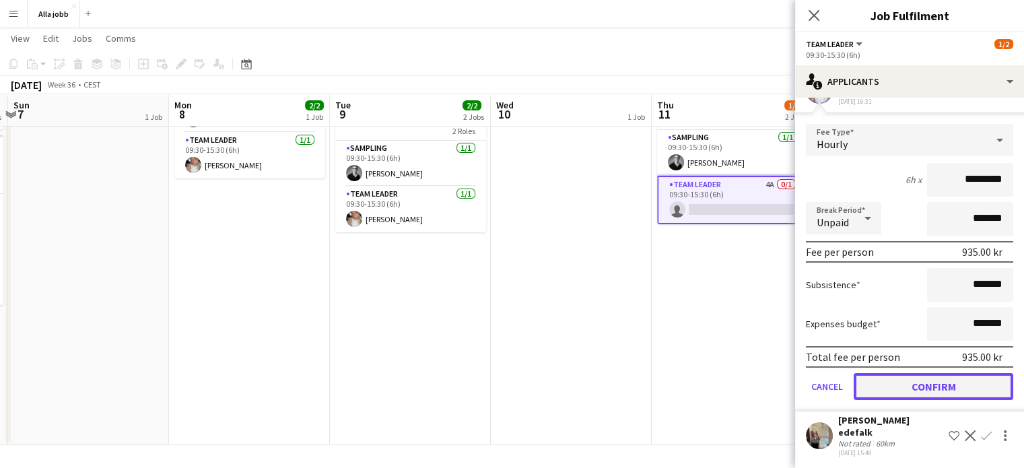
click at [897, 389] on button "Confirm" at bounding box center [933, 386] width 160 height 27
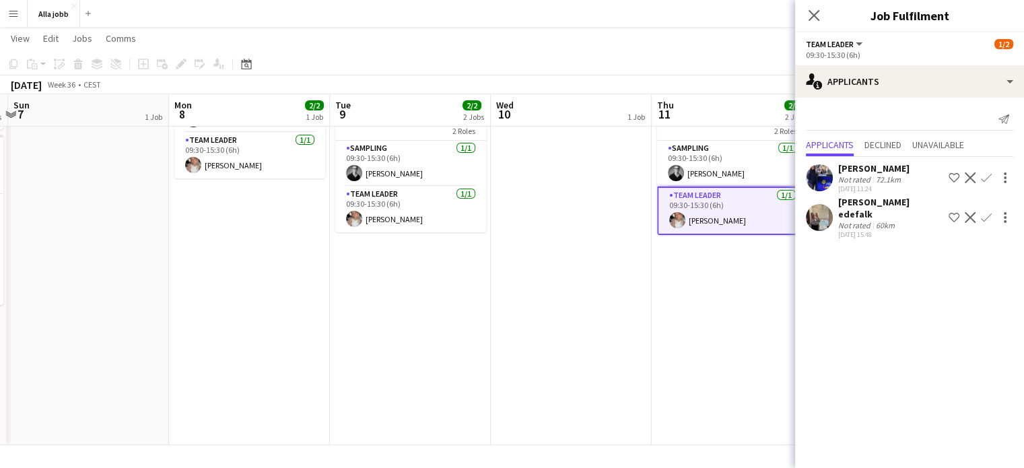
scroll to position [0, 0]
click at [646, 334] on app-date-cell "Bokus turné med APE" at bounding box center [571, 227] width 161 height 433
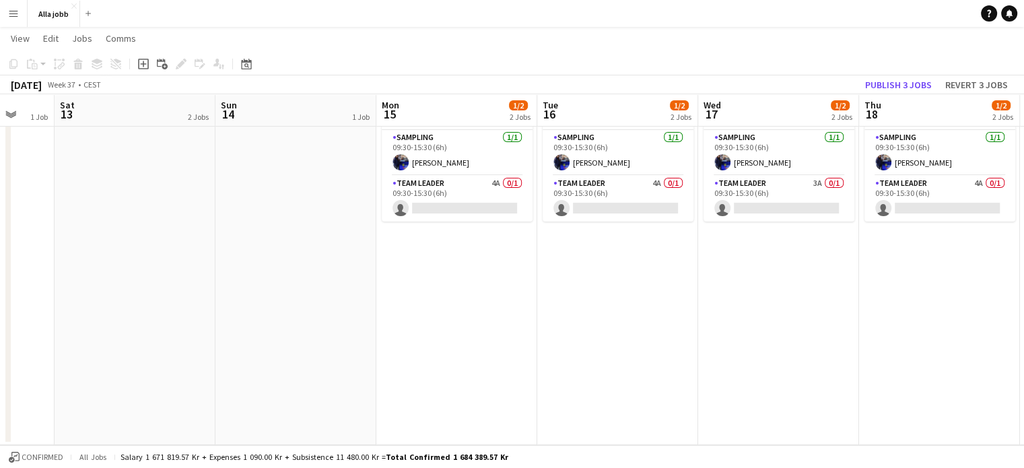
scroll to position [0, 431]
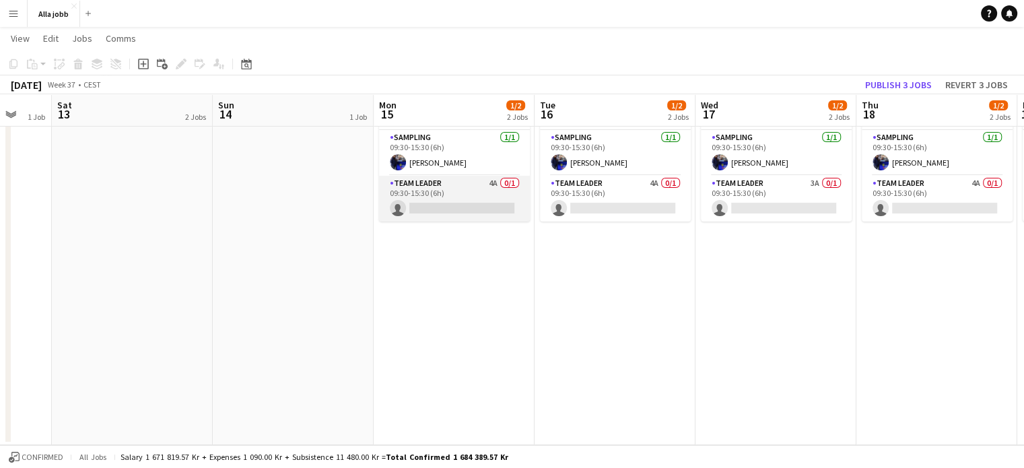
click at [485, 183] on app-card-role "Team Leader 4A 0/1 09:30-15:30 (6h) single-neutral-actions" at bounding box center [454, 199] width 151 height 46
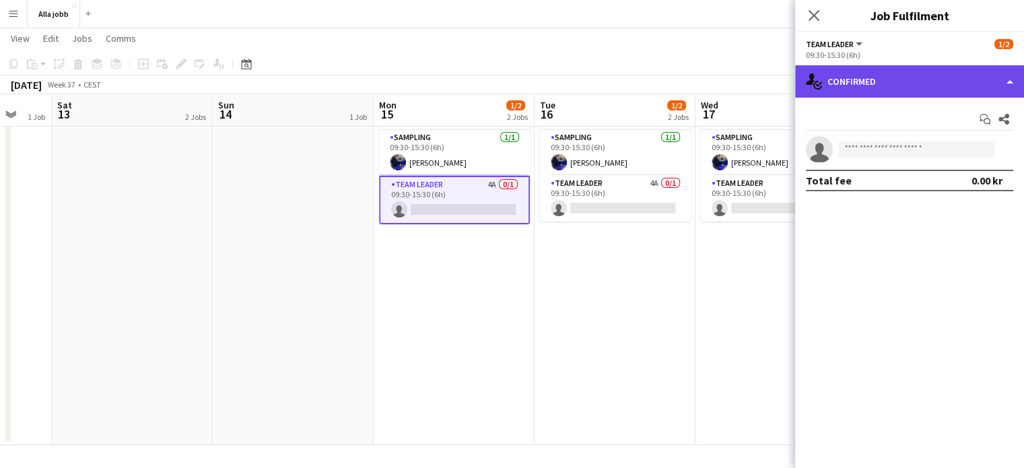
click at [922, 79] on div "single-neutral-actions-check-2 Confirmed" at bounding box center [909, 81] width 229 height 32
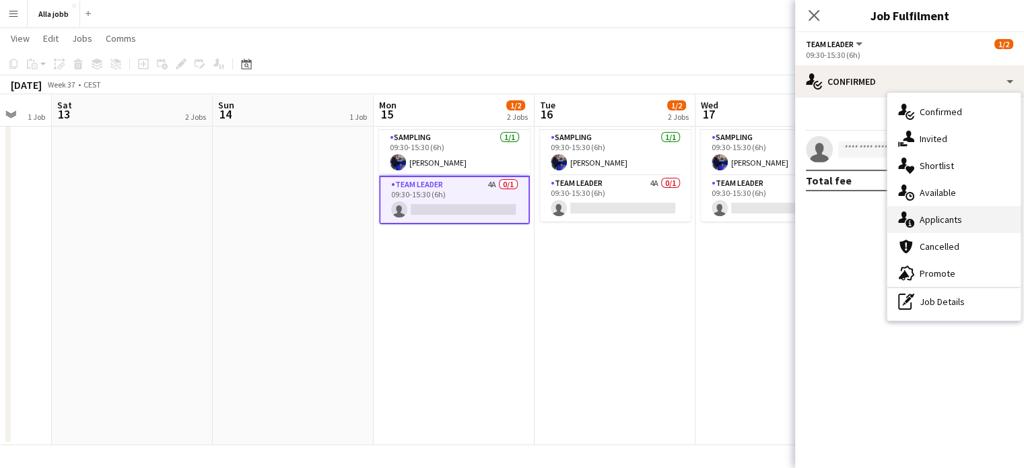
click at [933, 218] on div "single-neutral-actions-information Applicants" at bounding box center [953, 219] width 133 height 27
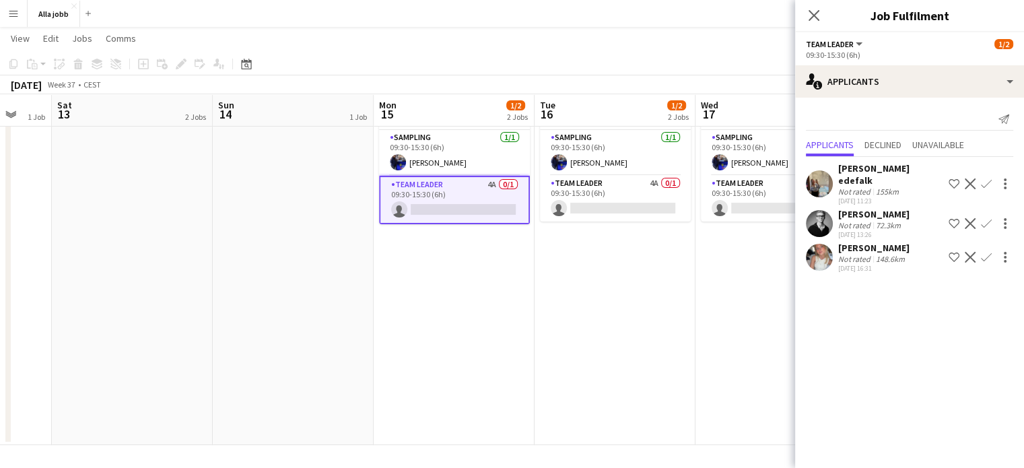
click at [985, 252] on app-icon "Confirm" at bounding box center [986, 257] width 11 height 11
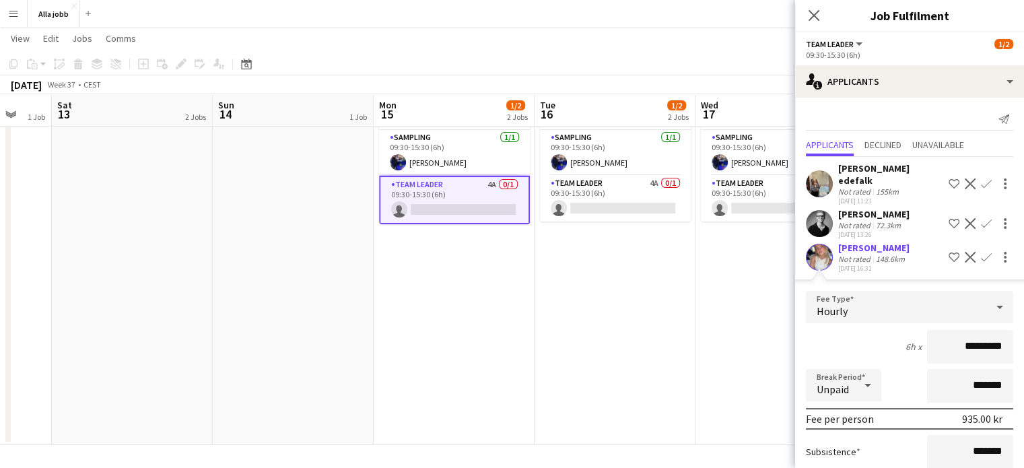
scroll to position [121, 0]
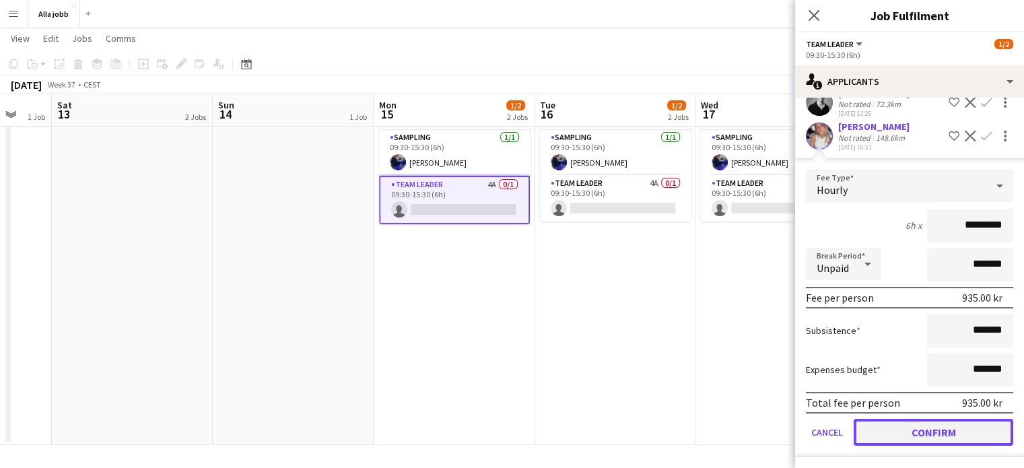
click at [930, 433] on button "Confirm" at bounding box center [933, 432] width 160 height 27
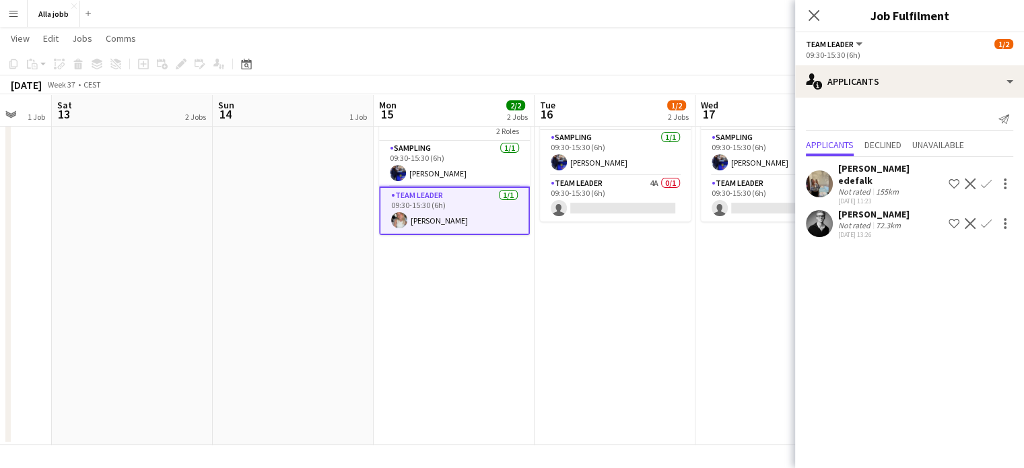
scroll to position [0, 0]
click at [662, 185] on app-card-role "Team Leader 4A 0/1 09:30-15:30 (6h) single-neutral-actions" at bounding box center [615, 199] width 151 height 46
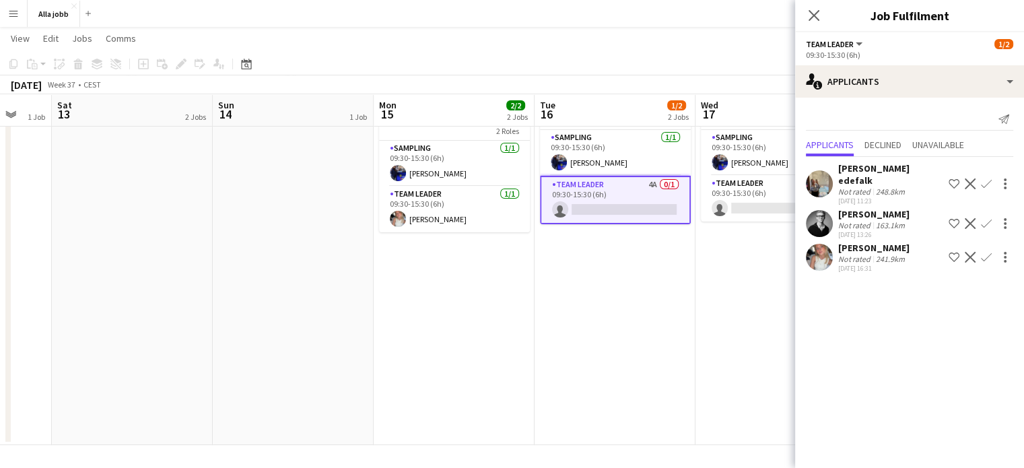
click at [983, 252] on app-icon "Confirm" at bounding box center [986, 257] width 11 height 11
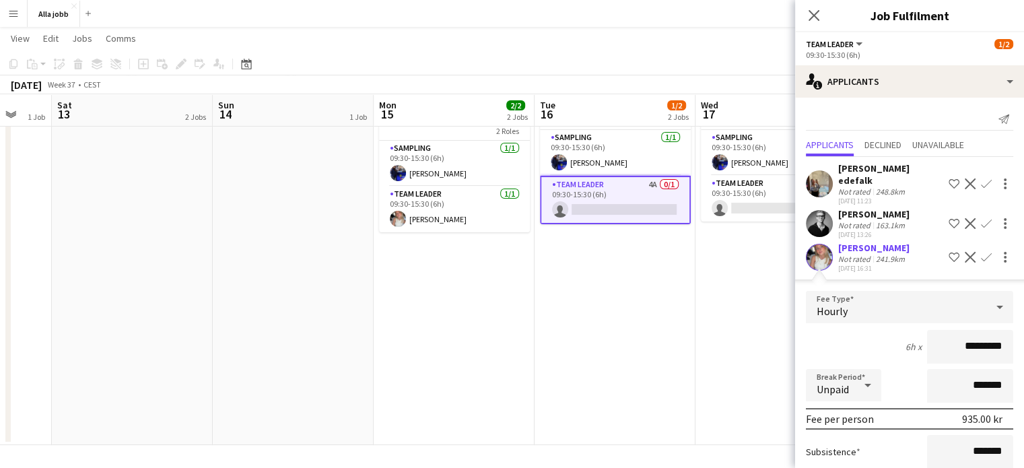
scroll to position [121, 0]
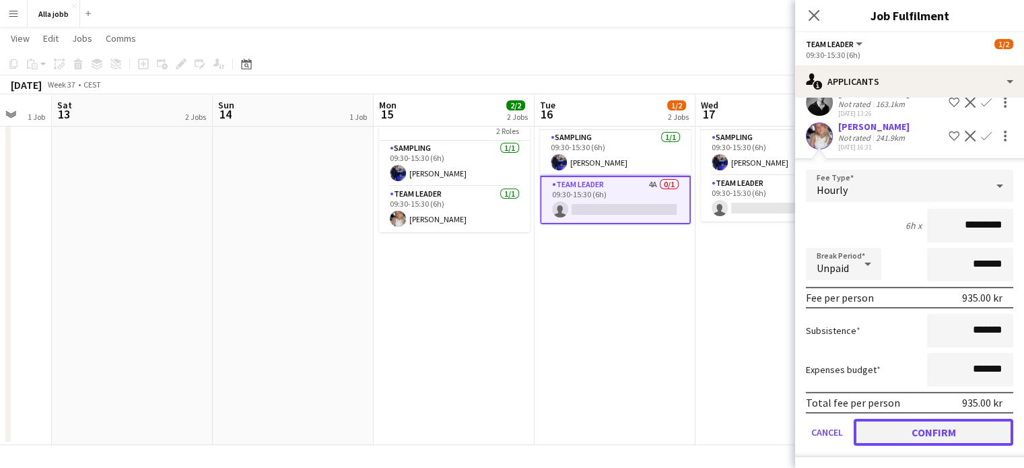
click at [919, 440] on button "Confirm" at bounding box center [933, 432] width 160 height 27
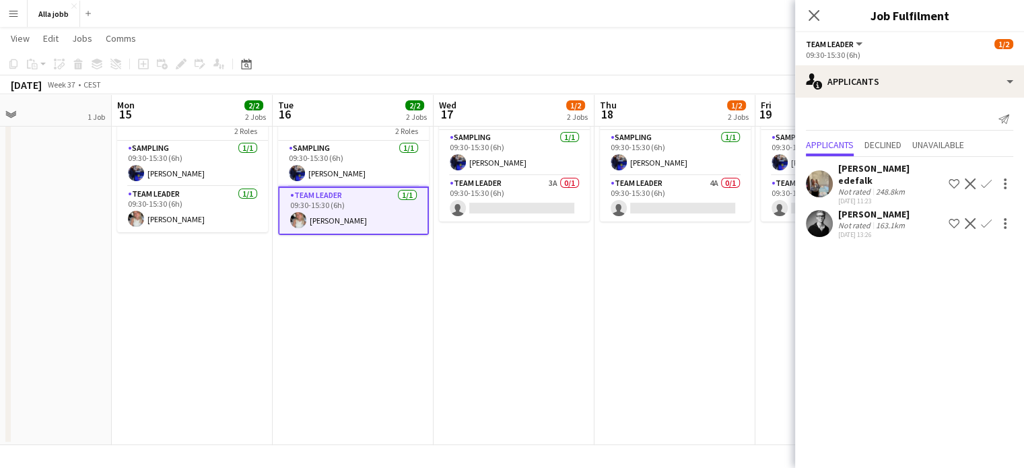
scroll to position [0, 392]
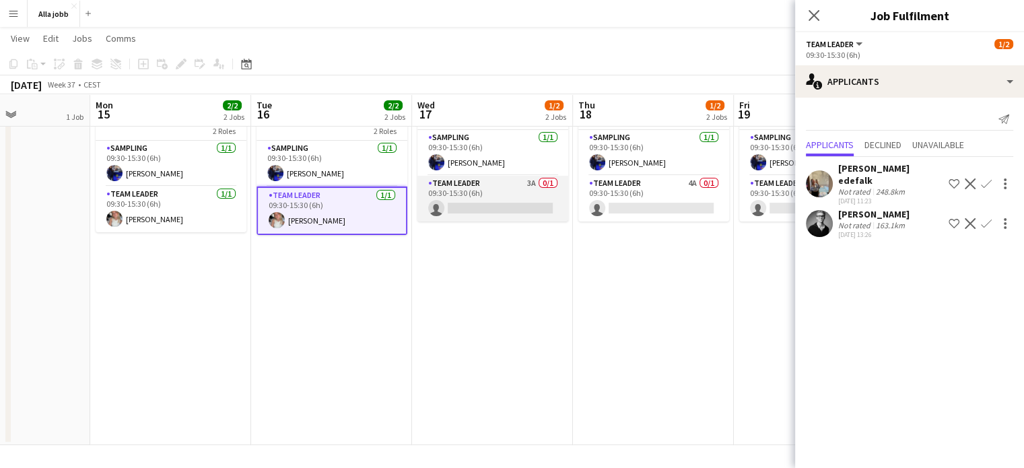
click at [485, 177] on app-card-role "Team Leader 3A 0/1 09:30-15:30 (6h) single-neutral-actions" at bounding box center [492, 199] width 151 height 46
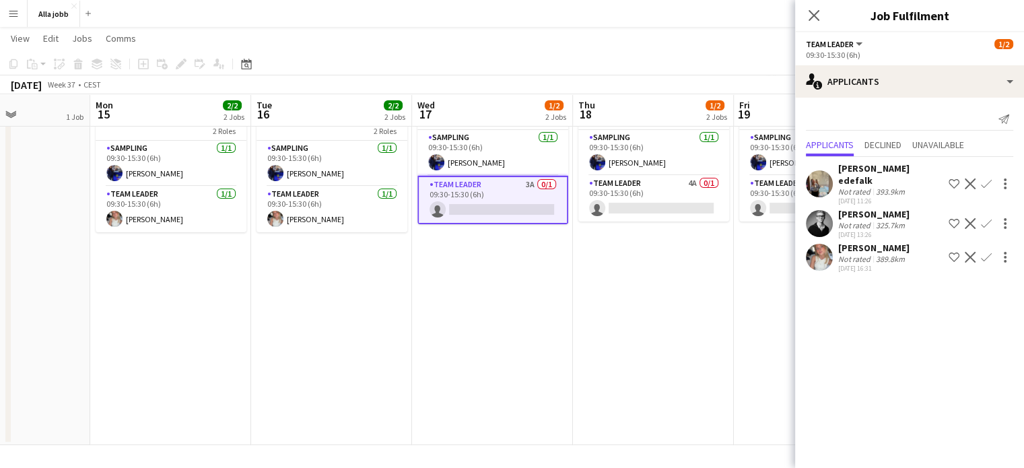
click at [983, 252] on app-icon "Confirm" at bounding box center [986, 257] width 11 height 11
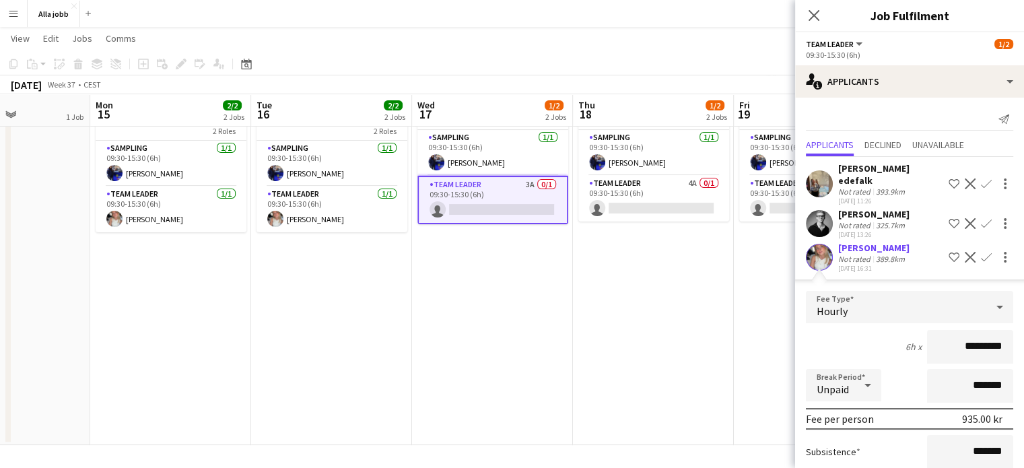
scroll to position [121, 0]
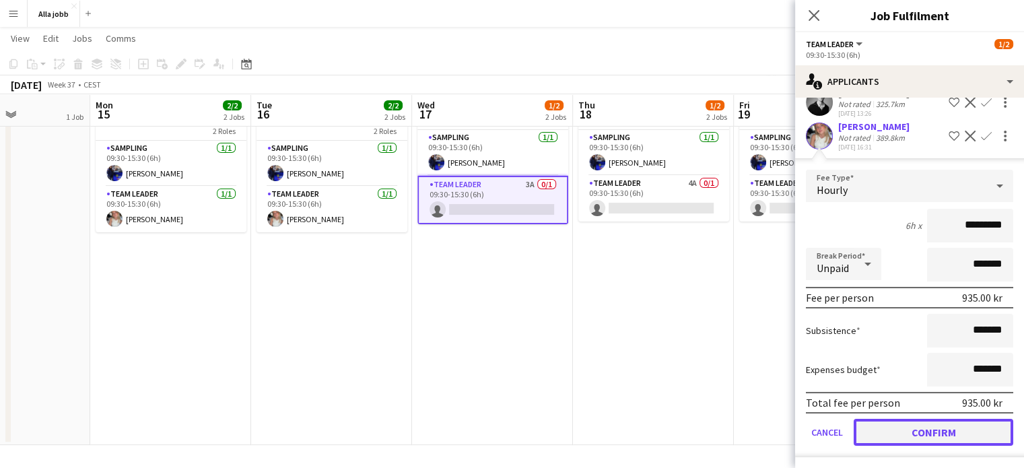
click at [907, 434] on button "Confirm" at bounding box center [933, 432] width 160 height 27
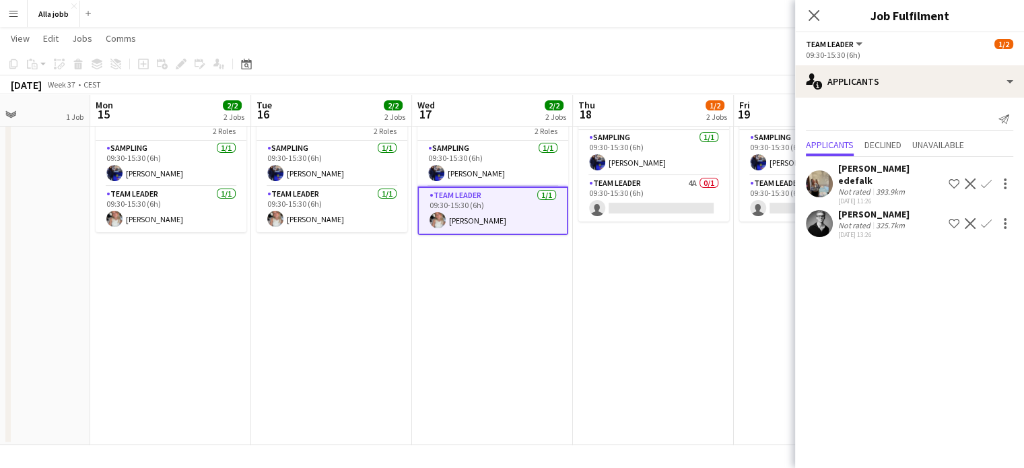
scroll to position [0, 0]
click at [687, 184] on app-card-role "Team Leader 4A 0/1 09:30-15:30 (6h) single-neutral-actions" at bounding box center [653, 199] width 151 height 46
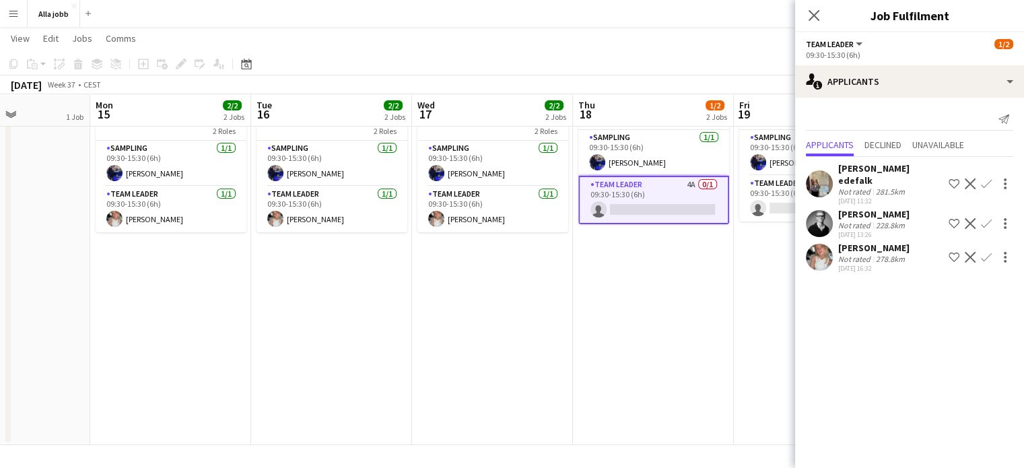
click at [989, 252] on app-icon "Confirm" at bounding box center [986, 257] width 11 height 11
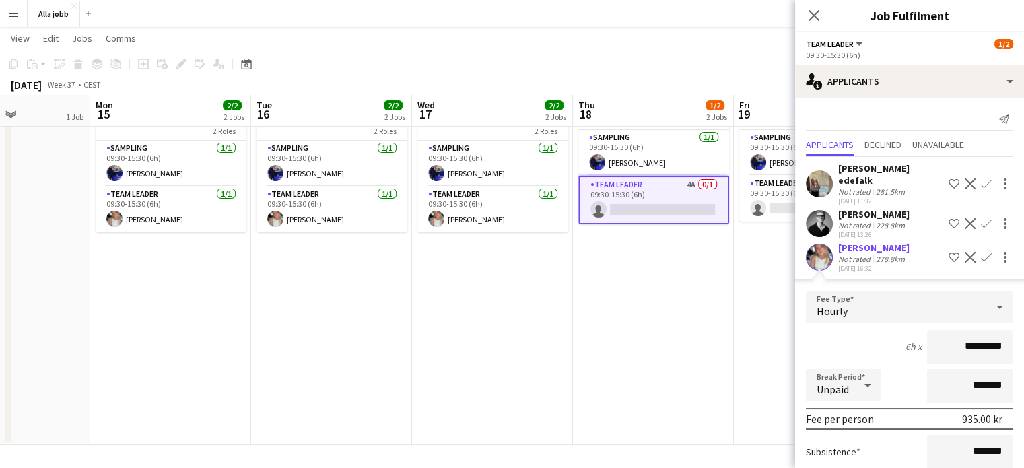
scroll to position [121, 0]
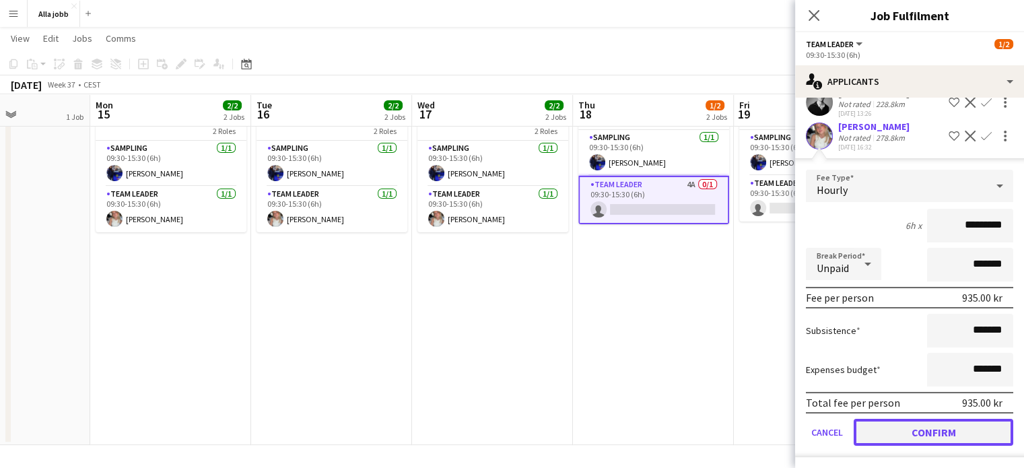
click at [935, 421] on button "Confirm" at bounding box center [933, 432] width 160 height 27
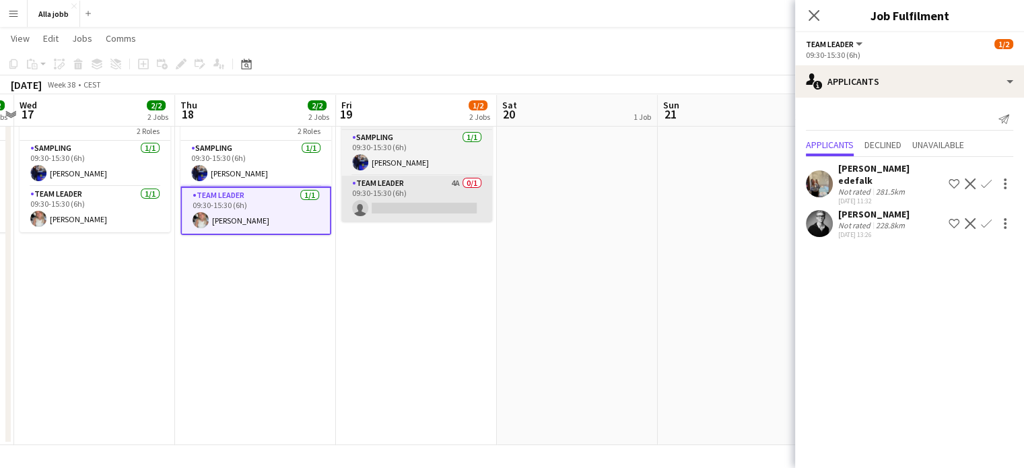
scroll to position [0, 510]
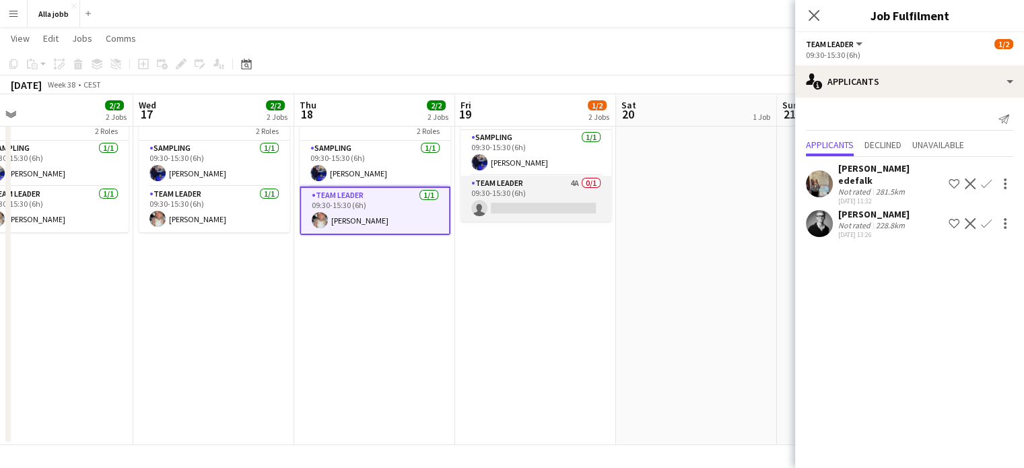
click at [589, 177] on app-card-role "Team Leader 4A 0/1 09:30-15:30 (6h) single-neutral-actions" at bounding box center [535, 199] width 151 height 46
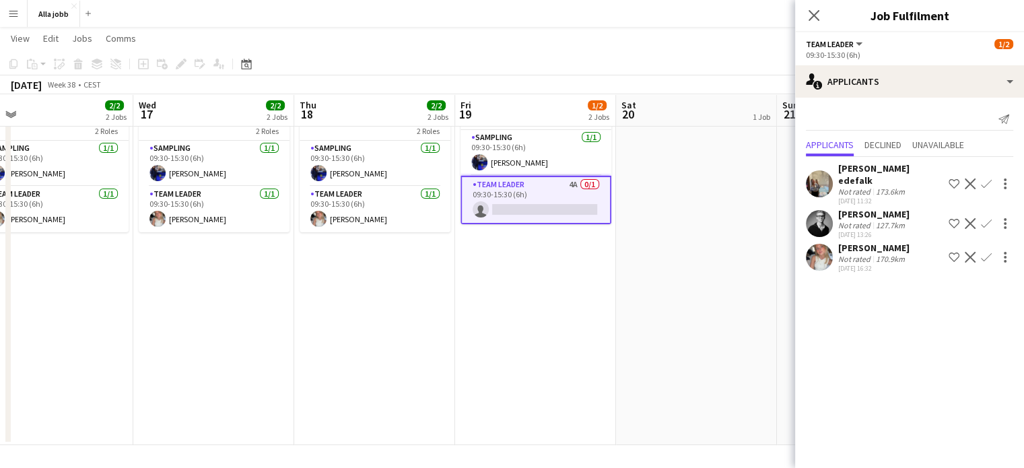
click at [984, 252] on app-icon "Confirm" at bounding box center [986, 257] width 11 height 11
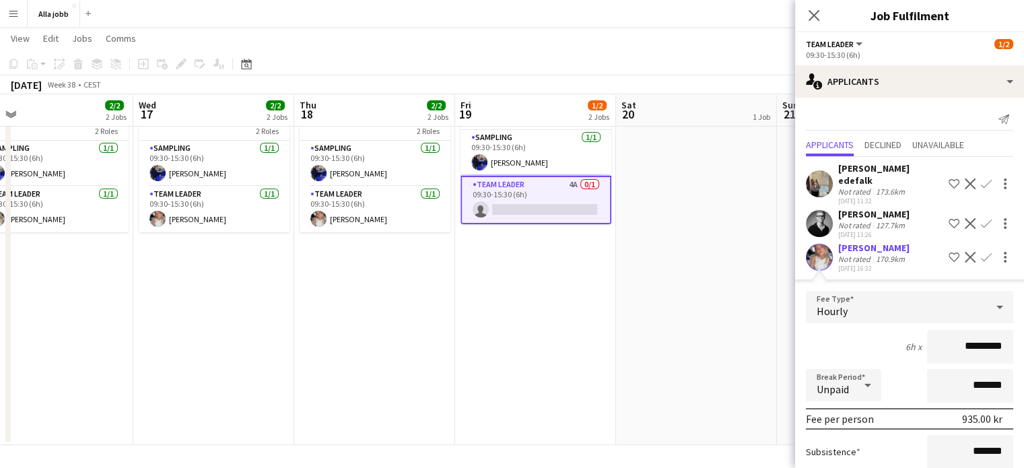
scroll to position [121, 0]
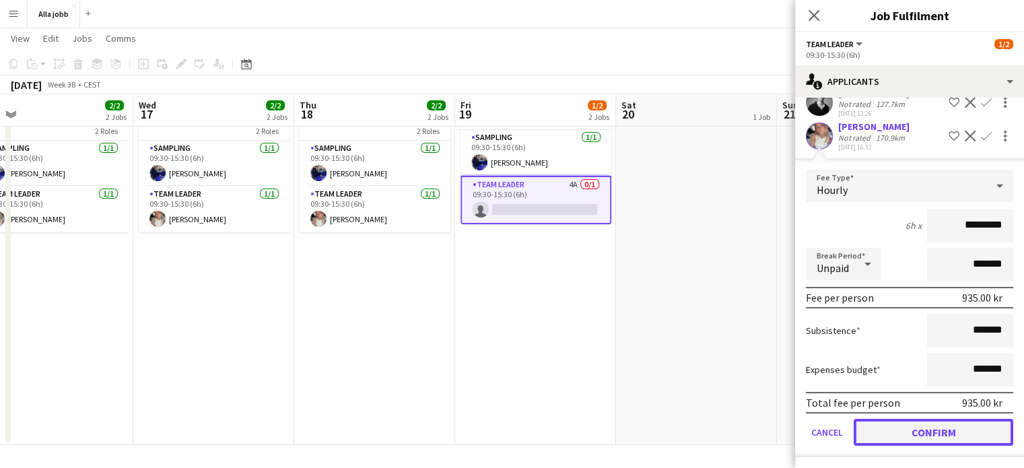
click at [916, 434] on button "Confirm" at bounding box center [933, 432] width 160 height 27
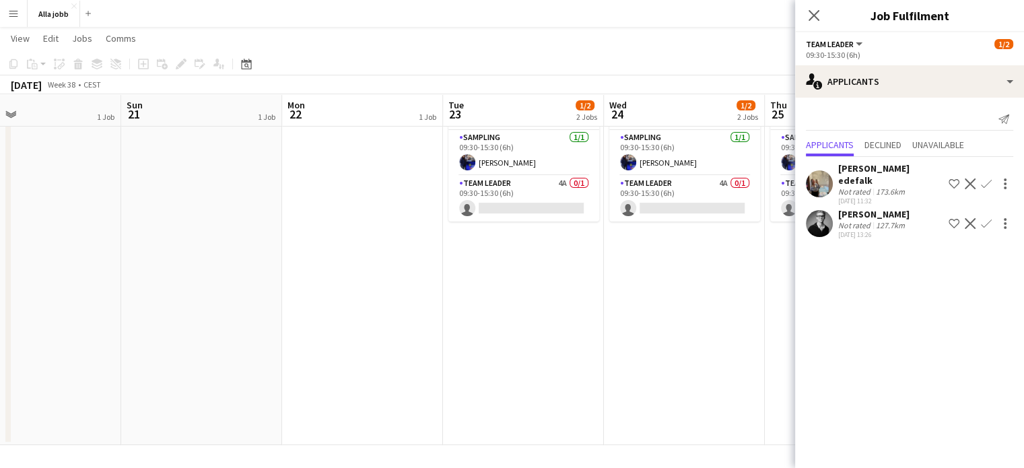
scroll to position [0, 524]
click at [529, 180] on app-card-role "Team Leader 4A 0/1 09:30-15:30 (6h) single-neutral-actions" at bounding box center [522, 199] width 151 height 46
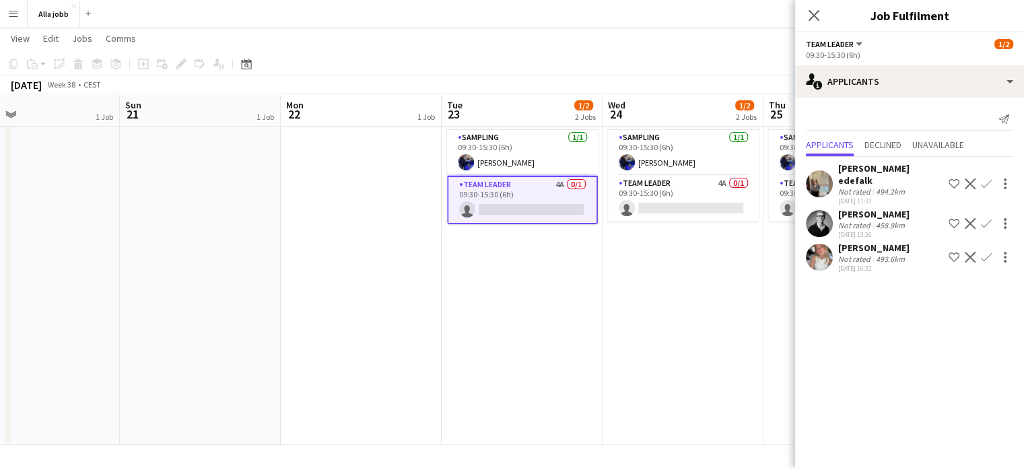
click at [983, 252] on app-icon "Confirm" at bounding box center [986, 257] width 11 height 11
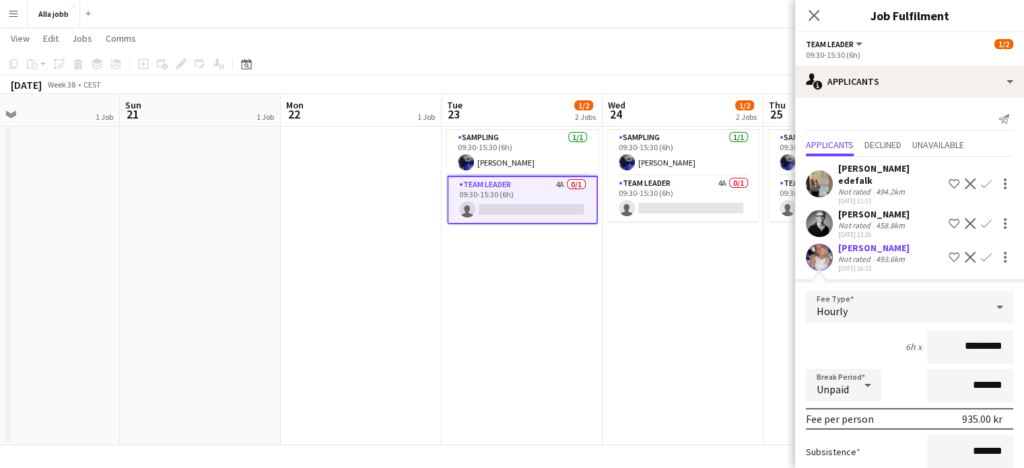
scroll to position [121, 0]
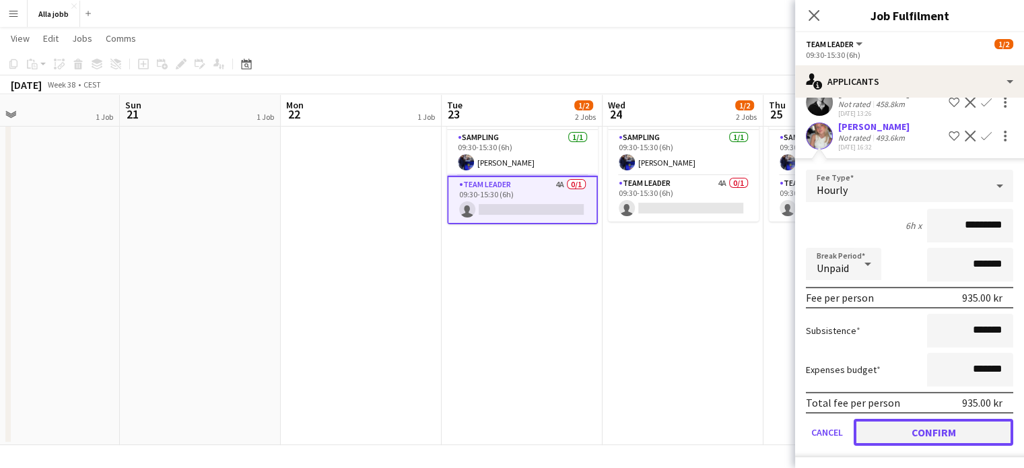
click at [936, 429] on button "Confirm" at bounding box center [933, 432] width 160 height 27
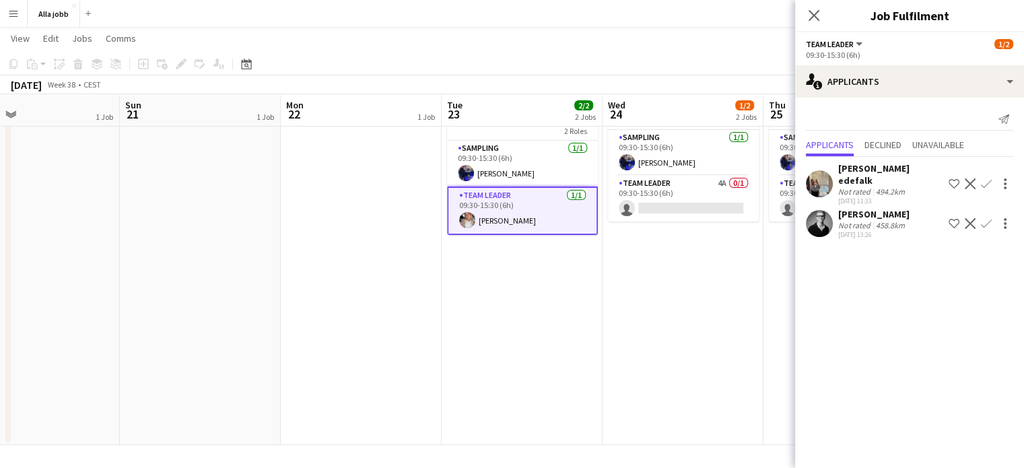
scroll to position [0, 0]
click at [659, 176] on app-card-role "Team Leader 4A 0/1 09:30-15:30 (6h) single-neutral-actions" at bounding box center [683, 199] width 151 height 46
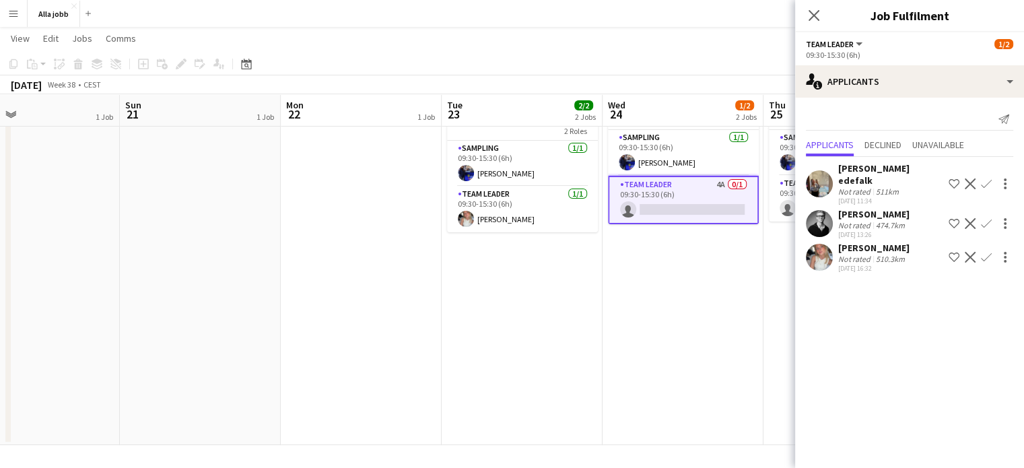
click at [982, 252] on app-icon "Confirm" at bounding box center [986, 257] width 11 height 11
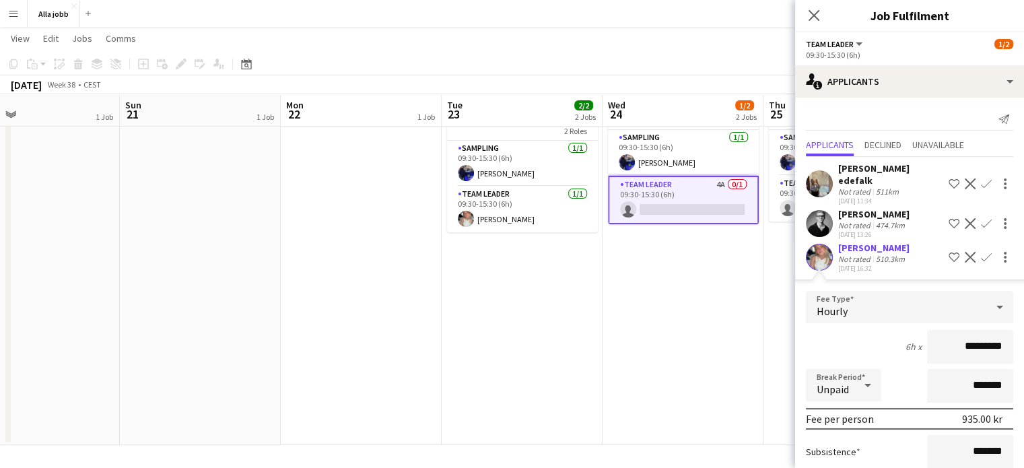
scroll to position [121, 0]
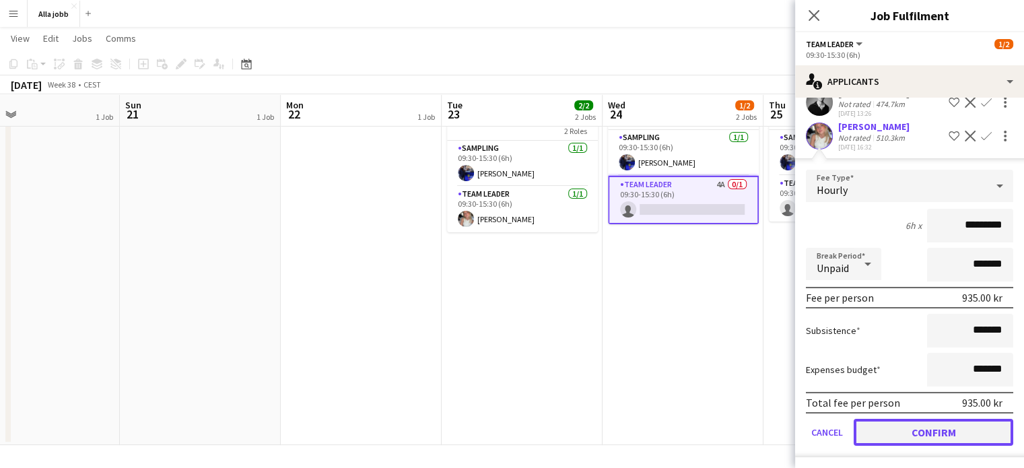
click at [901, 424] on button "Confirm" at bounding box center [933, 432] width 160 height 27
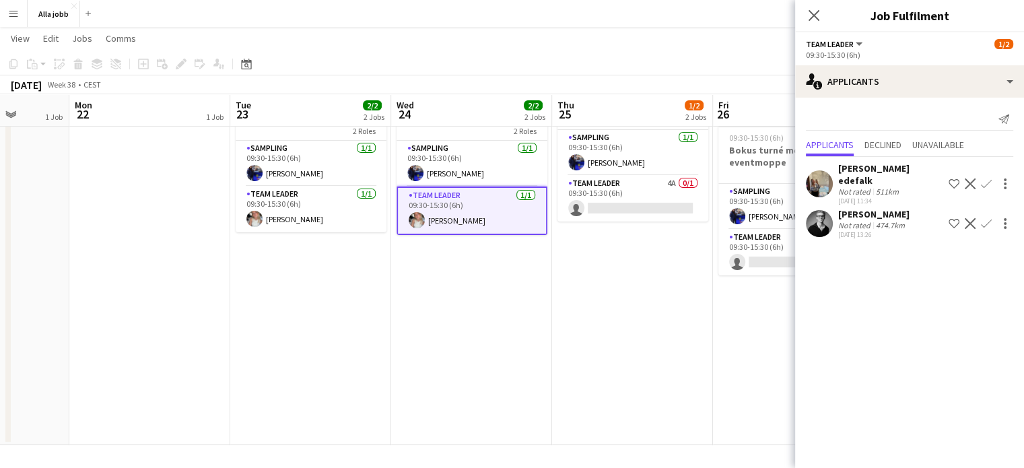
scroll to position [0, 420]
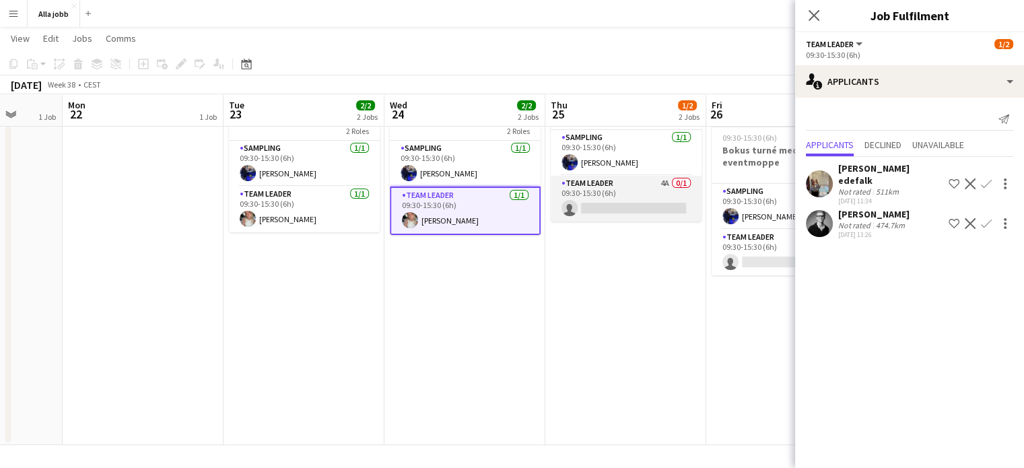
click at [644, 203] on app-card-role "Team Leader 4A 0/1 09:30-15:30 (6h) single-neutral-actions" at bounding box center [626, 199] width 151 height 46
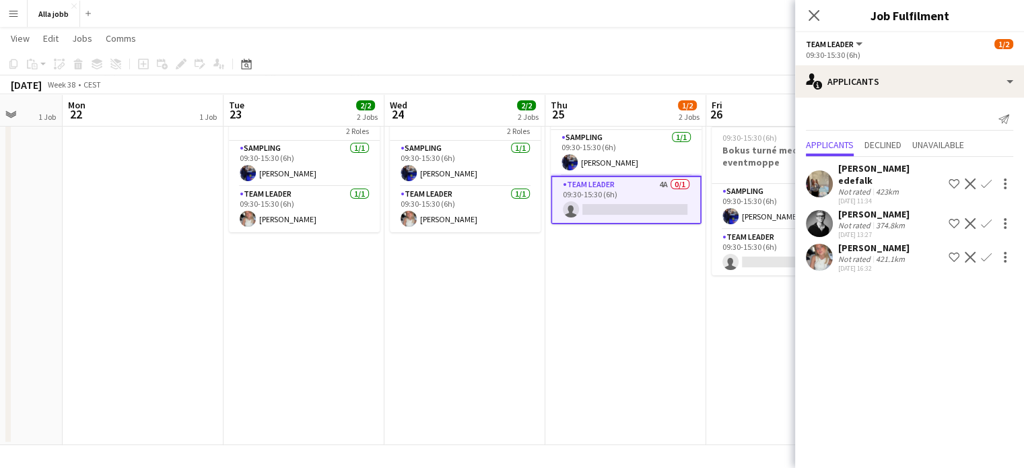
click at [989, 252] on app-icon "Confirm" at bounding box center [986, 257] width 11 height 11
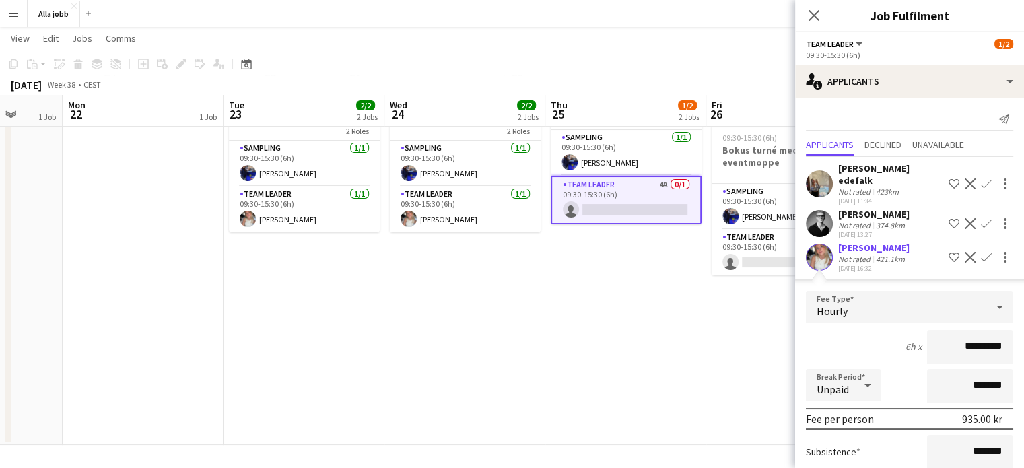
scroll to position [121, 0]
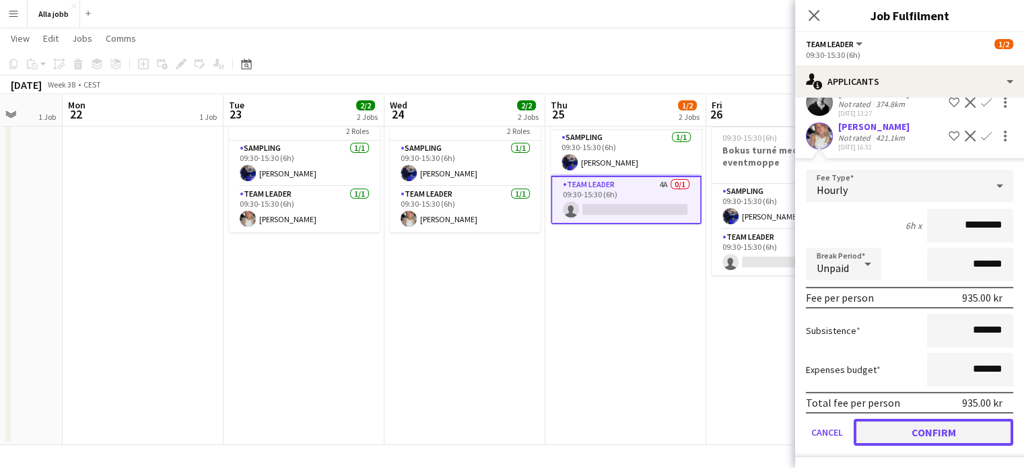
click at [930, 438] on button "Confirm" at bounding box center [933, 432] width 160 height 27
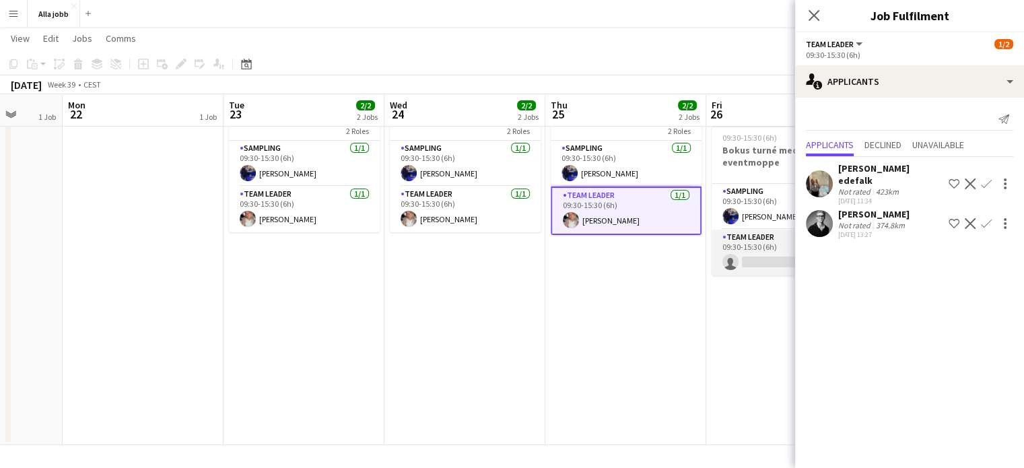
scroll to position [0, 512]
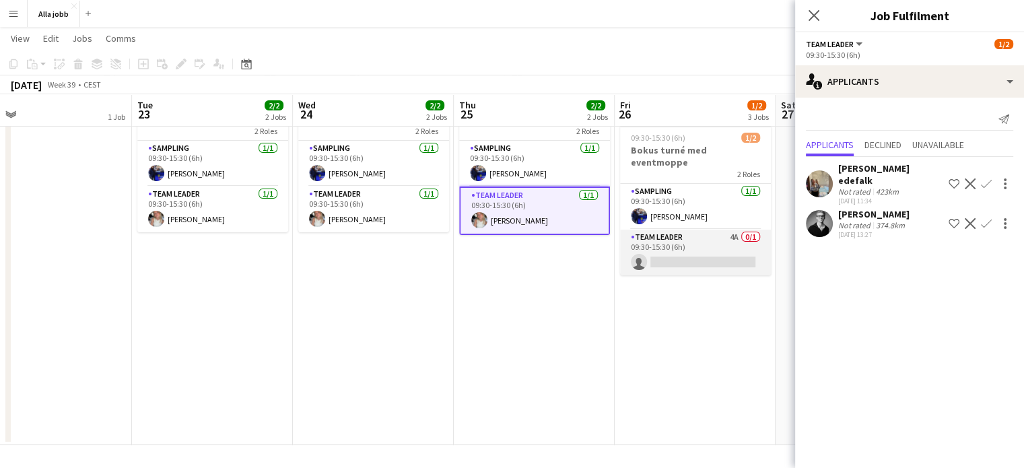
click at [673, 230] on app-card-role "Team Leader 4A 0/1 09:30-15:30 (6h) single-neutral-actions" at bounding box center [695, 253] width 151 height 46
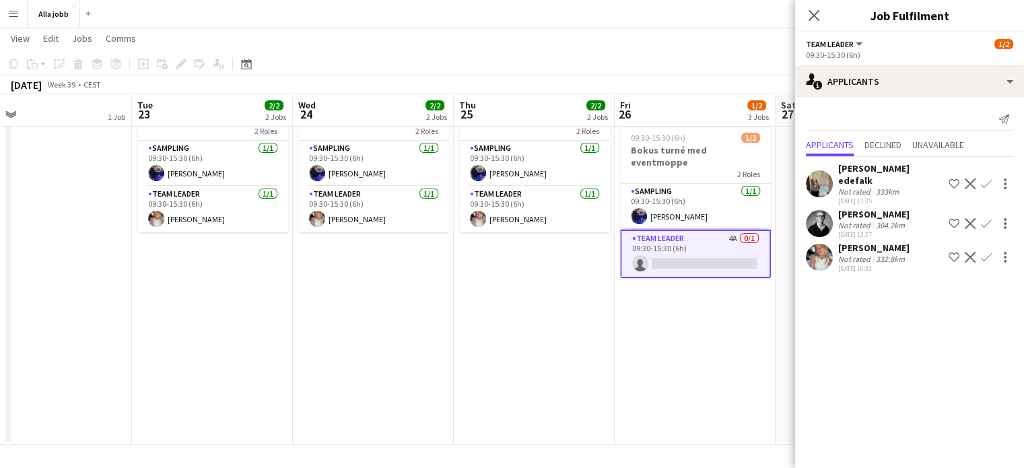
click at [985, 252] on app-icon "Confirm" at bounding box center [986, 257] width 11 height 11
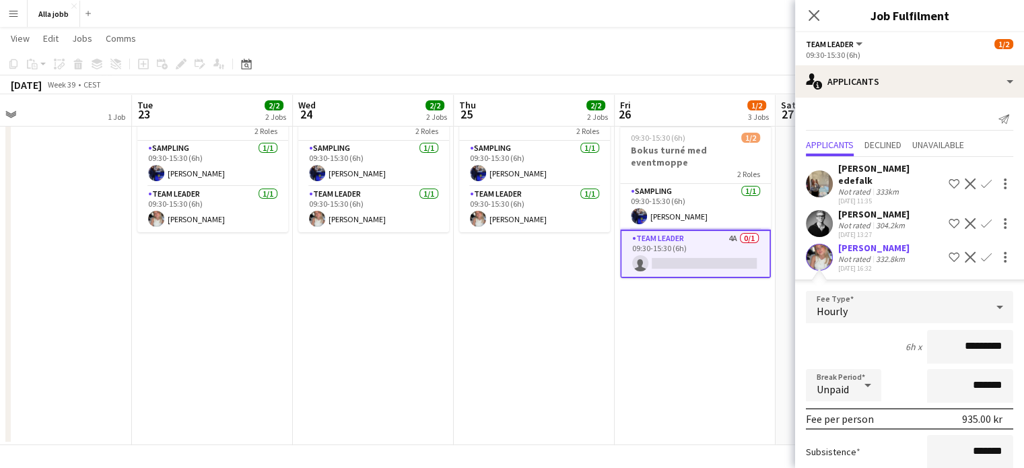
scroll to position [0, 0]
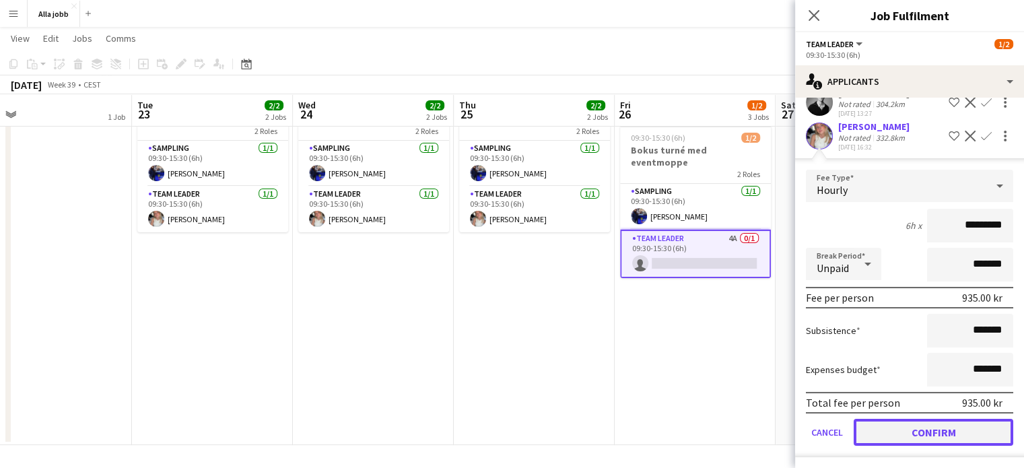
click at [901, 422] on button "Confirm" at bounding box center [933, 432] width 160 height 27
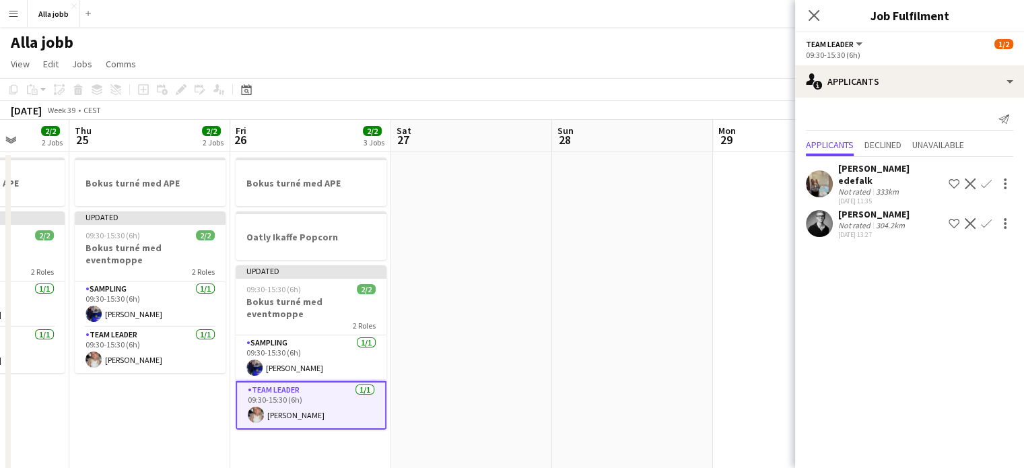
click at [727, 281] on app-date-cell at bounding box center [793, 368] width 161 height 433
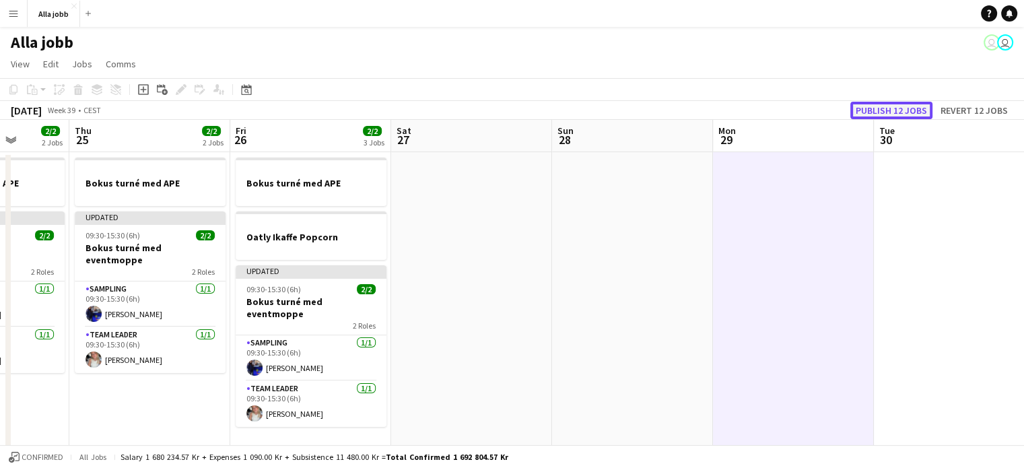
click at [899, 104] on button "Publish 12 jobs" at bounding box center [891, 110] width 82 height 17
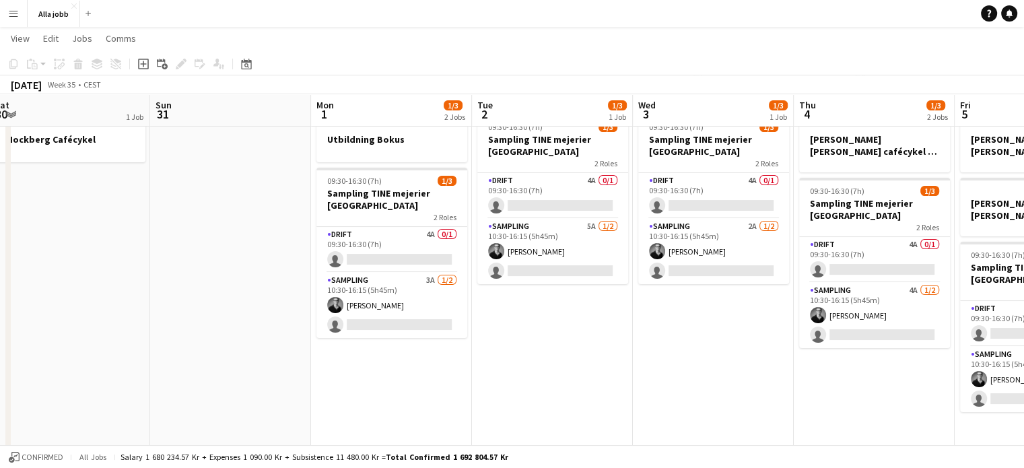
scroll to position [0, 331]
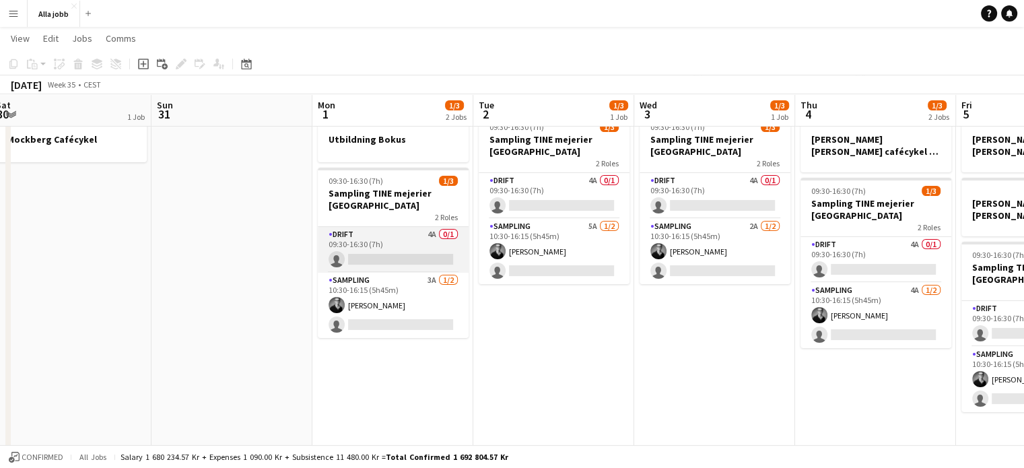
click at [388, 240] on app-card-role "Drift 4A 0/1 09:30-16:30 (7h) single-neutral-actions" at bounding box center [393, 250] width 151 height 46
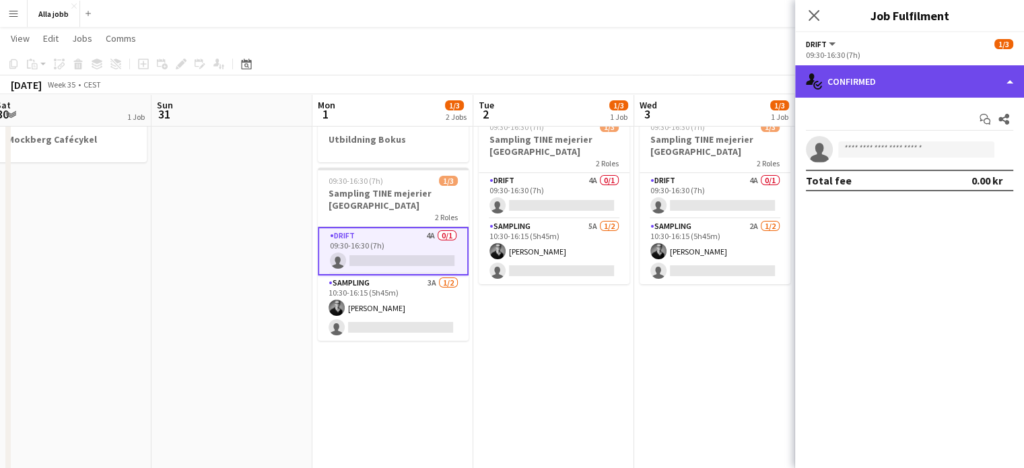
click at [872, 66] on div "single-neutral-actions-check-2 Confirmed" at bounding box center [909, 81] width 229 height 32
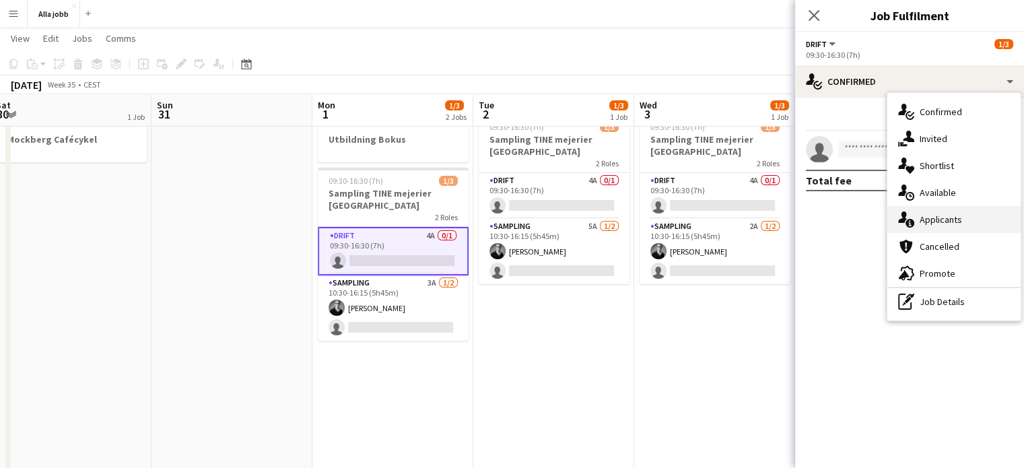
click at [907, 220] on icon at bounding box center [909, 223] width 9 height 9
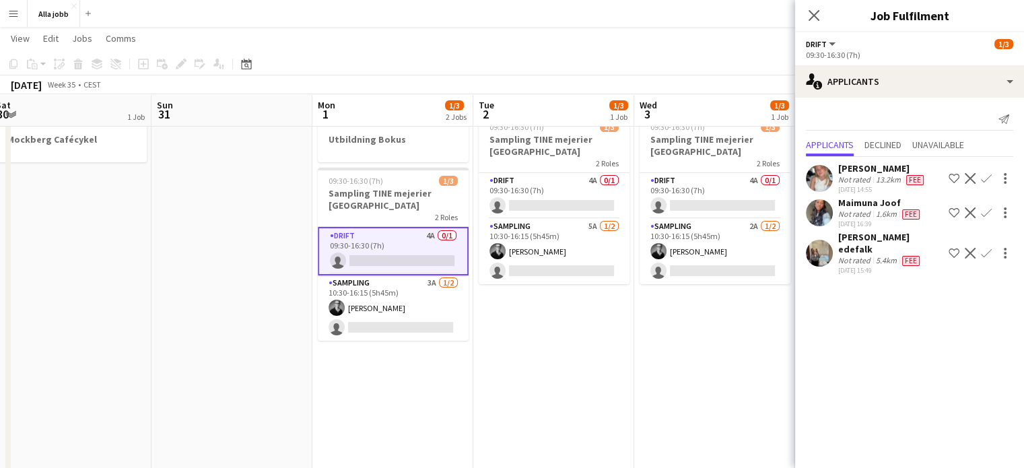
click at [988, 173] on app-icon "Confirm" at bounding box center [986, 178] width 11 height 11
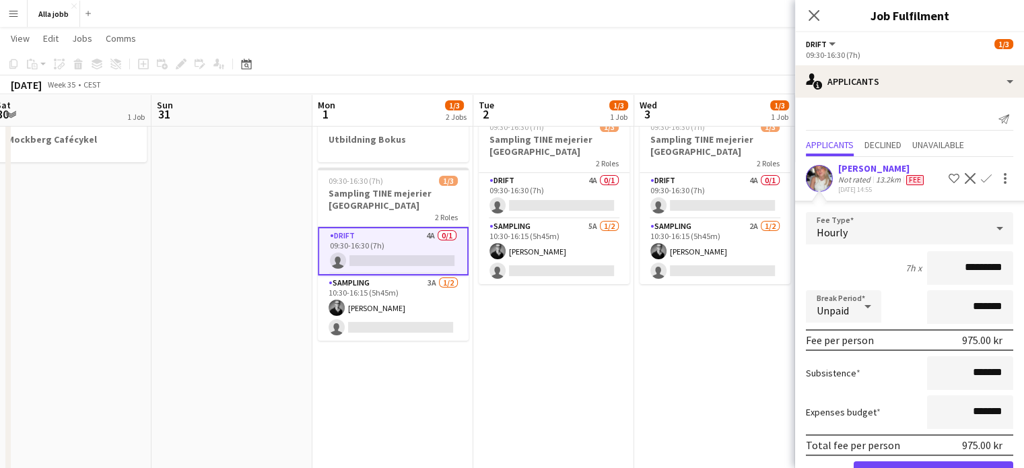
click at [776, 320] on app-date-cell "09:30-16:30 (7h) 1/3 Sampling TINE mejerier Stockholm 2 Roles Drift 4A 0/1 09:3…" at bounding box center [714, 324] width 161 height 433
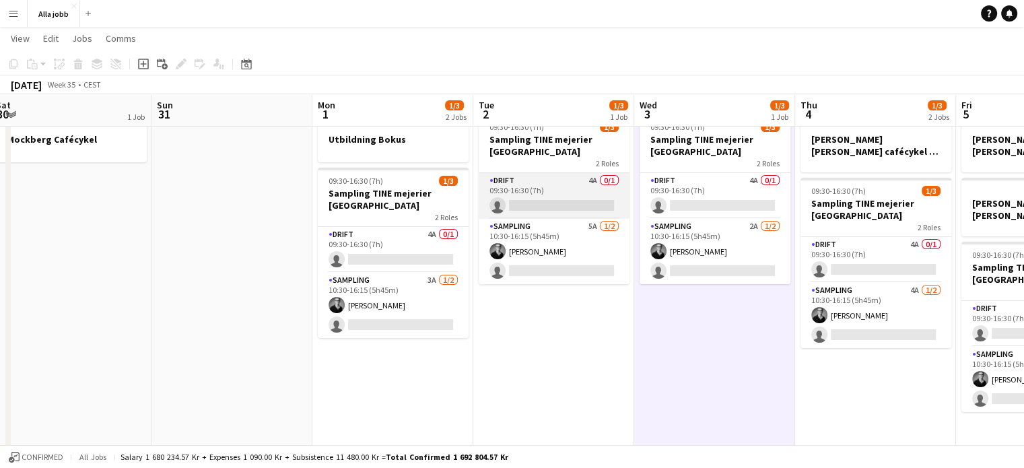
click at [578, 210] on app-card-role "Drift 4A 0/1 09:30-16:30 (7h) single-neutral-actions" at bounding box center [554, 196] width 151 height 46
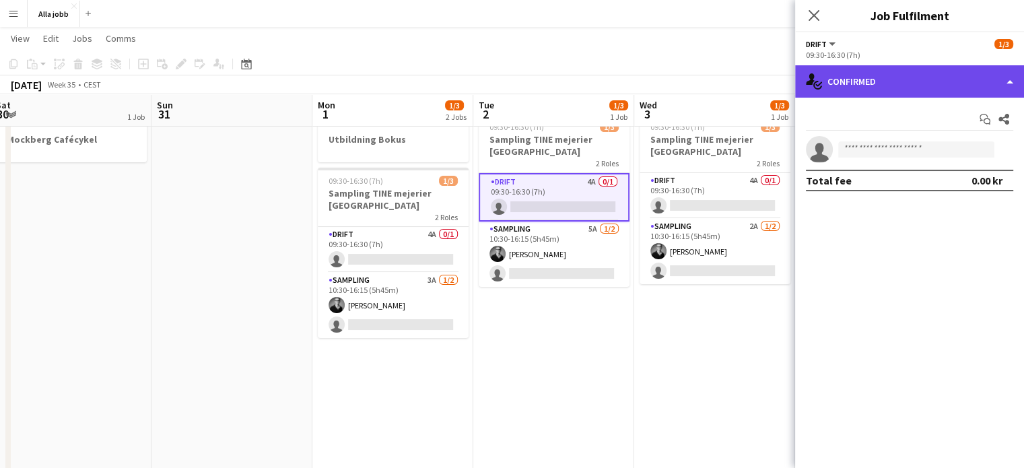
click at [944, 95] on div "single-neutral-actions-check-2 Confirmed" at bounding box center [909, 81] width 229 height 32
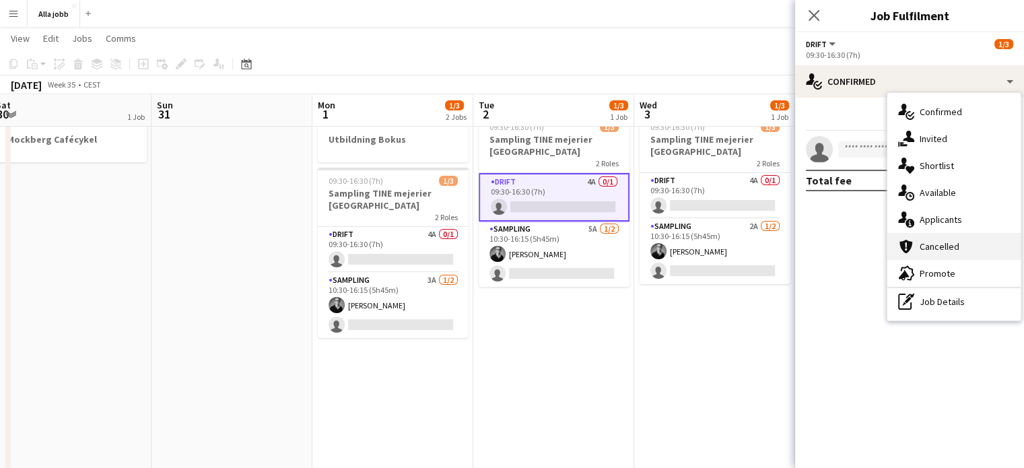
click at [945, 233] on div "cancellation Cancelled" at bounding box center [953, 246] width 133 height 27
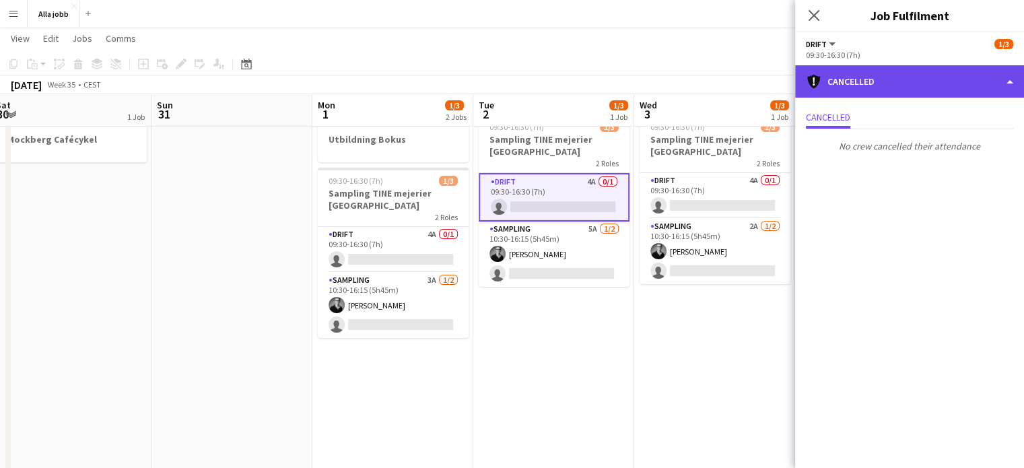
click at [886, 74] on div "cancellation Cancelled" at bounding box center [909, 81] width 229 height 32
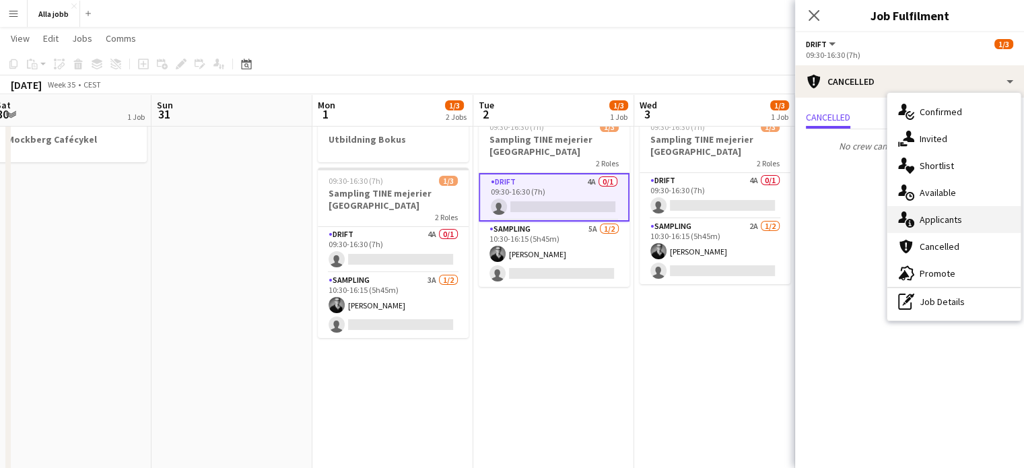
click at [937, 225] on div "single-neutral-actions-information Applicants" at bounding box center [953, 219] width 133 height 27
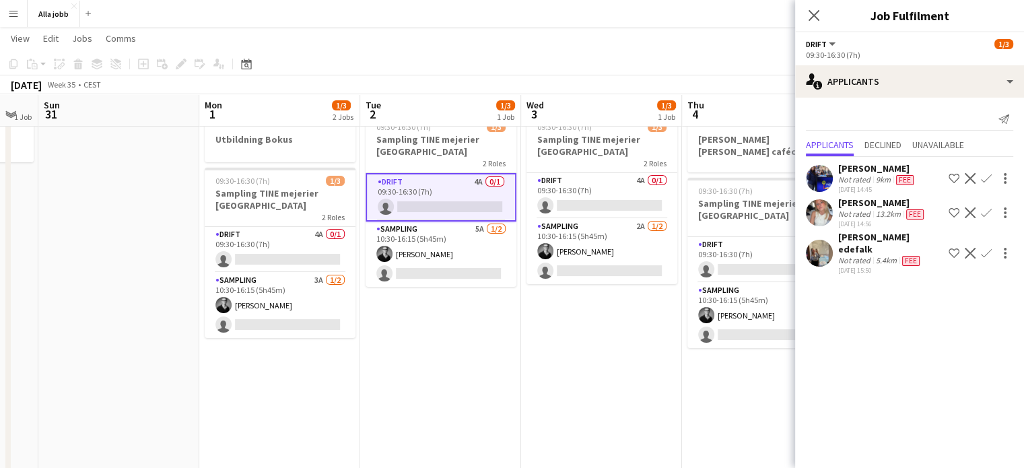
scroll to position [0, 0]
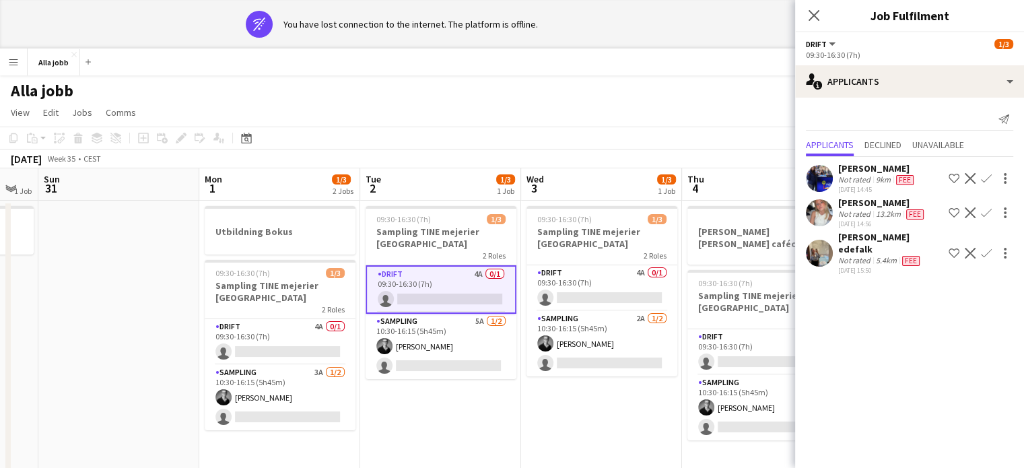
drag, startPoint x: 543, startPoint y: 405, endPoint x: 585, endPoint y: 438, distance: 53.6
click at [571, 460] on app-date-cell "09:30-16:30 (7h) 1/3 Sampling TINE mejerier Stockholm 2 Roles Drift 4A 0/1 09:3…" at bounding box center [601, 417] width 161 height 433
